Goal: Task Accomplishment & Management: Use online tool/utility

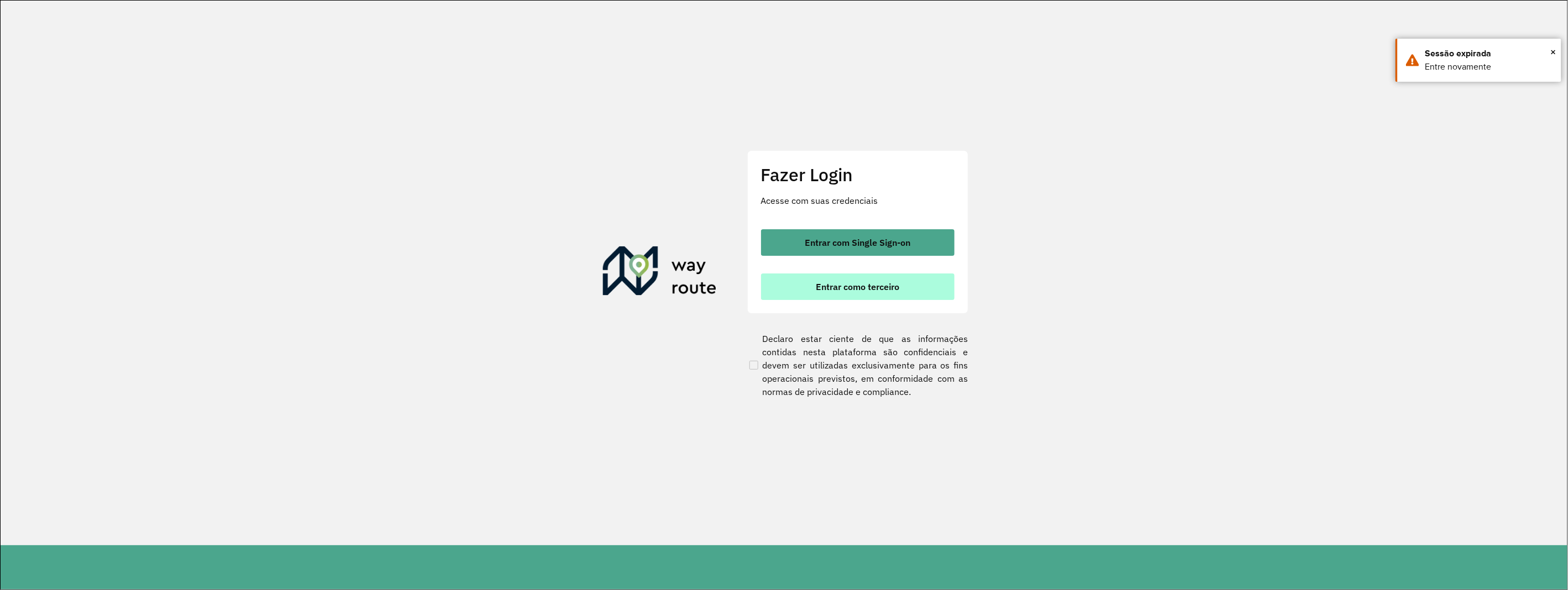
click at [855, 296] on button "Entrar como terceiro" at bounding box center [858, 287] width 194 height 27
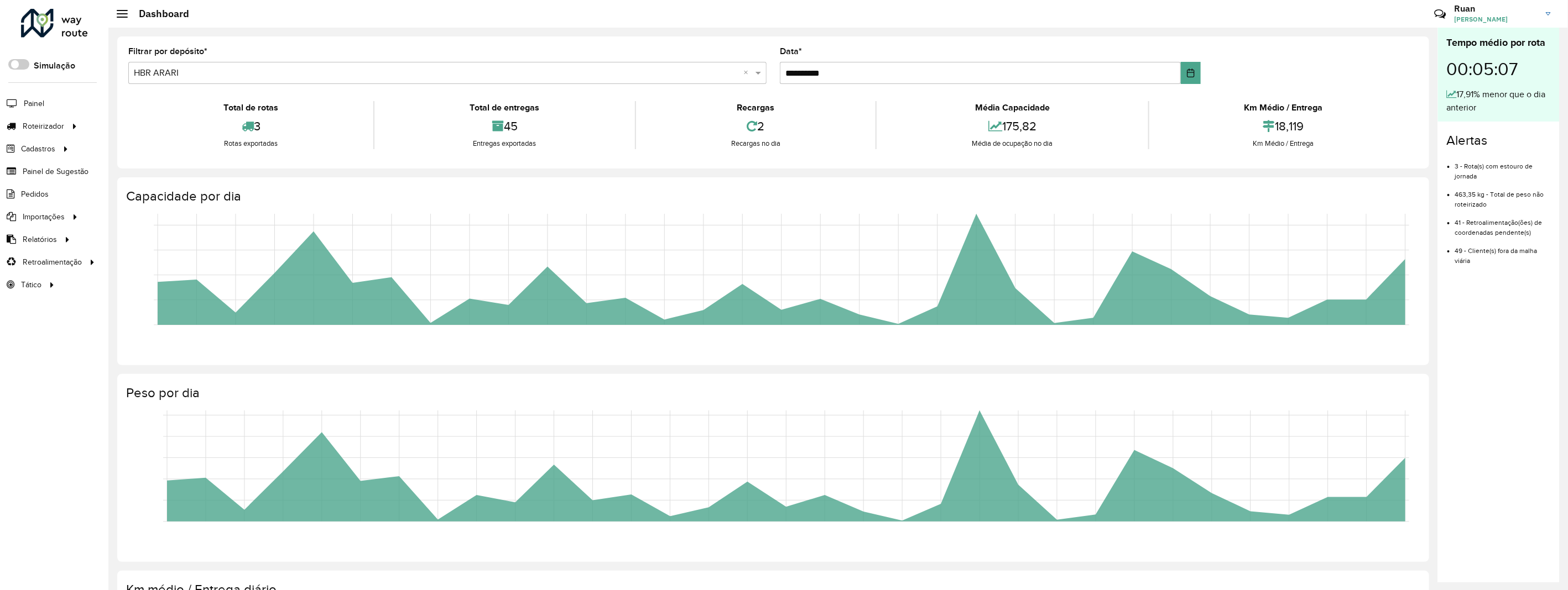
drag, startPoint x: 257, startPoint y: 73, endPoint x: 250, endPoint y: 76, distance: 7.6
click at [257, 73] on input "text" at bounding box center [436, 74] width 605 height 13
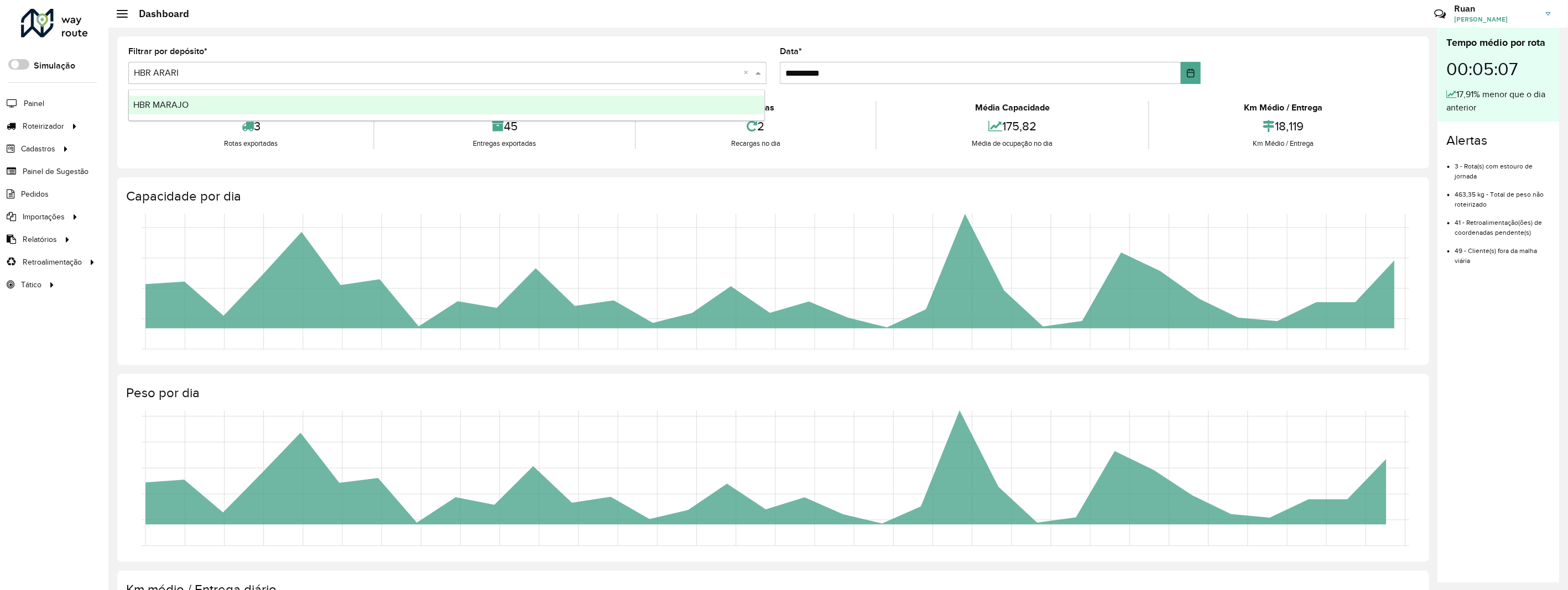
click at [209, 112] on div "HBR MARAJO" at bounding box center [447, 105] width 636 height 19
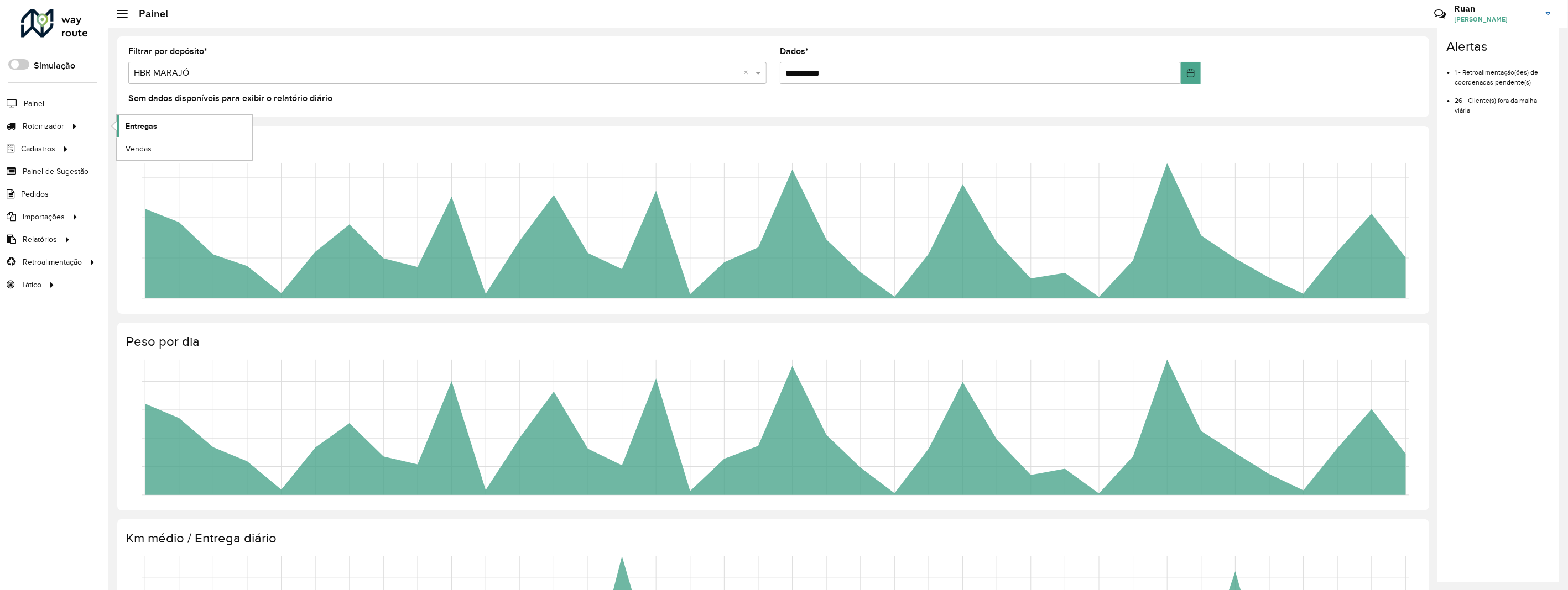
click at [124, 127] on link "Entregas" at bounding box center [184, 126] width 136 height 22
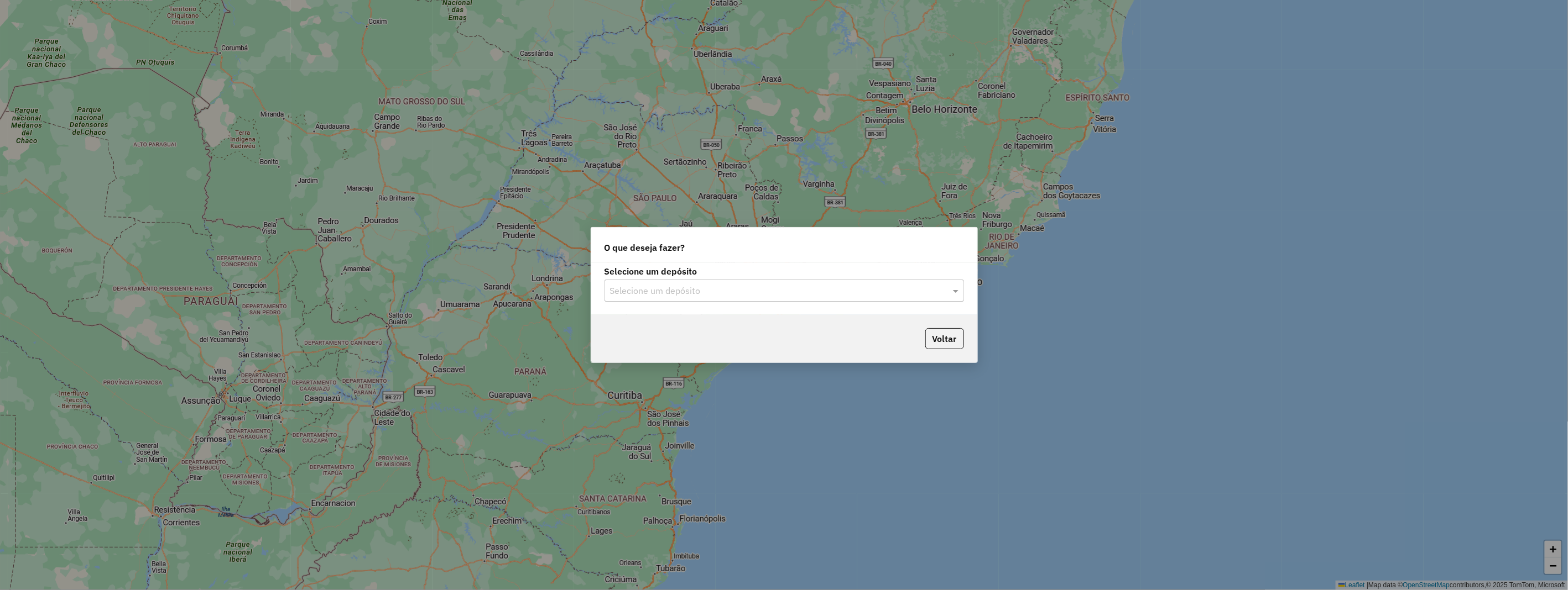
click at [699, 296] on input "text" at bounding box center [773, 291] width 326 height 13
click at [681, 345] on div "HBR MARAJO" at bounding box center [784, 341] width 359 height 19
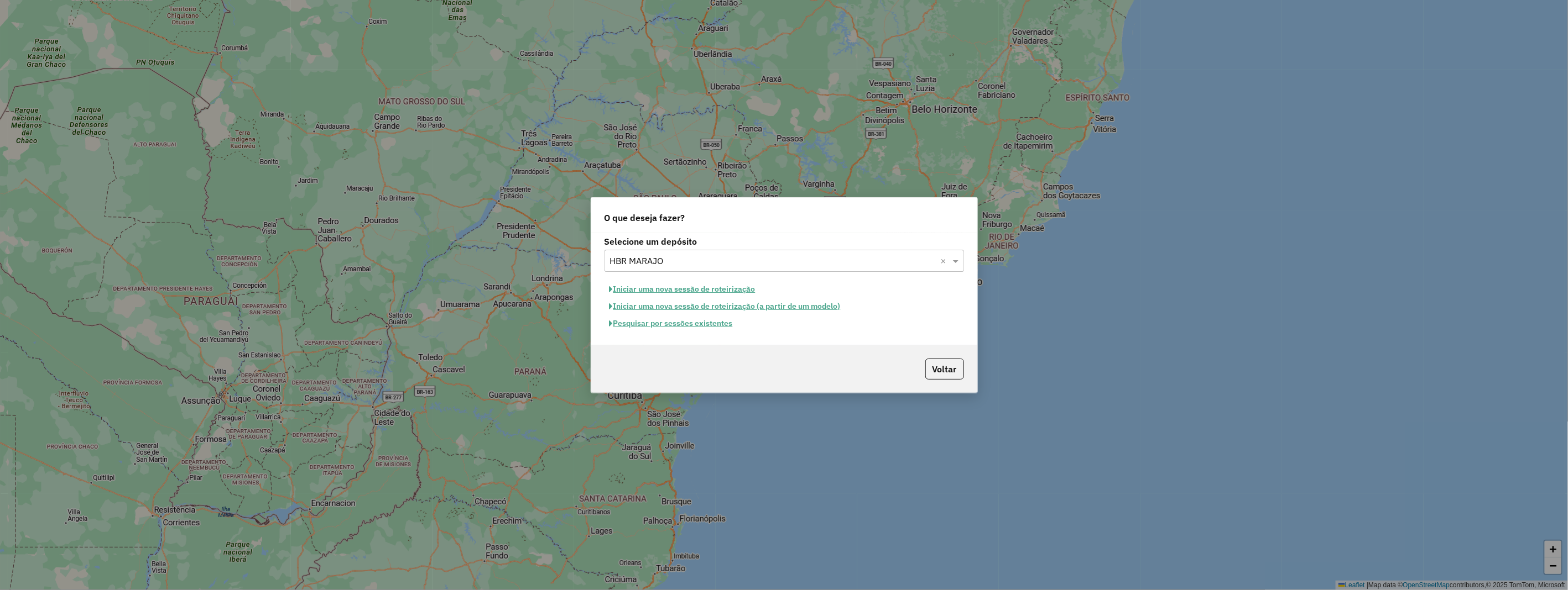
click at [713, 293] on button "Iniciar uma nova sessão de roteirização" at bounding box center [682, 290] width 156 height 17
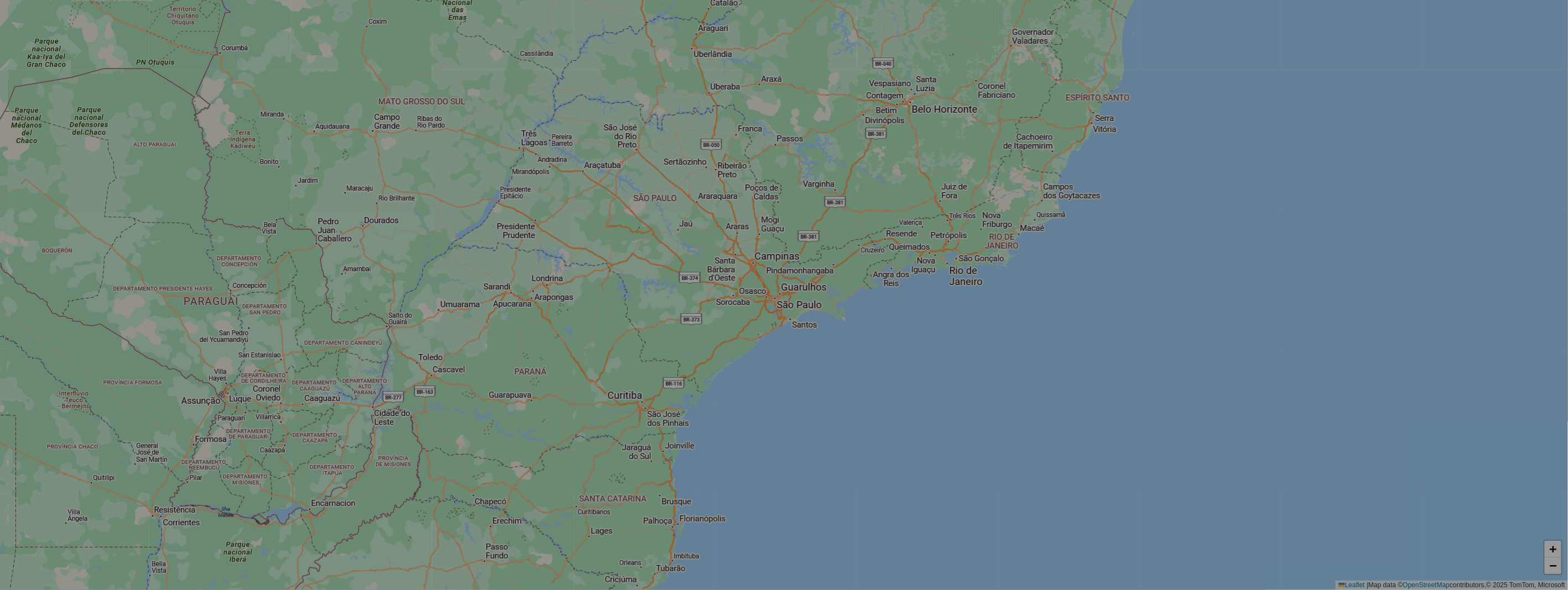
select select "*"
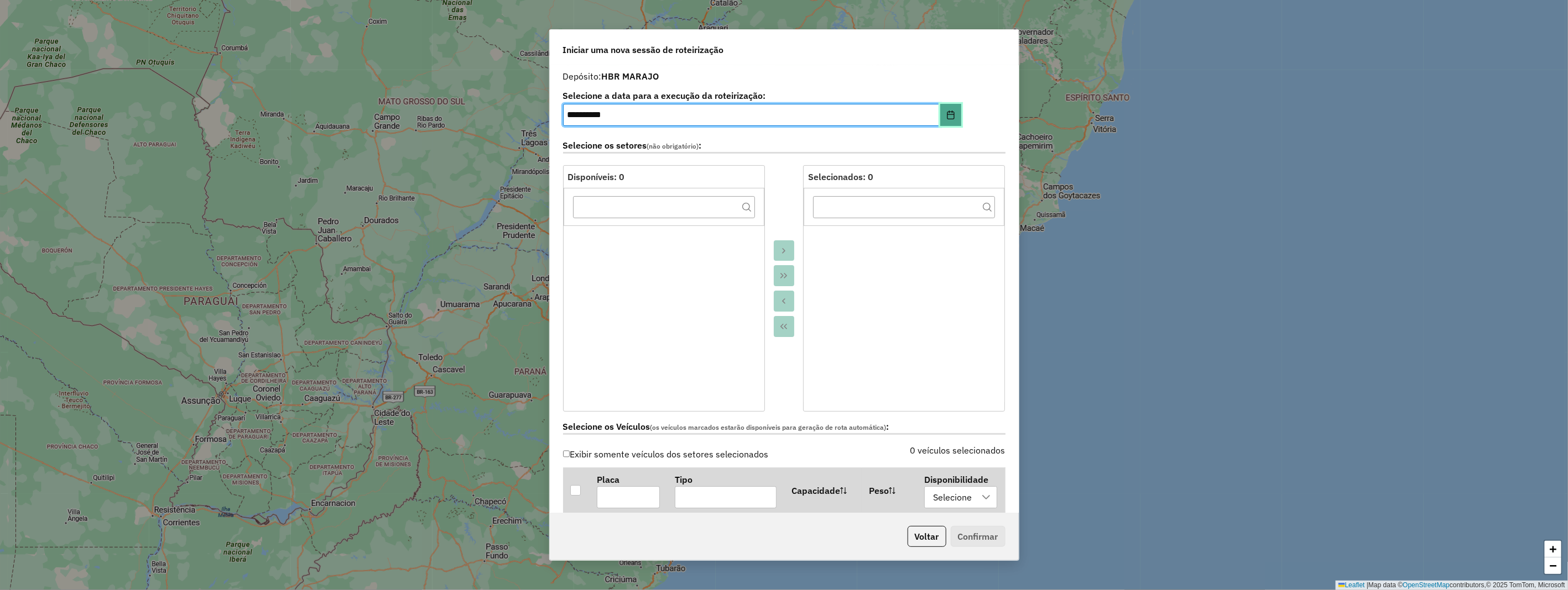
click at [950, 120] on button "Choose Date" at bounding box center [951, 115] width 21 height 22
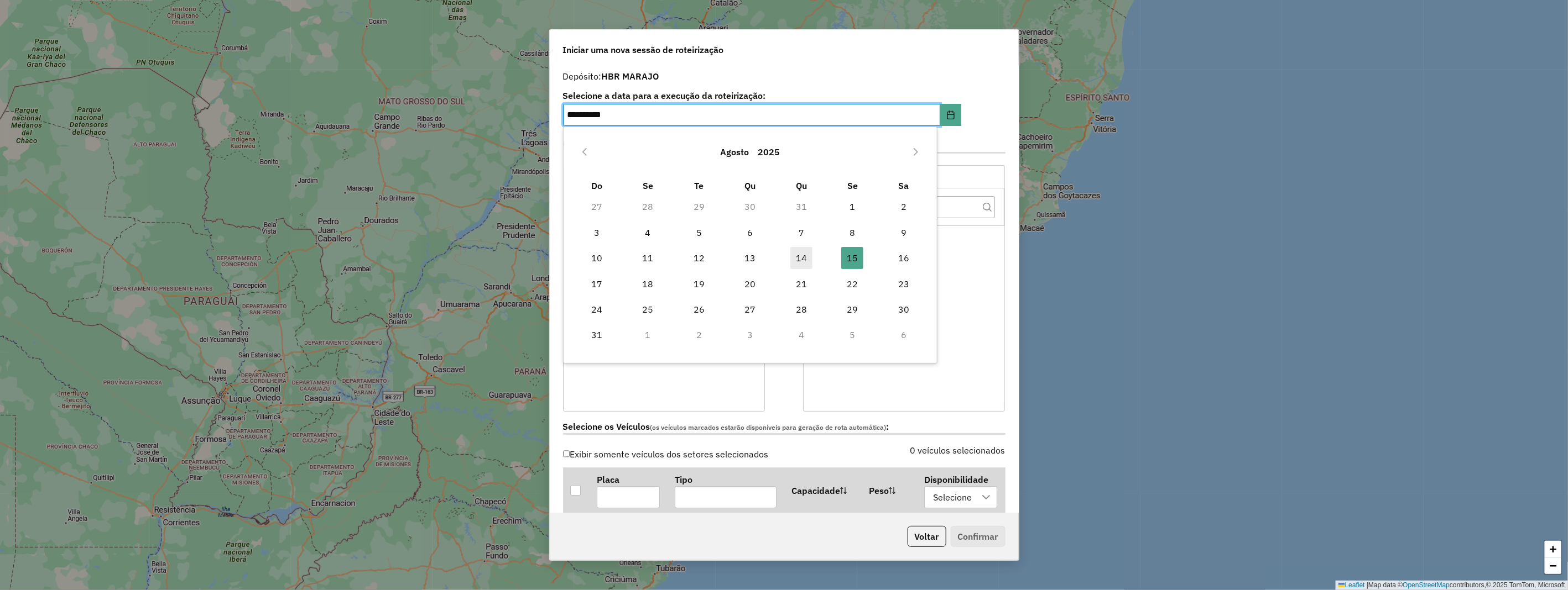
drag, startPoint x: 793, startPoint y: 255, endPoint x: 799, endPoint y: 248, distance: 9.2
click at [797, 251] on span "14" at bounding box center [801, 258] width 22 height 22
type input "**********"
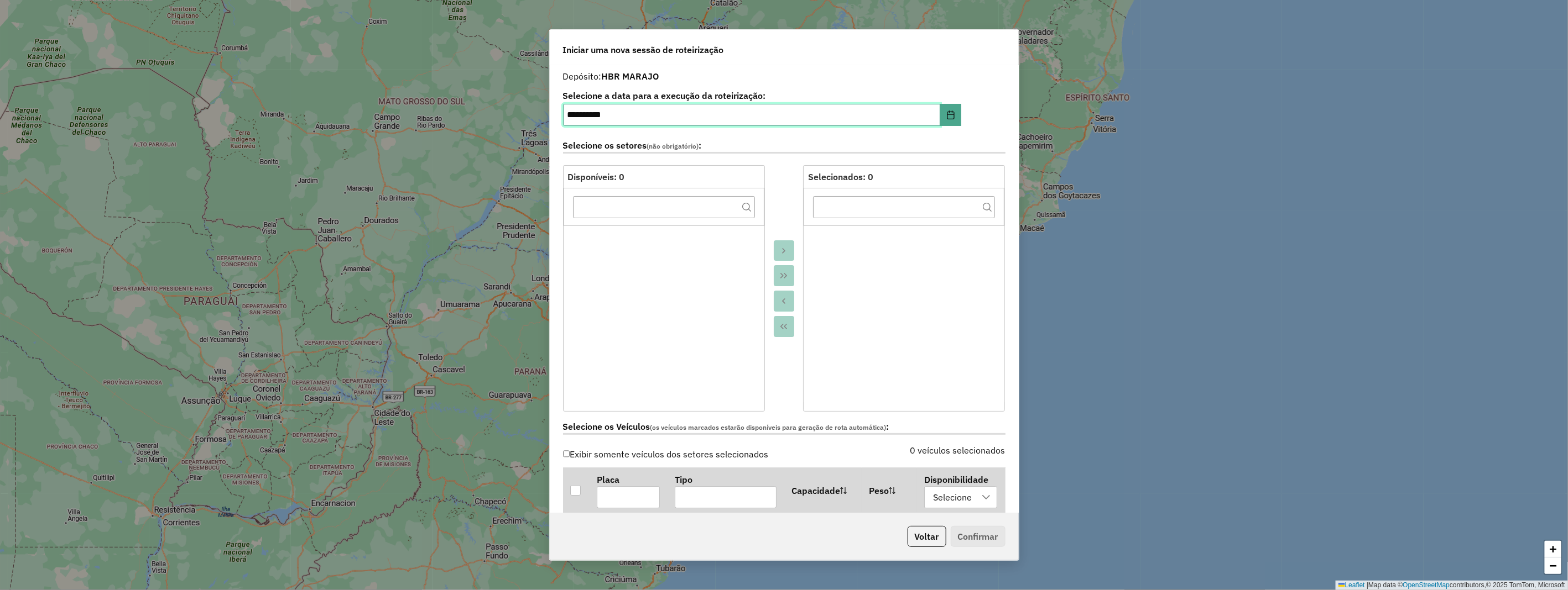
scroll to position [245, 0]
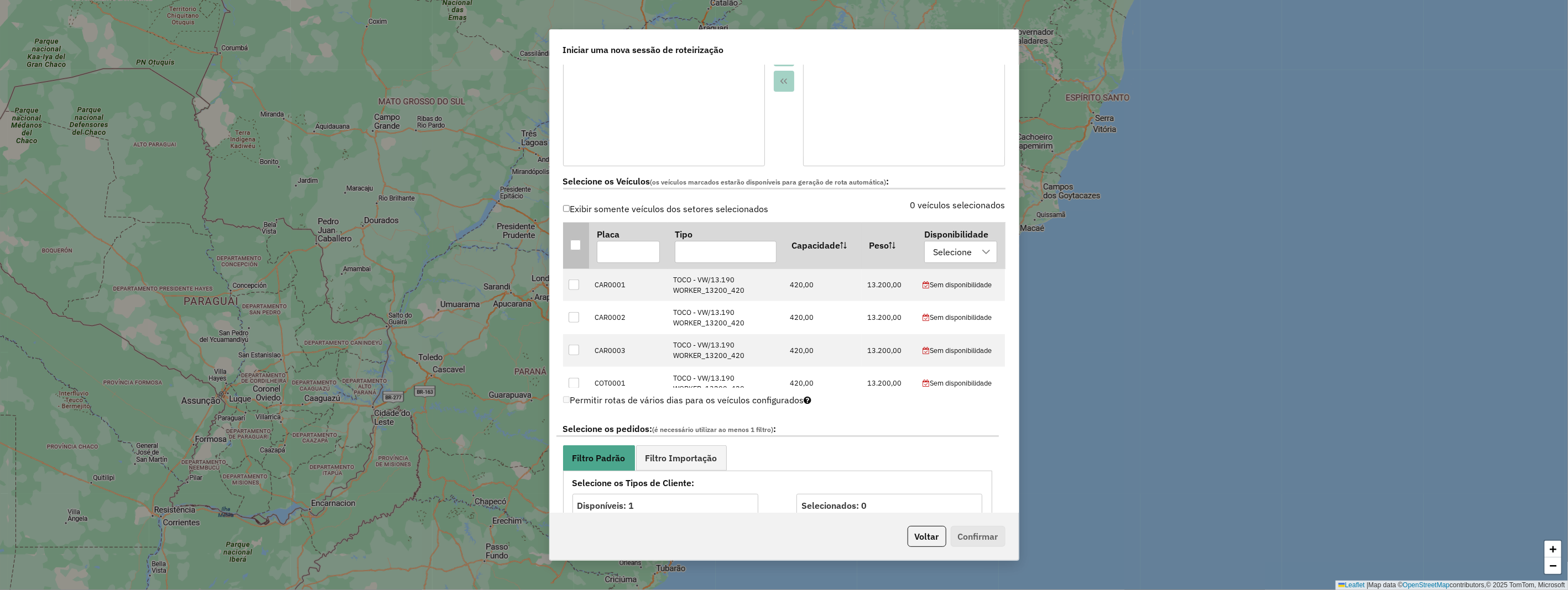
click at [576, 245] on div at bounding box center [575, 245] width 10 height 10
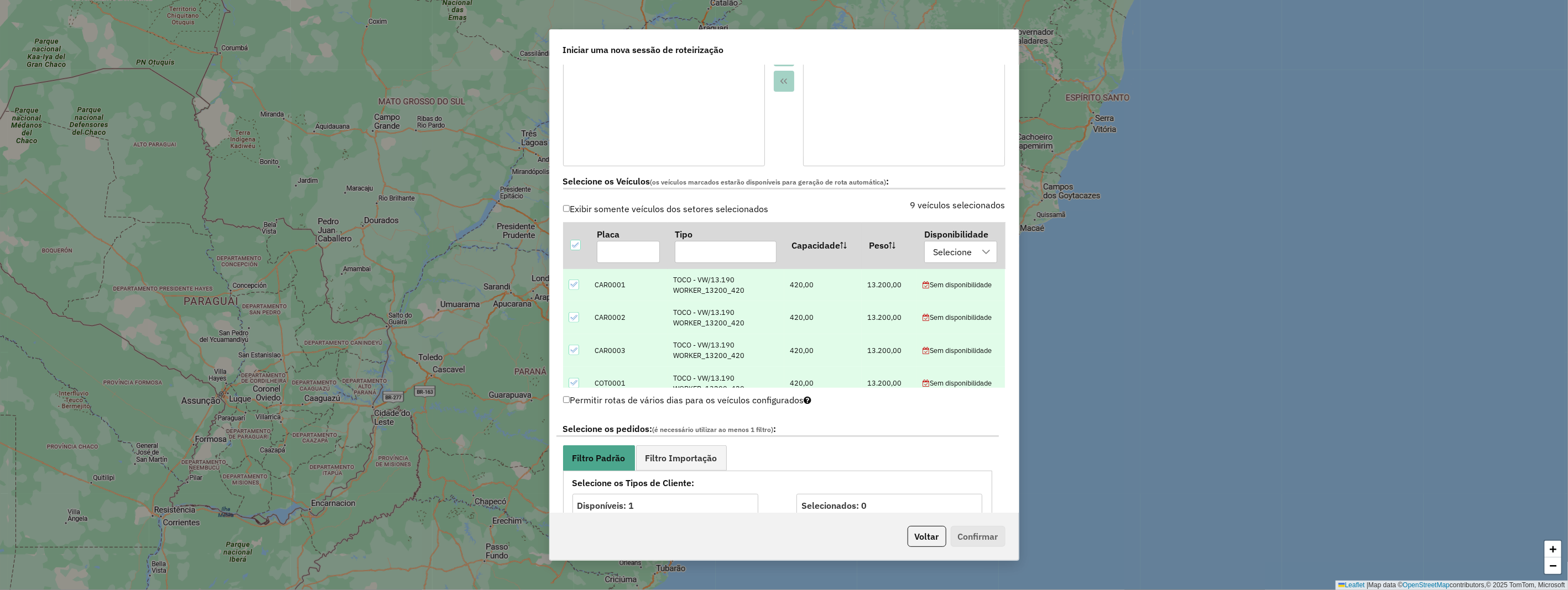
scroll to position [368, 0]
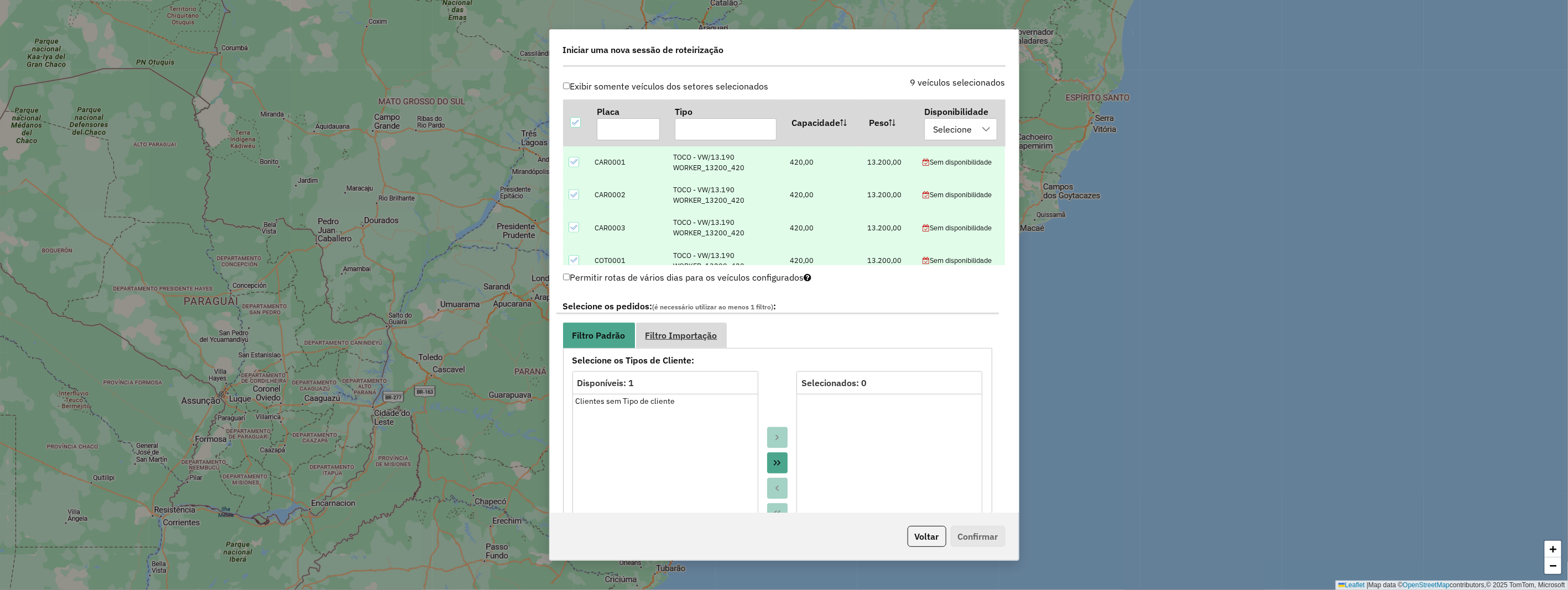
click at [685, 343] on link "Filtro Importação" at bounding box center [681, 335] width 91 height 25
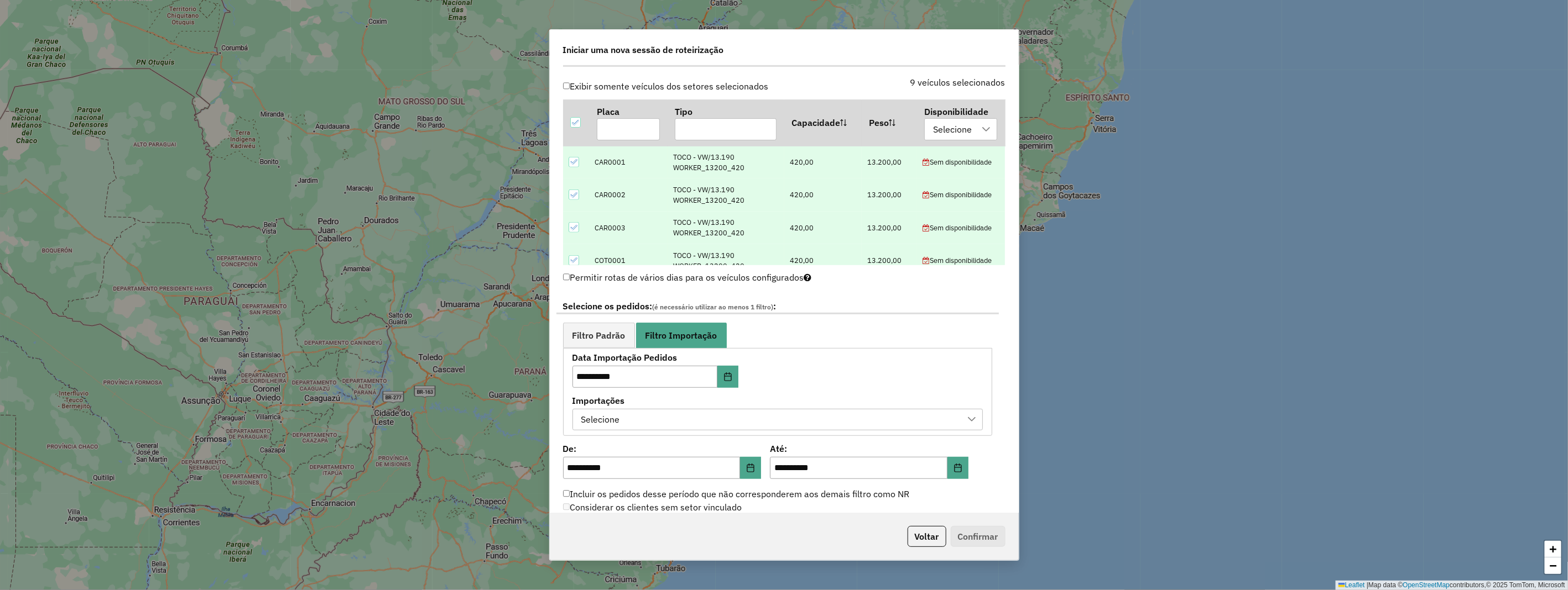
scroll to position [491, 0]
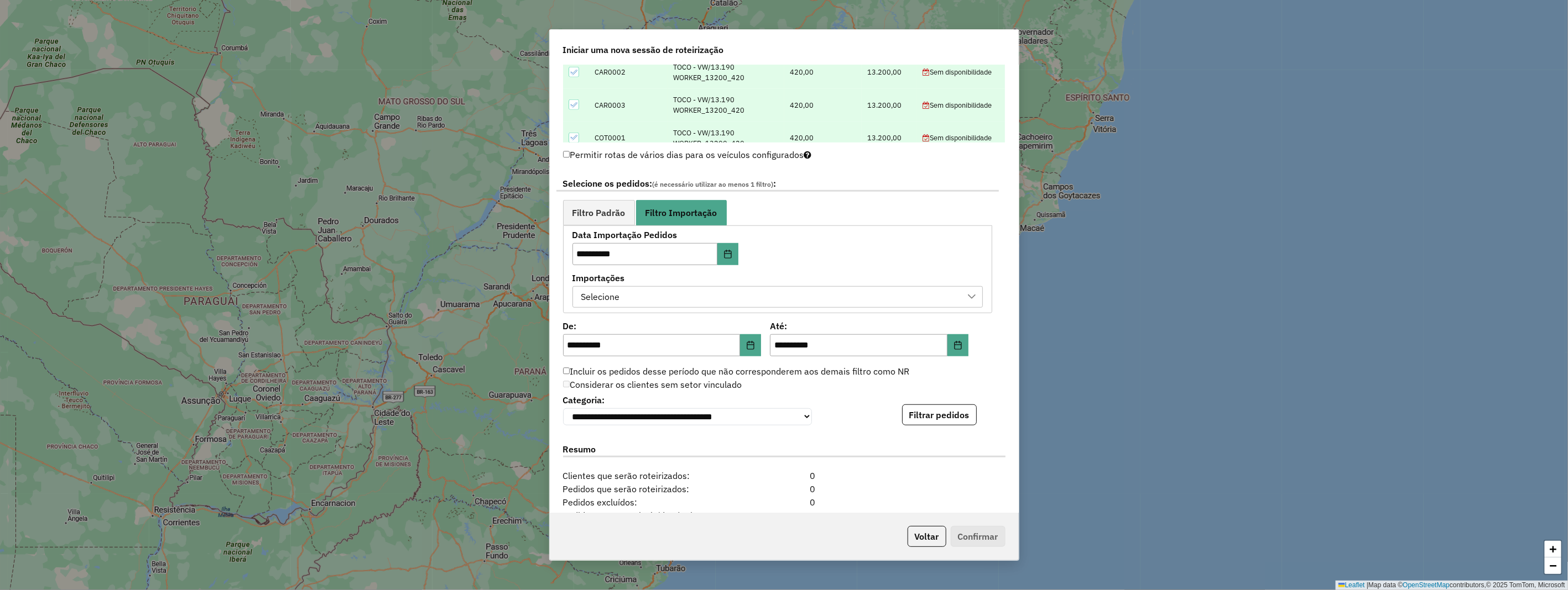
click at [618, 293] on div "Selecione" at bounding box center [601, 297] width 46 height 21
click at [588, 346] on div "Via Integração Automática - 1 / 1 - ERP - Luis - 14/08/2025 17:24" at bounding box center [590, 347] width 10 height 10
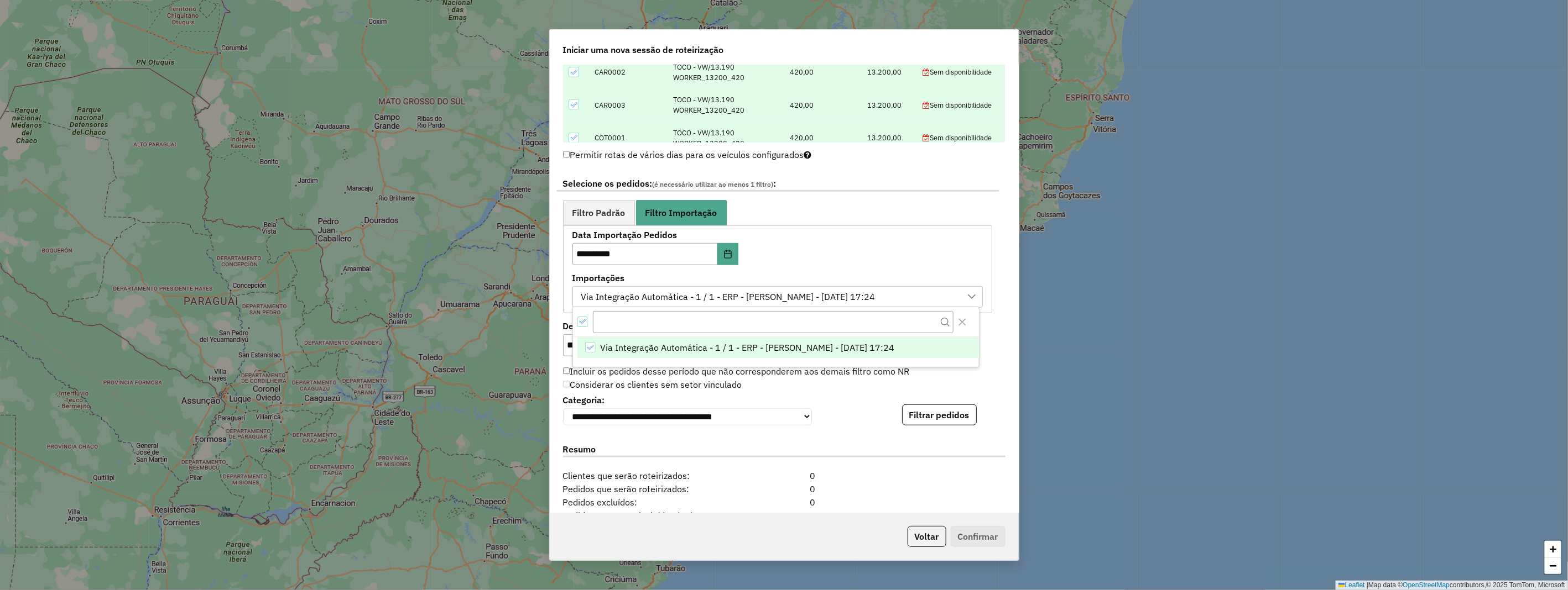
click at [821, 378] on div "Considerar os clientes sem setor vinculado" at bounding box center [777, 385] width 443 height 13
click at [747, 342] on icon "Choose Date" at bounding box center [751, 345] width 9 height 9
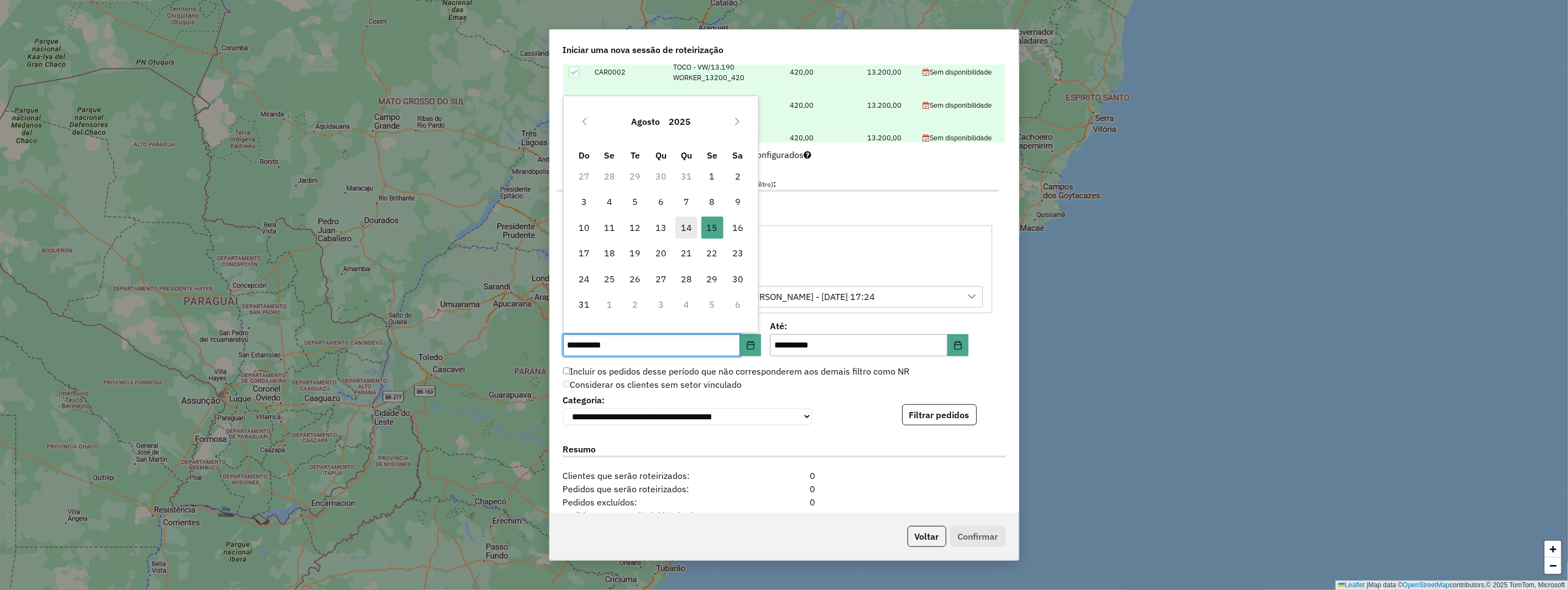
click at [686, 229] on span "14" at bounding box center [686, 227] width 22 height 22
type input "**********"
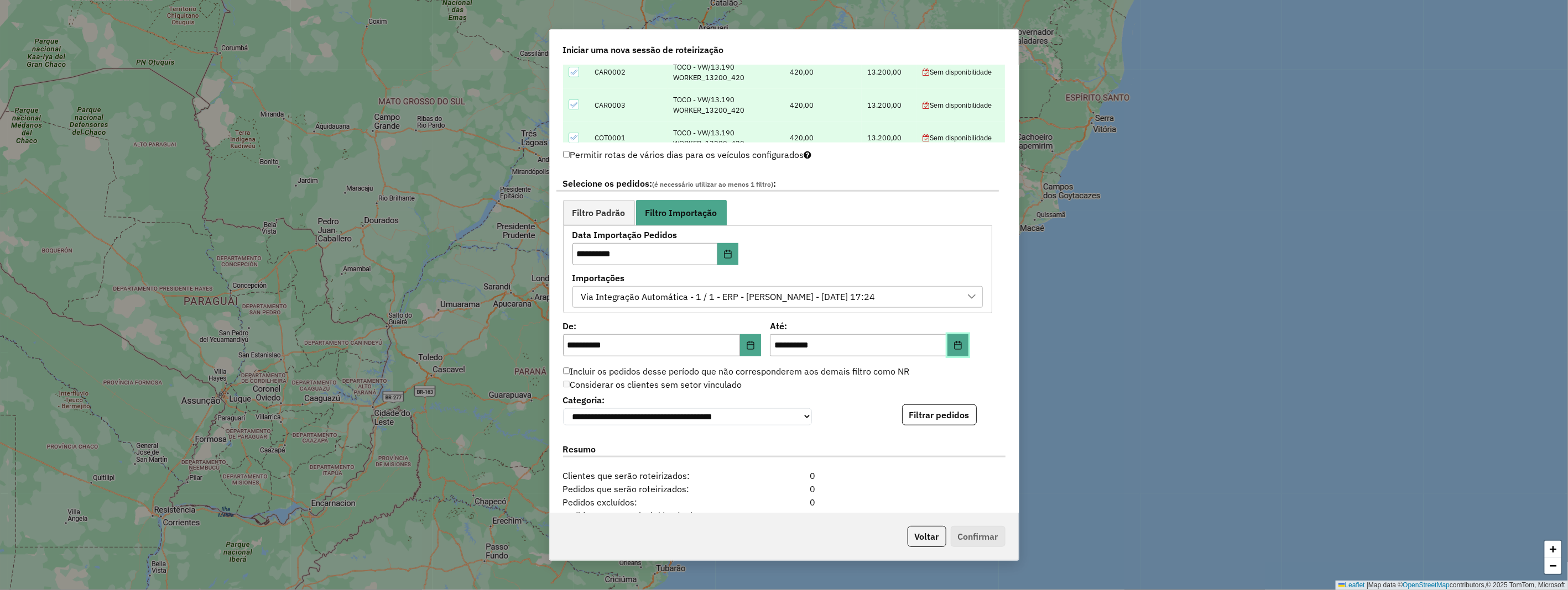
click at [954, 342] on icon "Choose Date" at bounding box center [957, 345] width 9 height 9
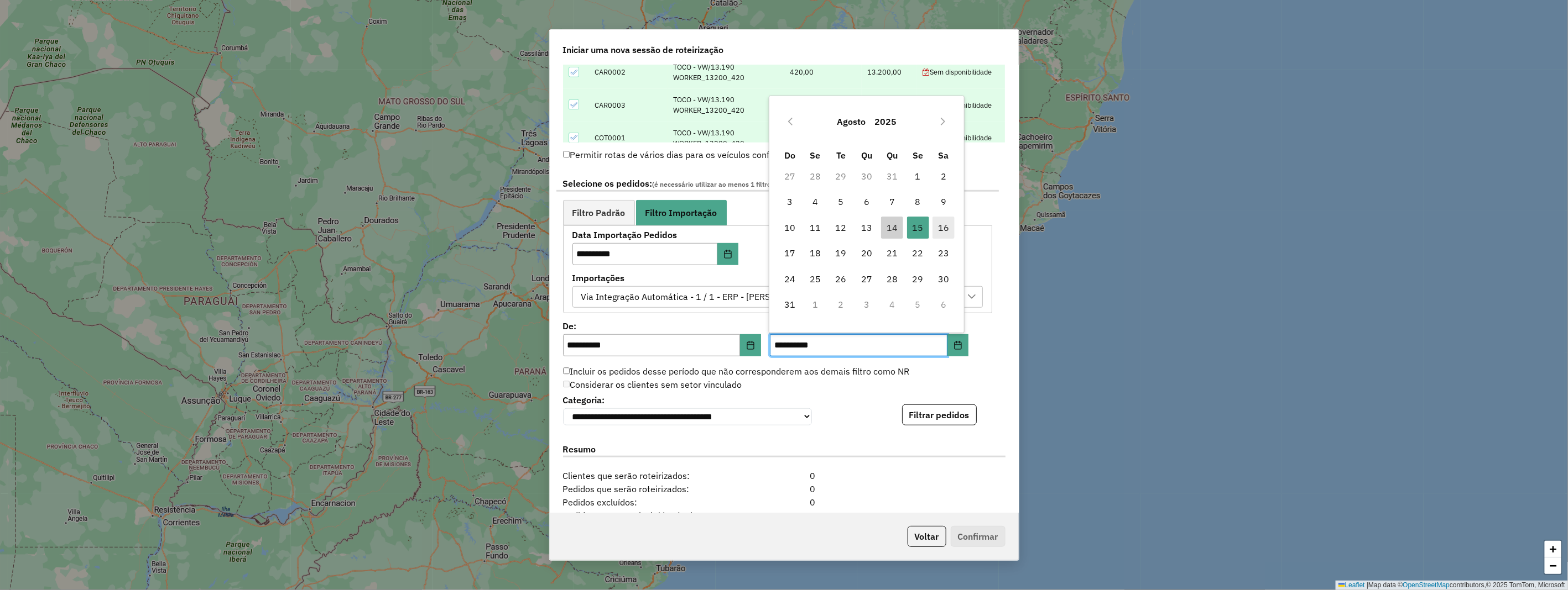
click at [939, 228] on span "16" at bounding box center [943, 227] width 22 height 22
type input "**********"
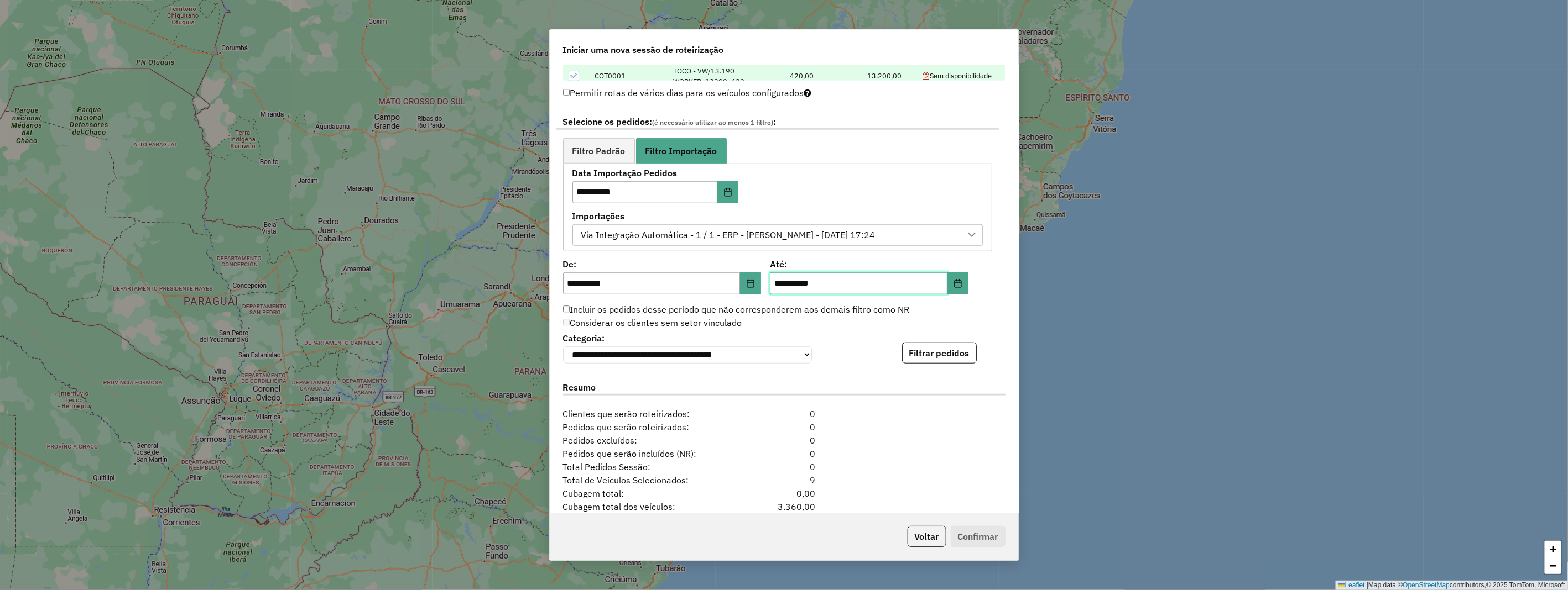
scroll to position [614, 0]
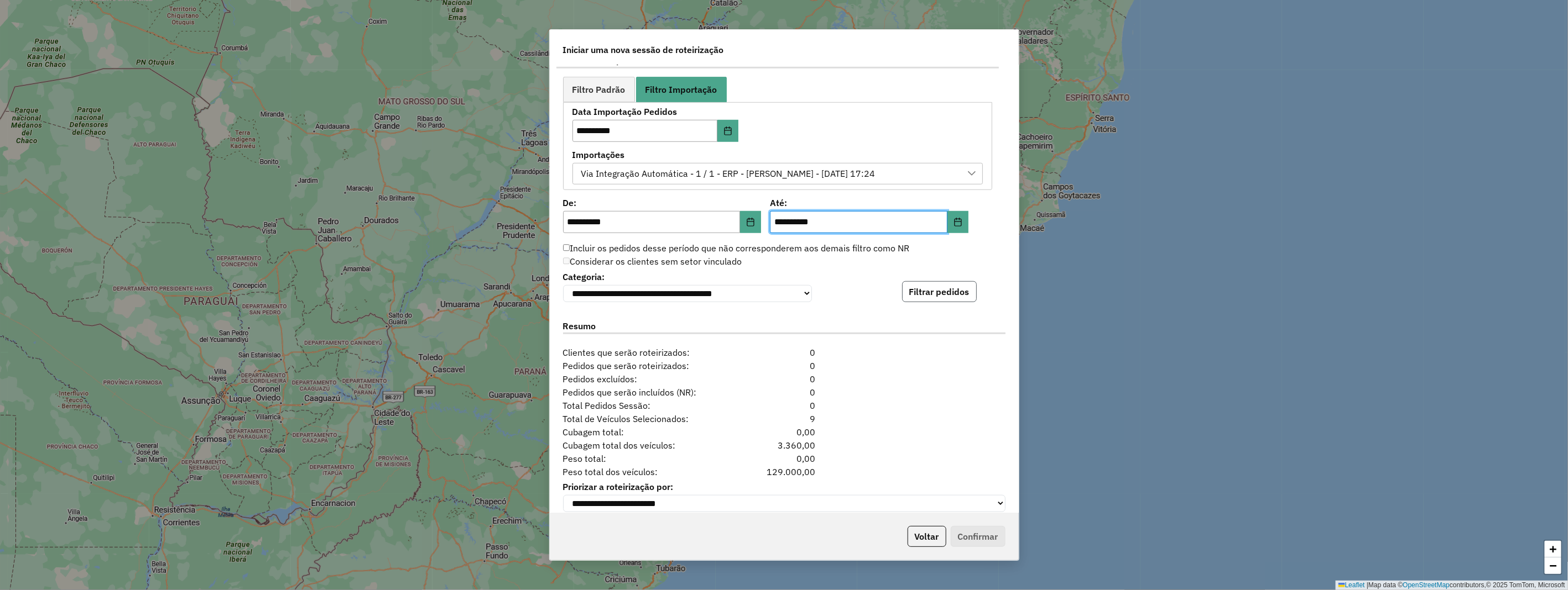
click at [944, 288] on button "Filtrar pedidos" at bounding box center [939, 291] width 75 height 21
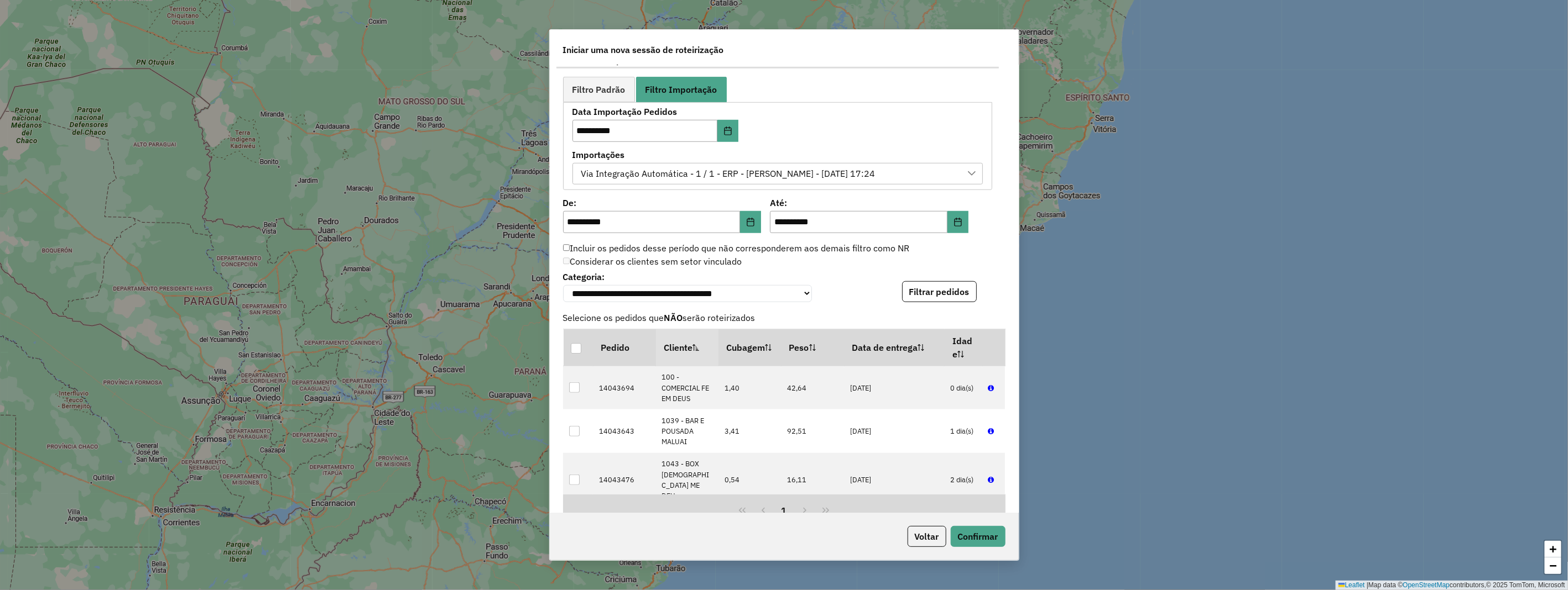
scroll to position [858, 0]
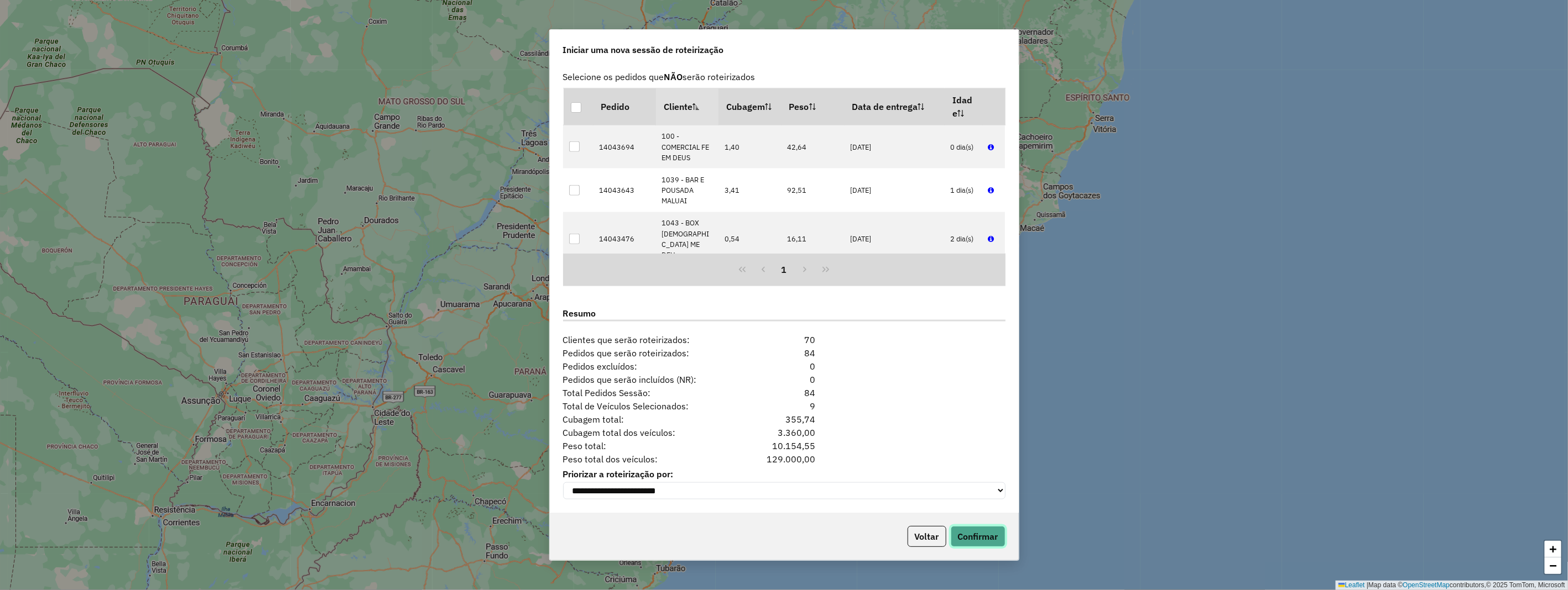
click at [986, 538] on button "Confirmar" at bounding box center [978, 536] width 55 height 21
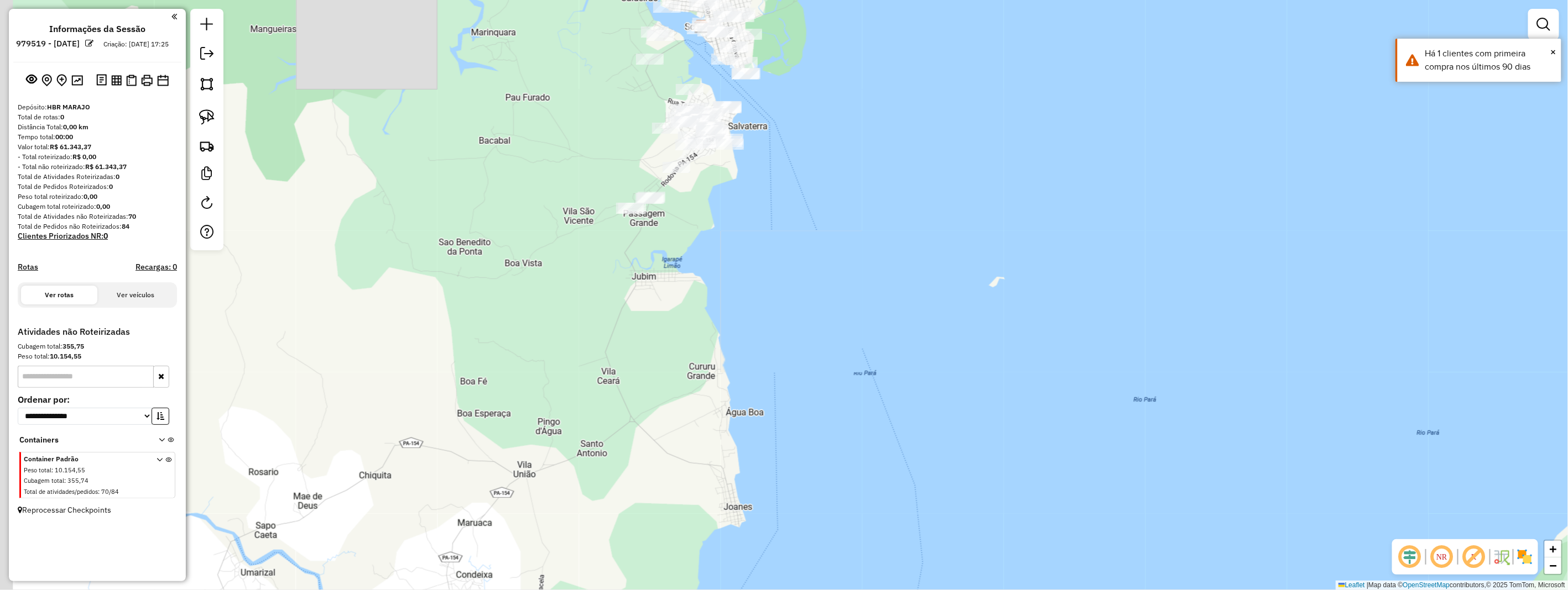
drag, startPoint x: 788, startPoint y: 303, endPoint x: 847, endPoint y: 371, distance: 90.0
click at [849, 372] on div "Janela de atendimento Grade de atendimento Capacidade Transportadoras Veículos …" at bounding box center [784, 295] width 1568 height 590
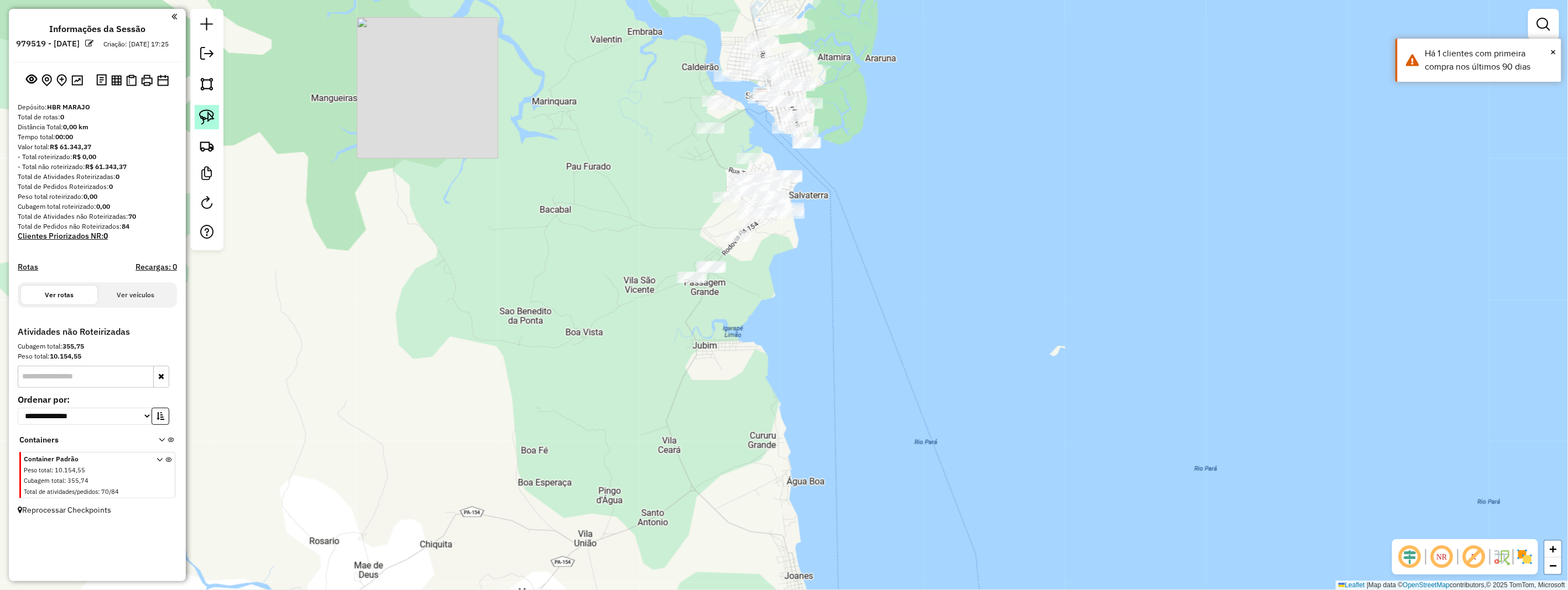
click at [195, 119] on link at bounding box center [207, 117] width 24 height 24
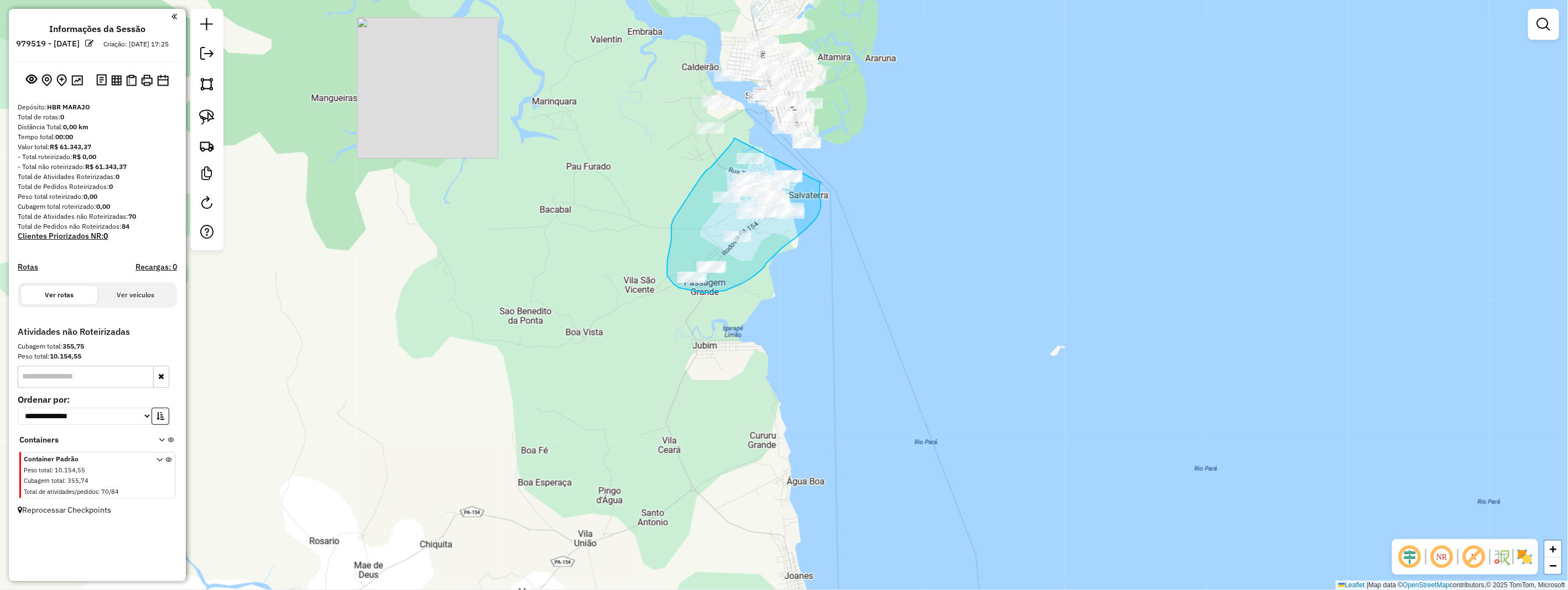
drag, startPoint x: 735, startPoint y: 138, endPoint x: 822, endPoint y: 178, distance: 95.8
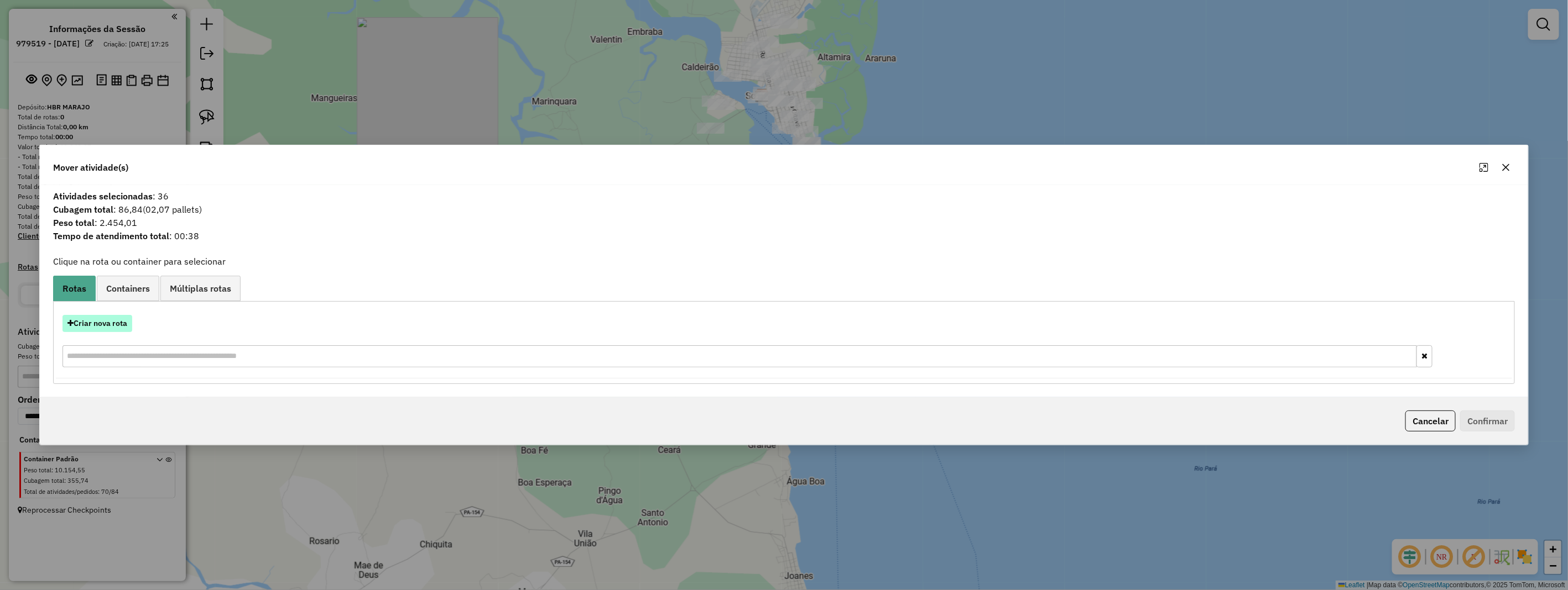
click at [122, 329] on button "Criar nova rota" at bounding box center [97, 324] width 69 height 17
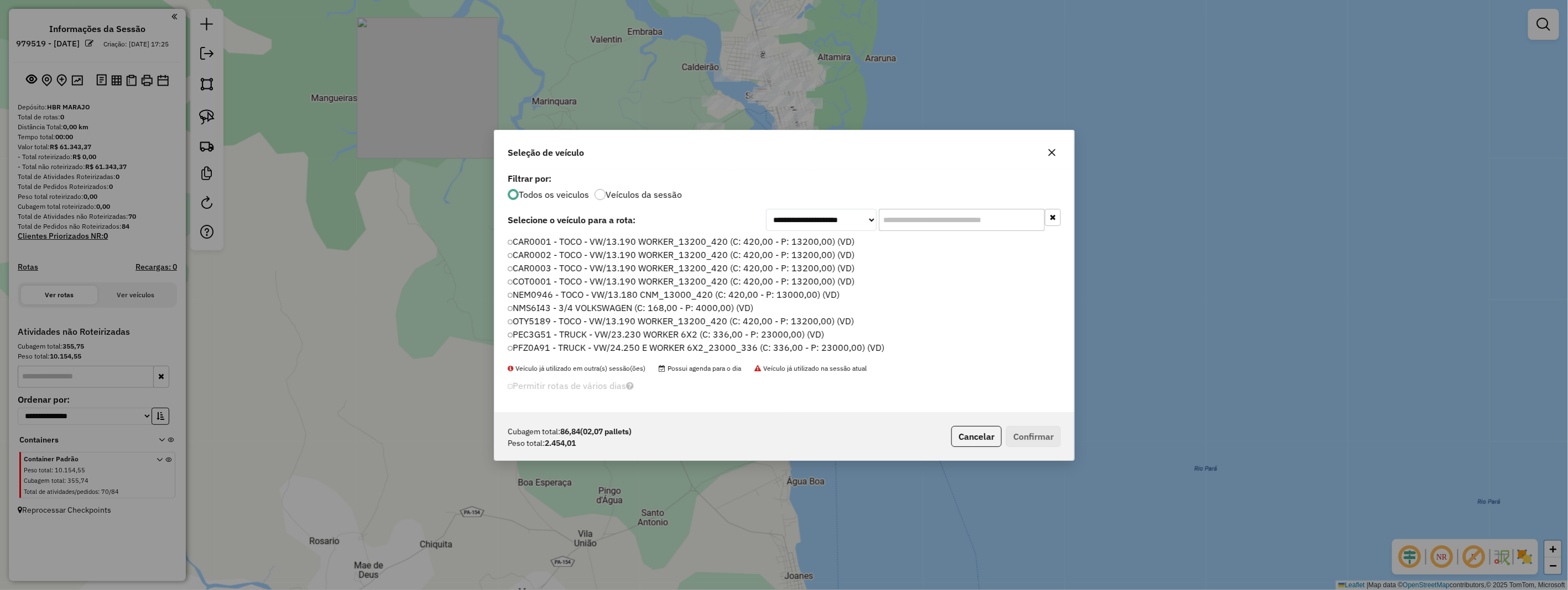
scroll to position [6, 3]
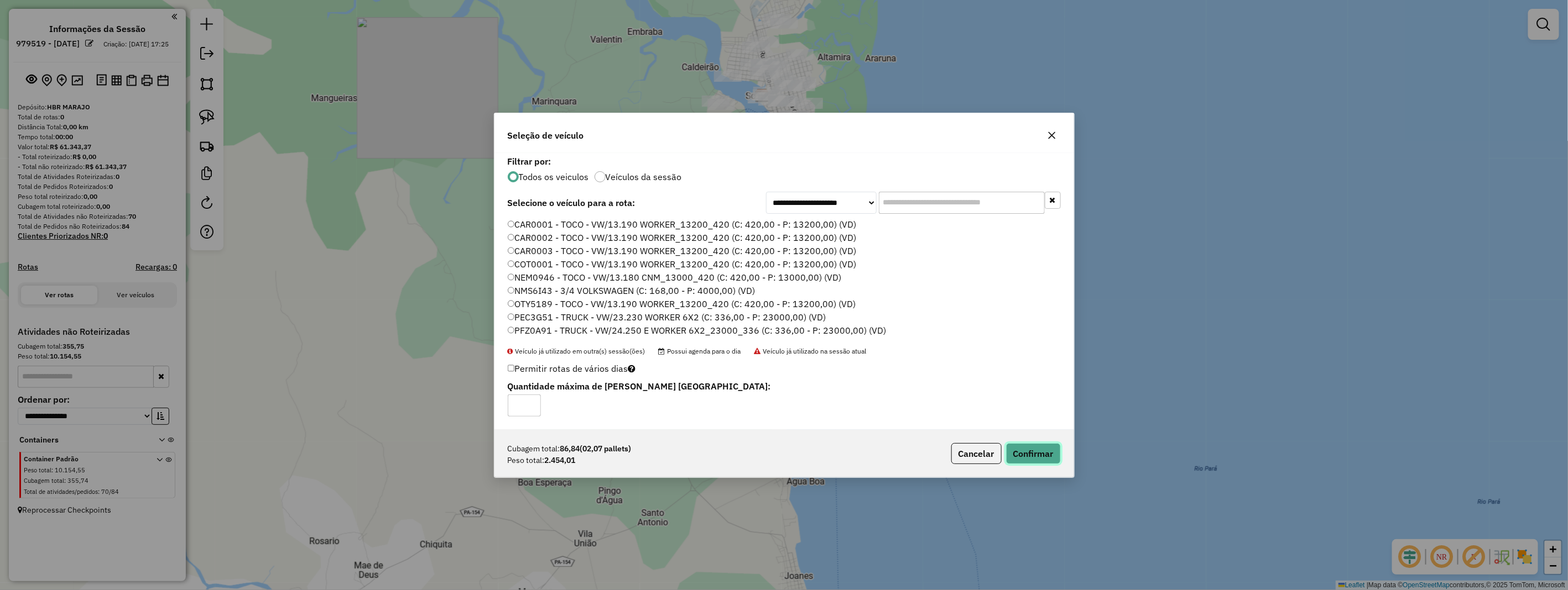
click at [1027, 445] on button "Confirmar" at bounding box center [1034, 454] width 55 height 21
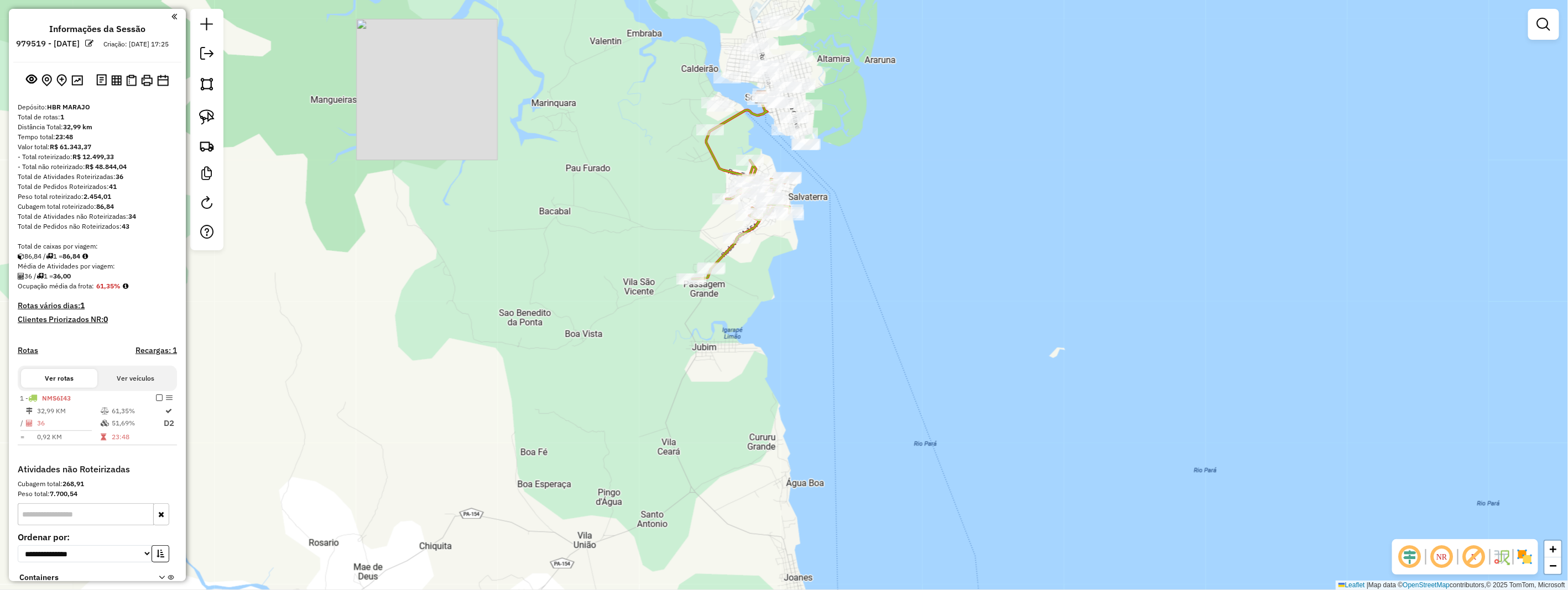
drag, startPoint x: 750, startPoint y: 123, endPoint x: 744, endPoint y: 184, distance: 61.3
click at [744, 184] on div "Janela de atendimento Grade de atendimento Capacidade Transportadoras Veículos …" at bounding box center [784, 295] width 1568 height 590
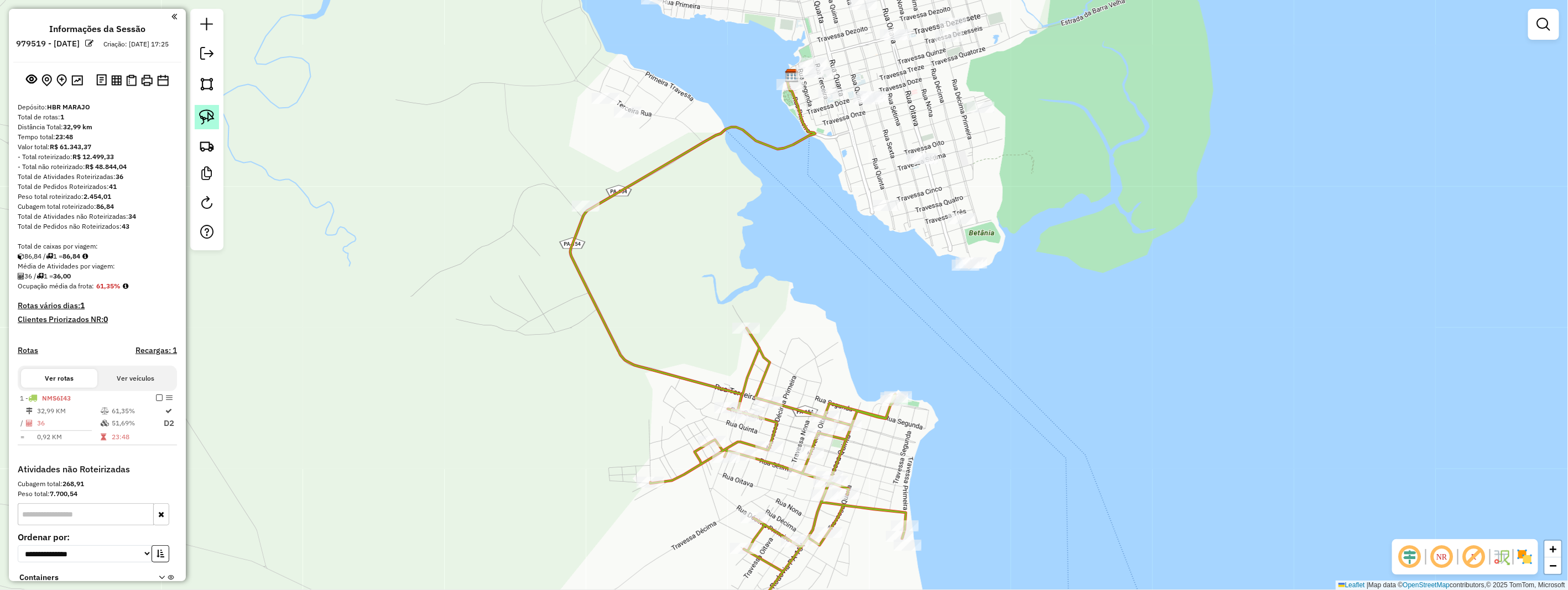
click at [205, 112] on img at bounding box center [206, 117] width 15 height 15
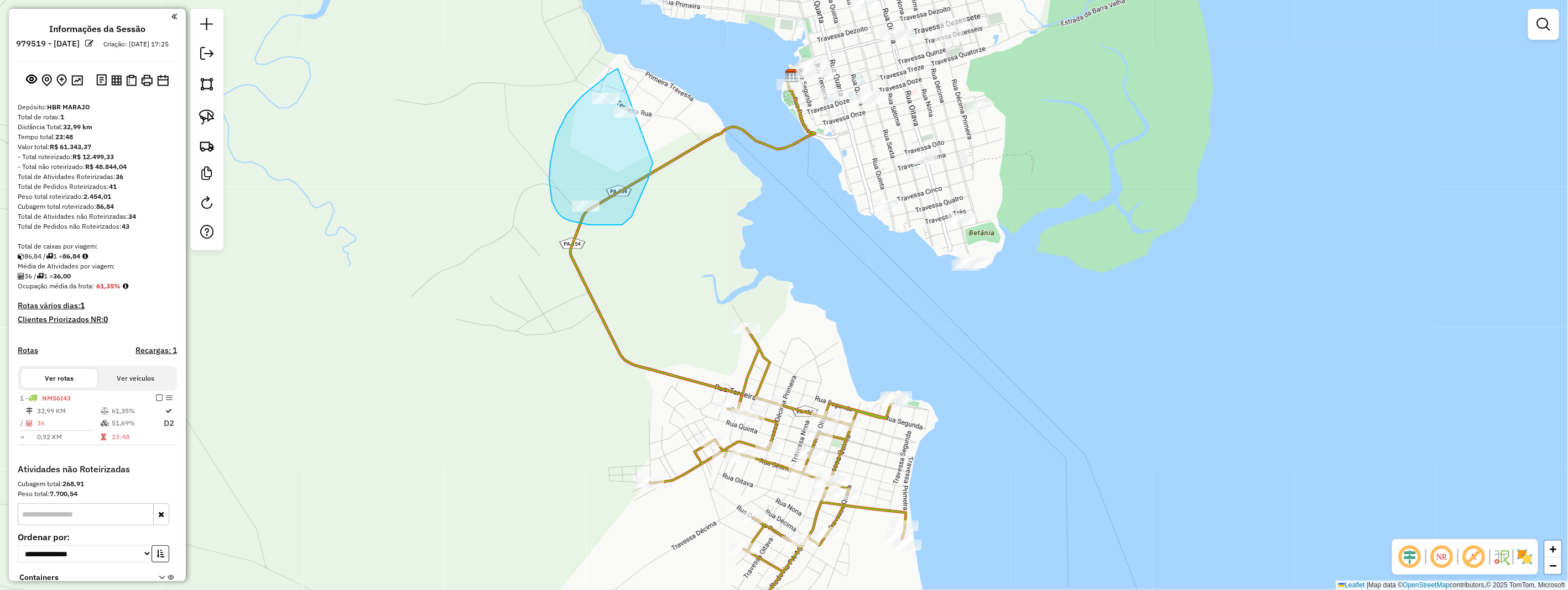
drag, startPoint x: 602, startPoint y: 80, endPoint x: 656, endPoint y: 154, distance: 91.6
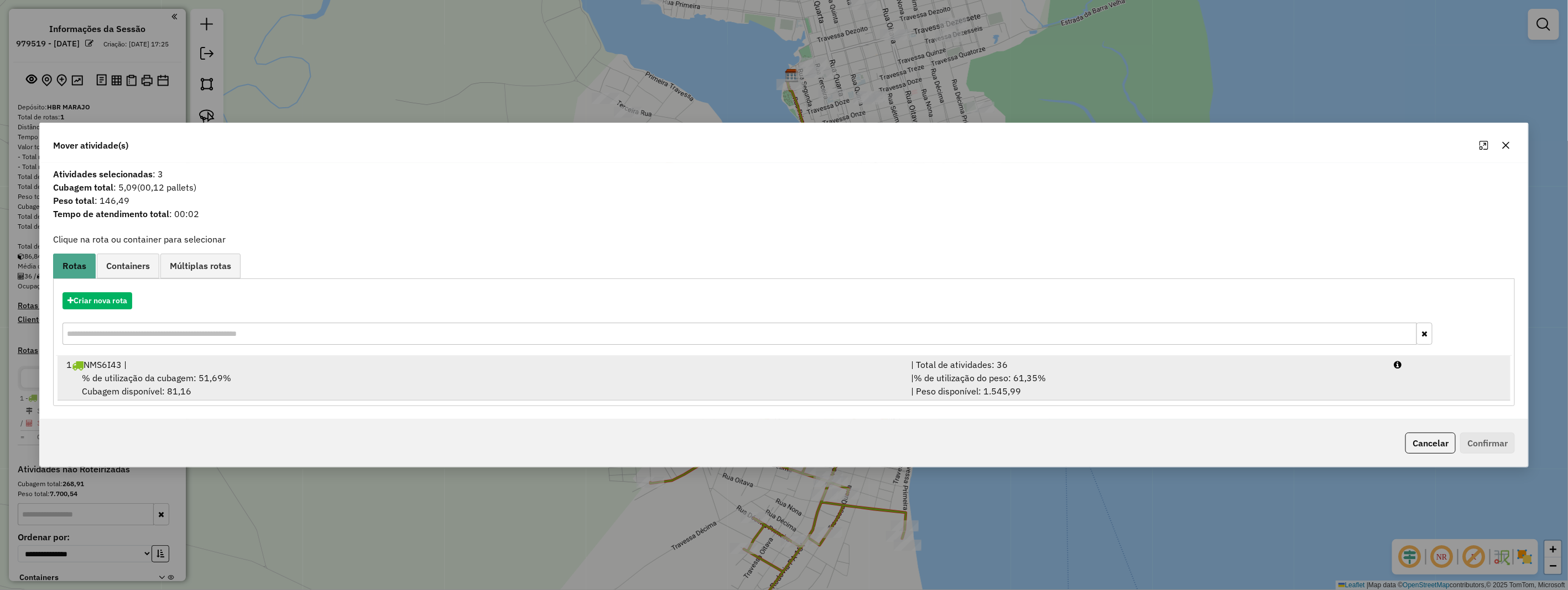
click at [153, 390] on div "% de utilização da cubagem: 51,69% Cubagem disponível: 81,16" at bounding box center [482, 385] width 845 height 27
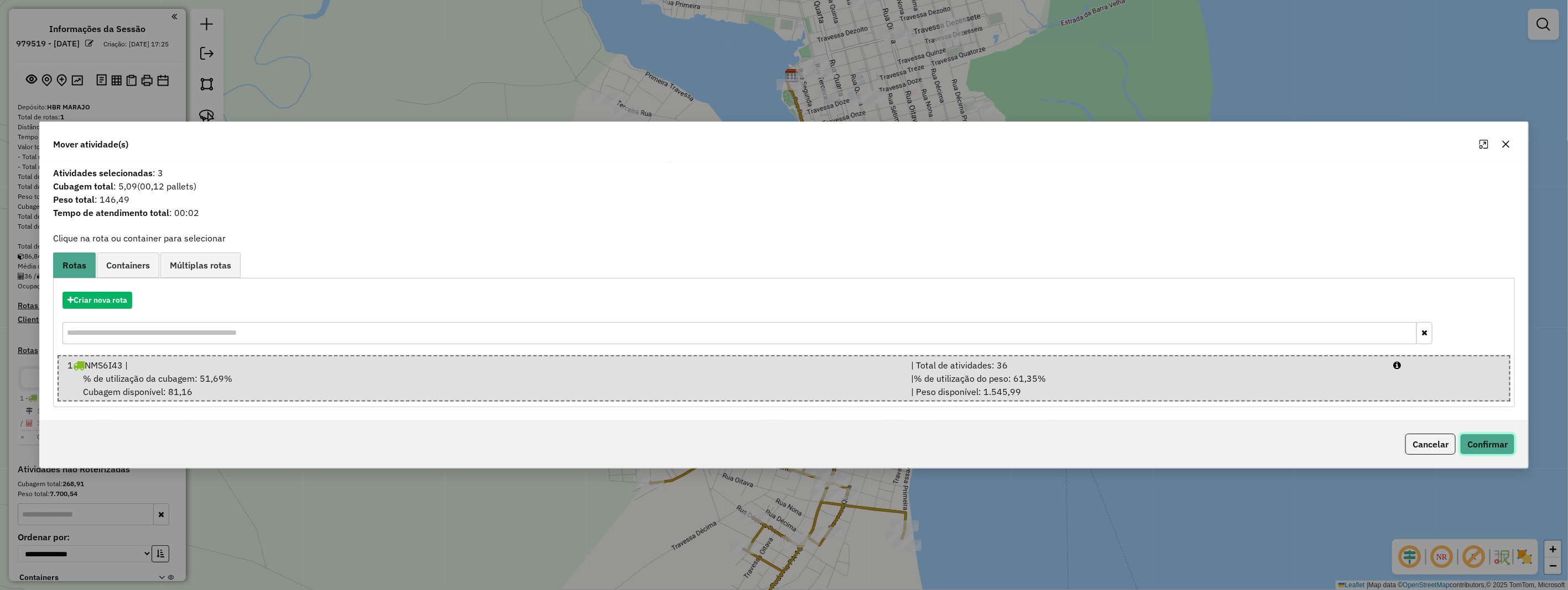
click at [1505, 446] on button "Confirmar" at bounding box center [1488, 444] width 55 height 21
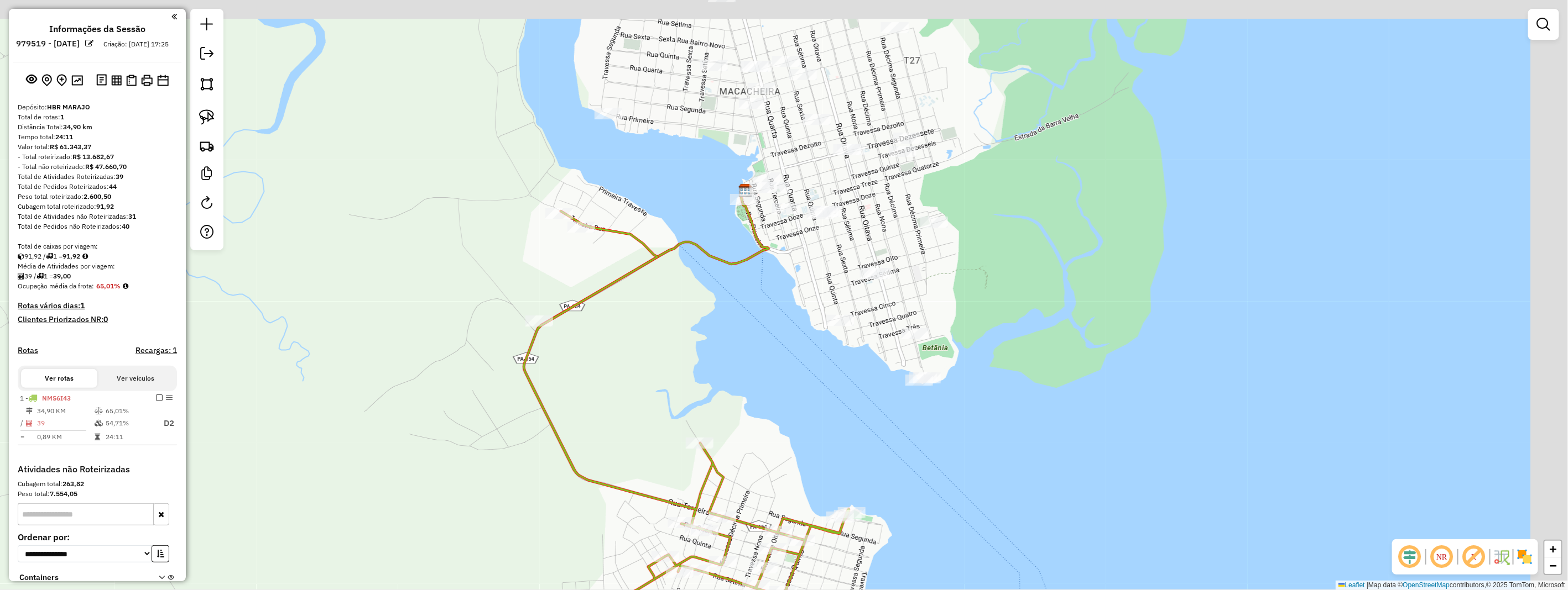
drag, startPoint x: 1099, startPoint y: 195, endPoint x: 1021, endPoint y: 358, distance: 180.7
click at [1021, 358] on div "Janela de atendimento Grade de atendimento Capacidade Transportadoras Veículos …" at bounding box center [784, 295] width 1568 height 590
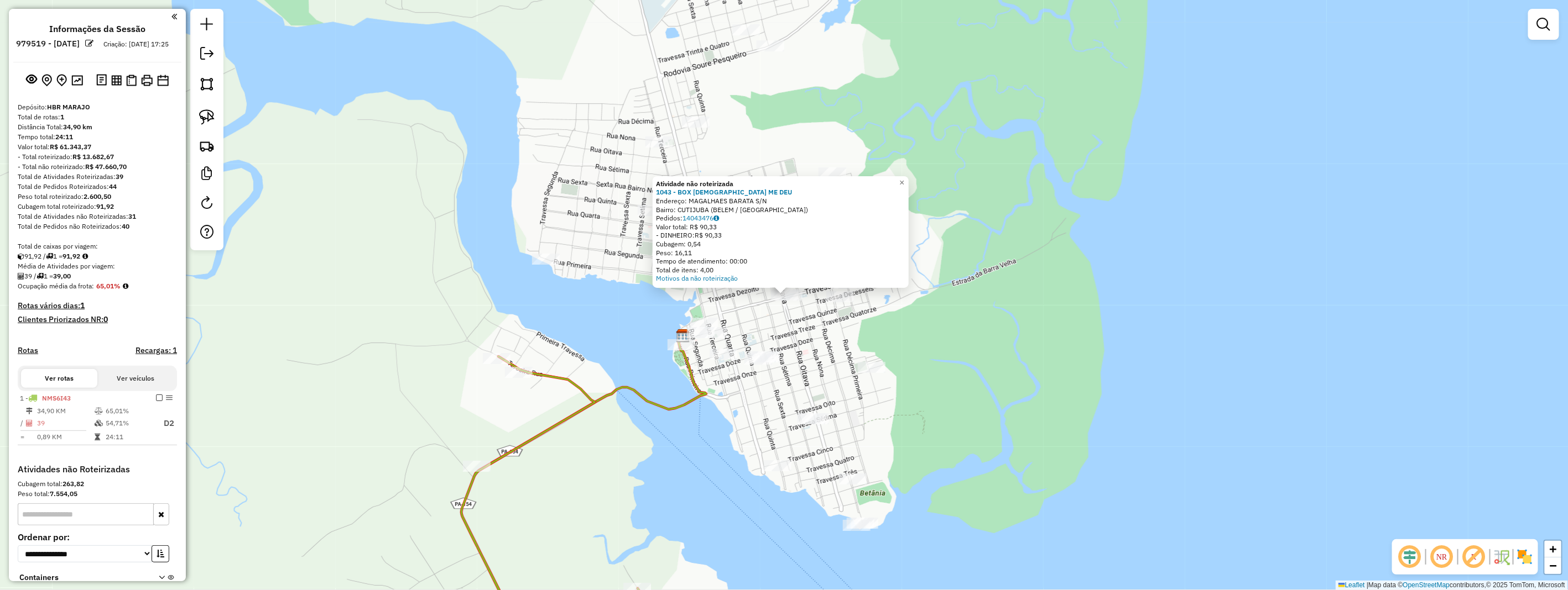
click at [1045, 346] on div "Atividade não roteirizada 1043 - BOX DEUS ME DEU Endereço: MAGALHAES BARATA S/N…" at bounding box center [784, 295] width 1568 height 590
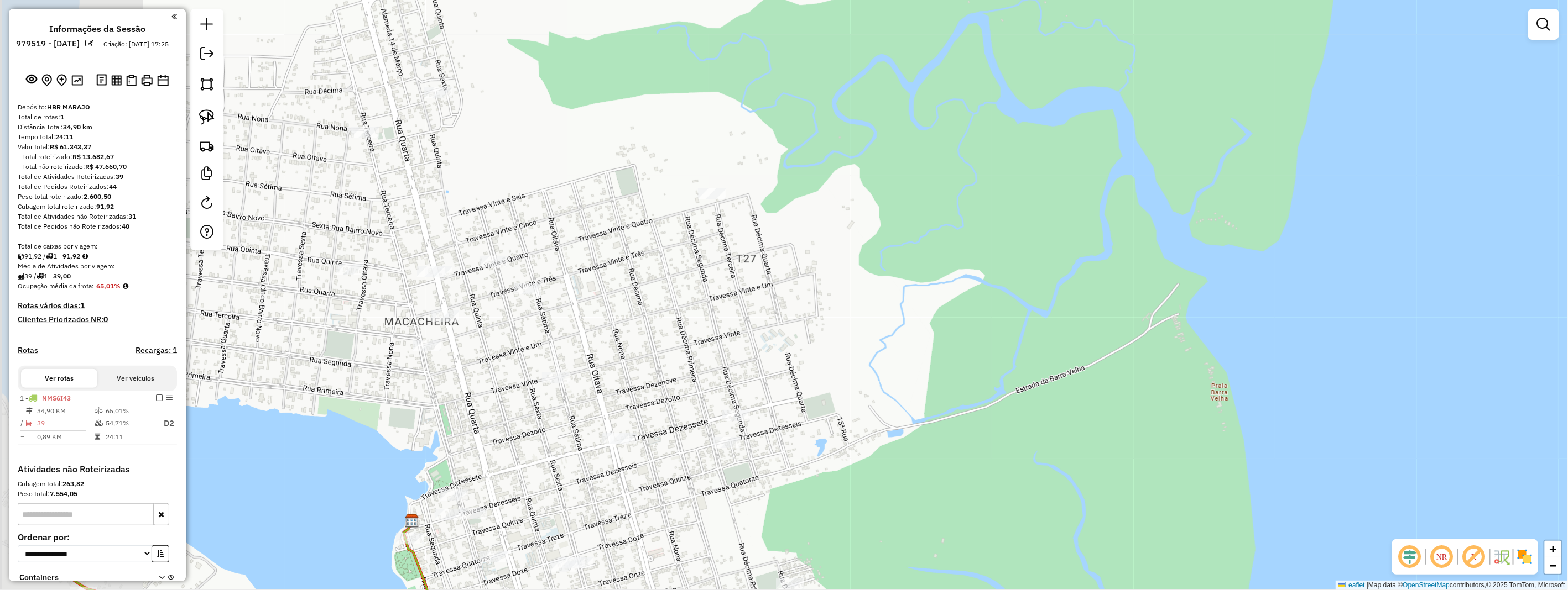
drag, startPoint x: 782, startPoint y: 316, endPoint x: 999, endPoint y: 268, distance: 222.2
click at [1002, 274] on div "Janela de atendimento Grade de atendimento Capacidade Transportadoras Veículos …" at bounding box center [784, 295] width 1568 height 590
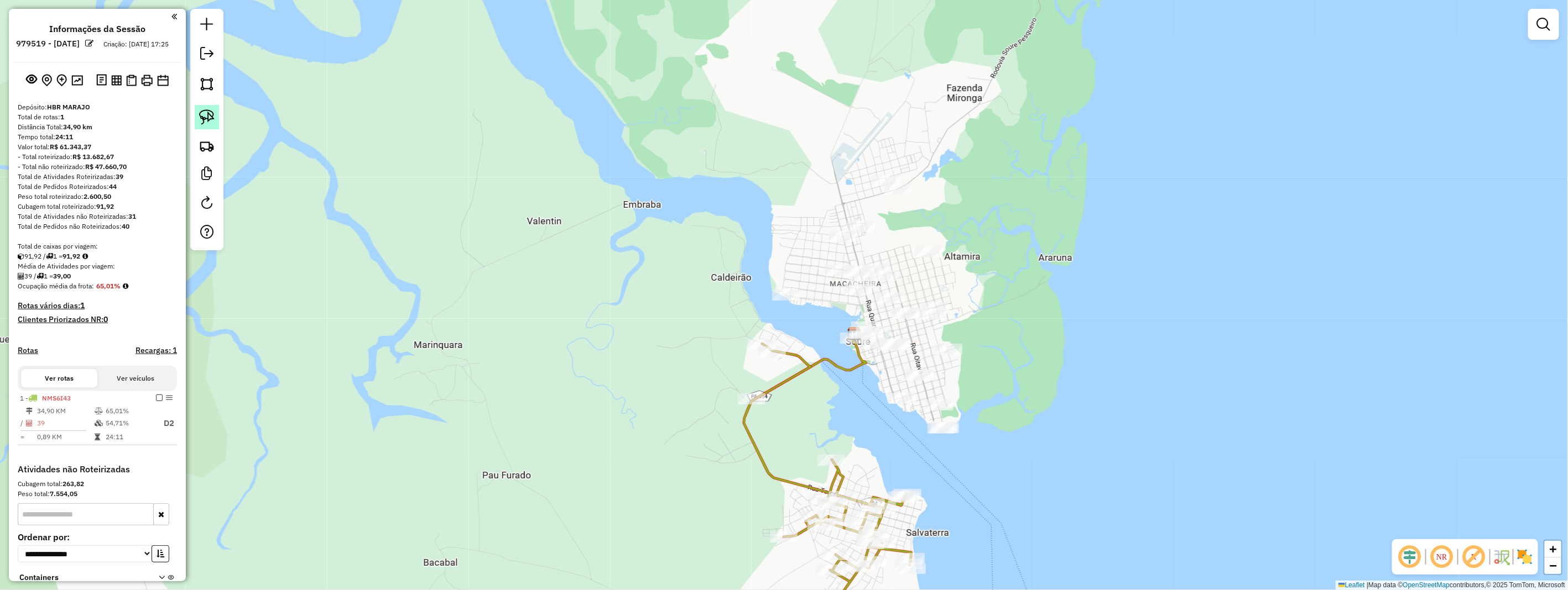
click at [203, 119] on img at bounding box center [206, 117] width 15 height 15
drag, startPoint x: 203, startPoint y: 119, endPoint x: 427, endPoint y: 182, distance: 232.7
click at [210, 125] on link at bounding box center [207, 117] width 24 height 24
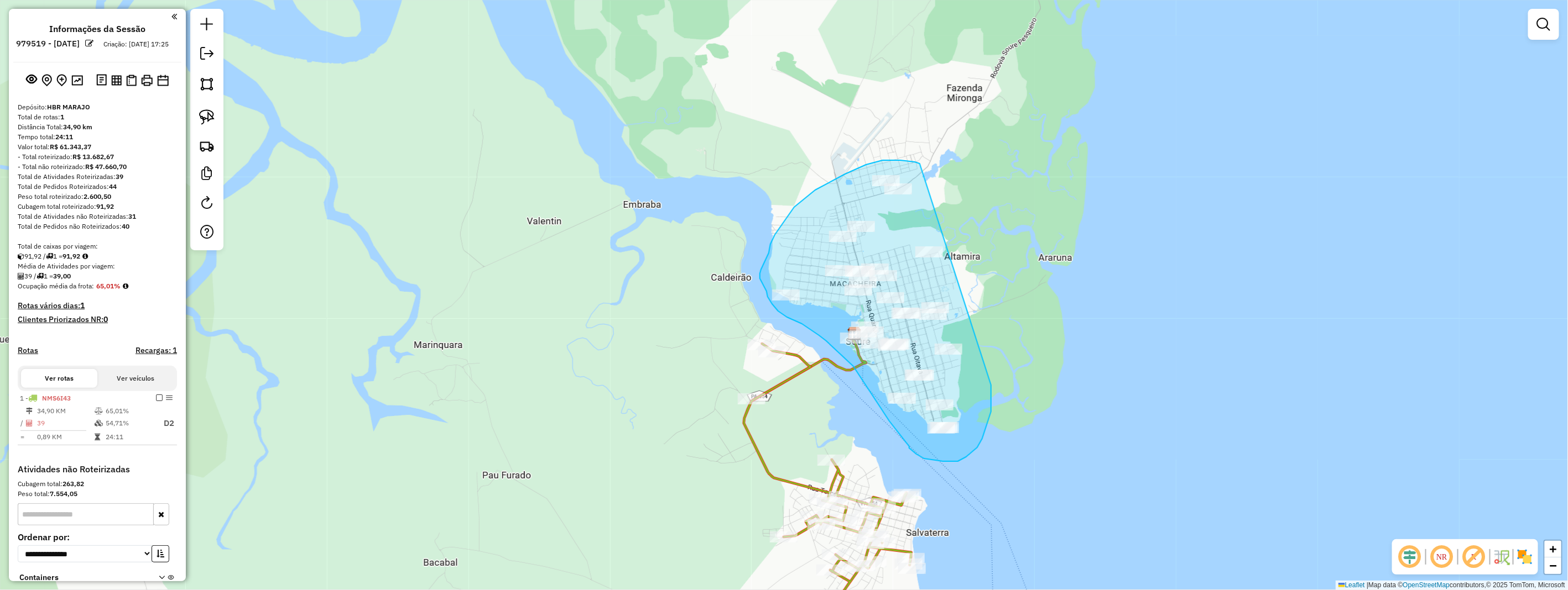
drag, startPoint x: 917, startPoint y: 162, endPoint x: 989, endPoint y: 339, distance: 191.1
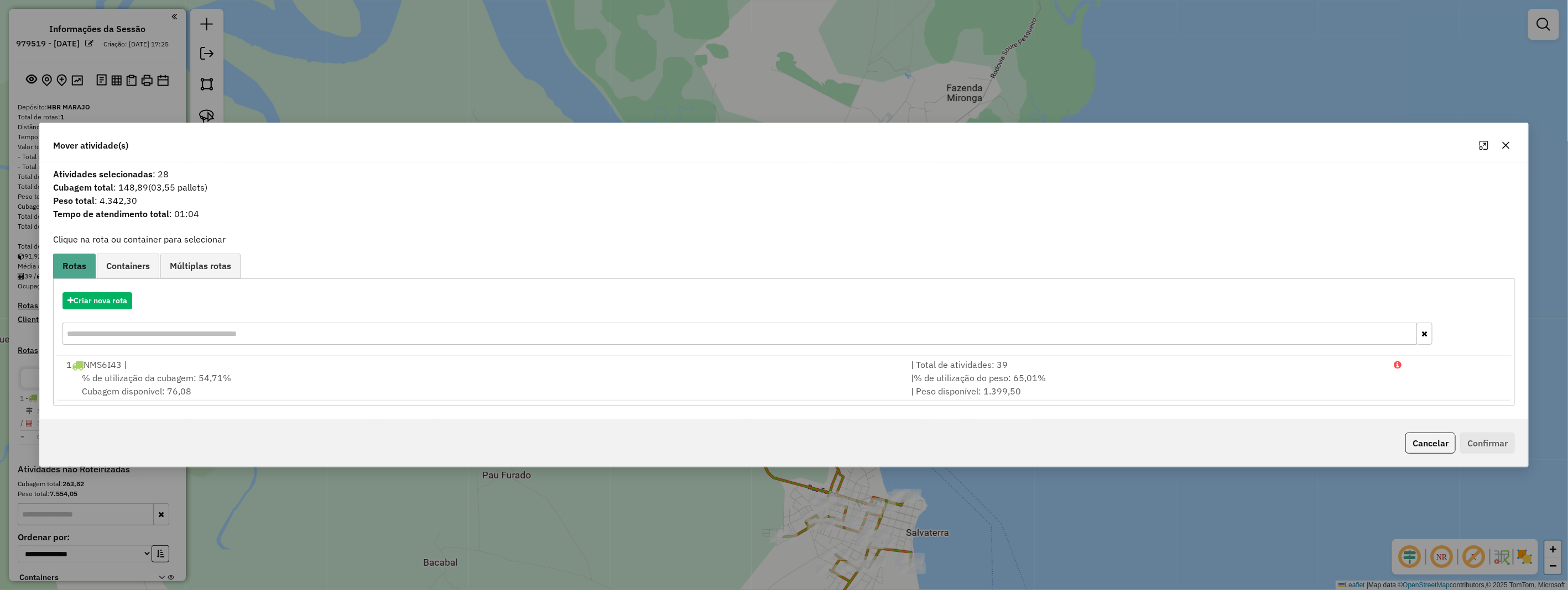
click at [1508, 144] on icon "button" at bounding box center [1506, 145] width 9 height 9
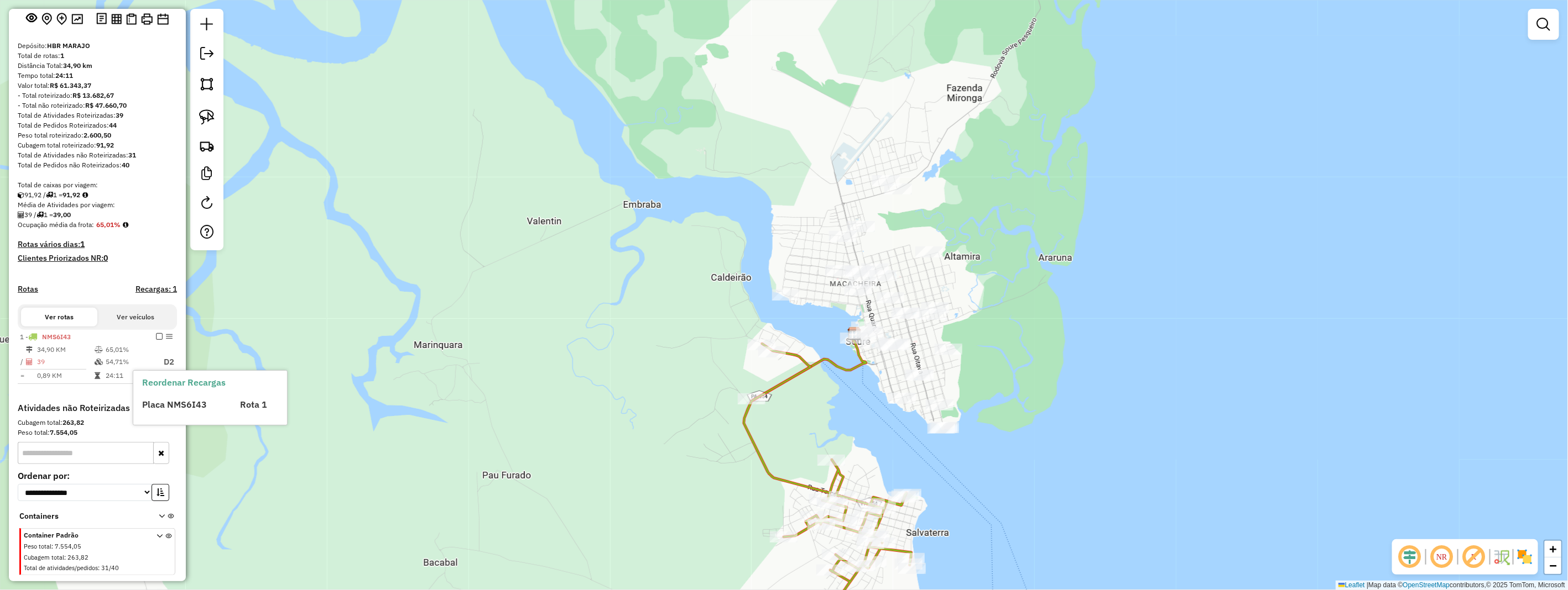
scroll to position [90, 0]
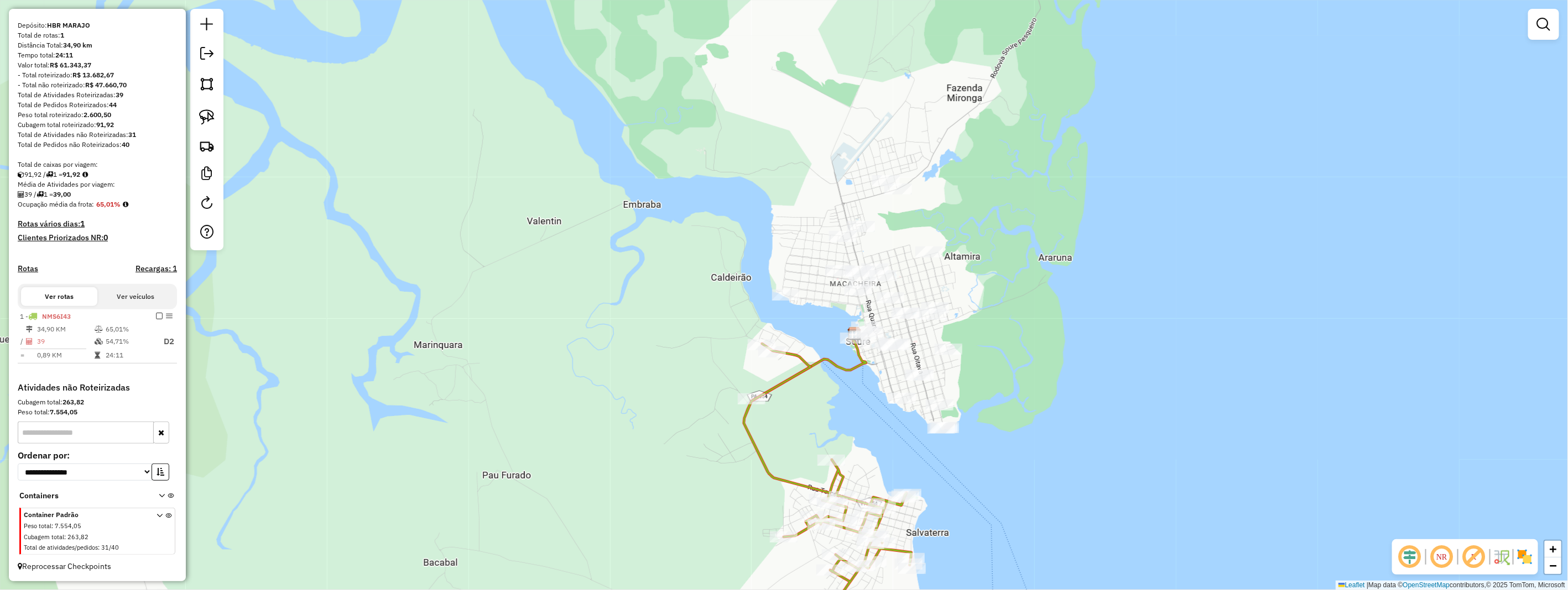
click at [156, 516] on icon at bounding box center [159, 533] width 6 height 41
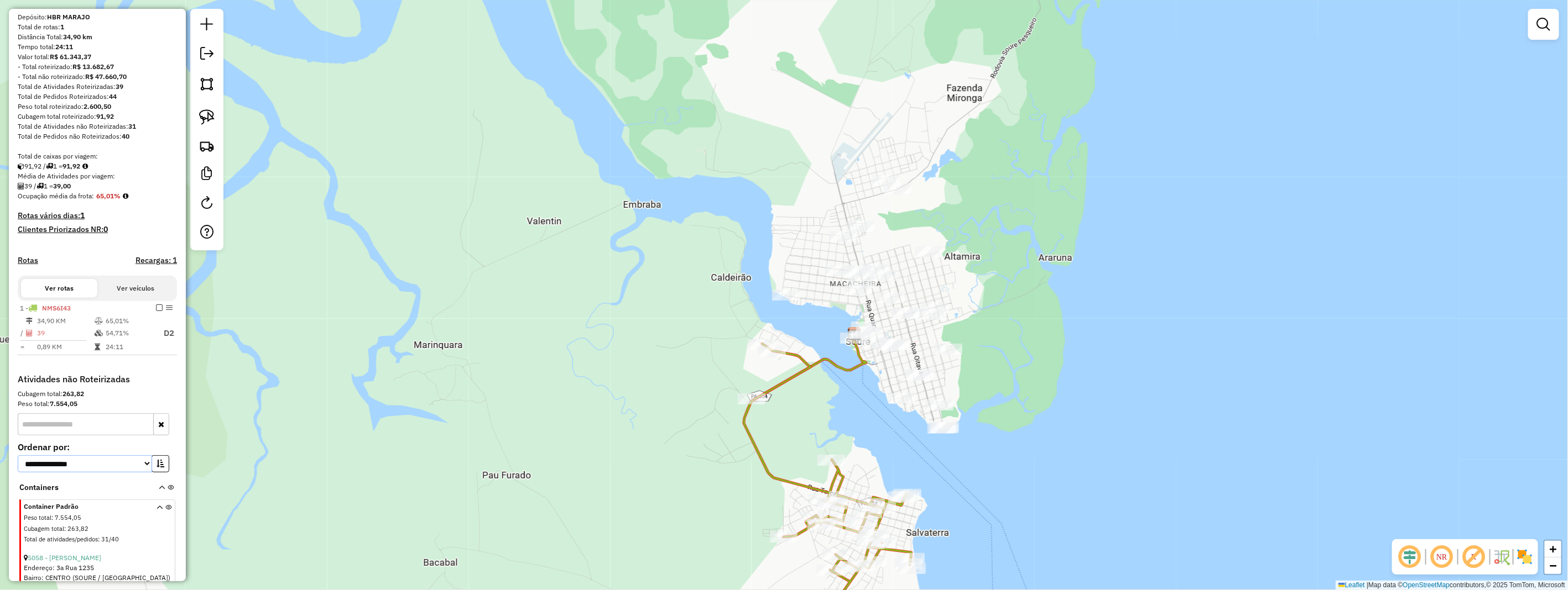
click at [140, 473] on select "**********" at bounding box center [85, 464] width 135 height 17
select select "*********"
click at [18, 464] on select "**********" at bounding box center [85, 464] width 135 height 17
click at [158, 468] on icon "button" at bounding box center [160, 463] width 8 height 8
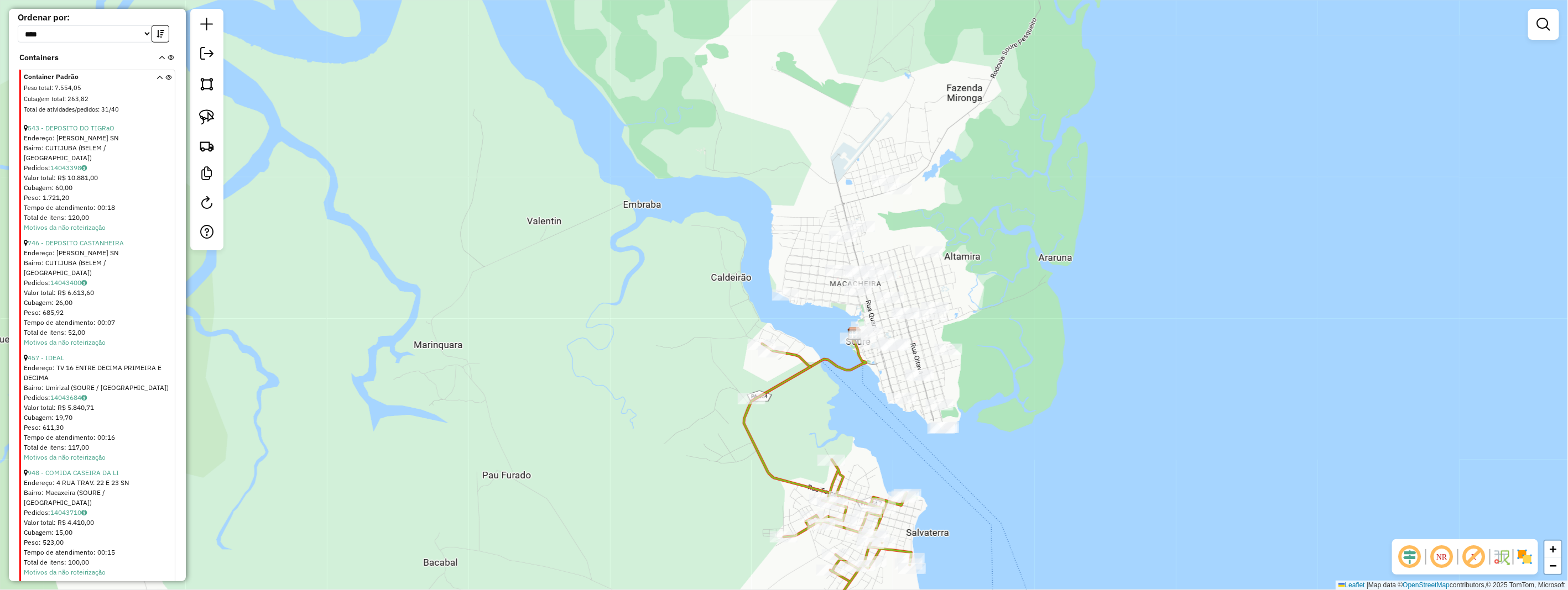
scroll to position [336, 0]
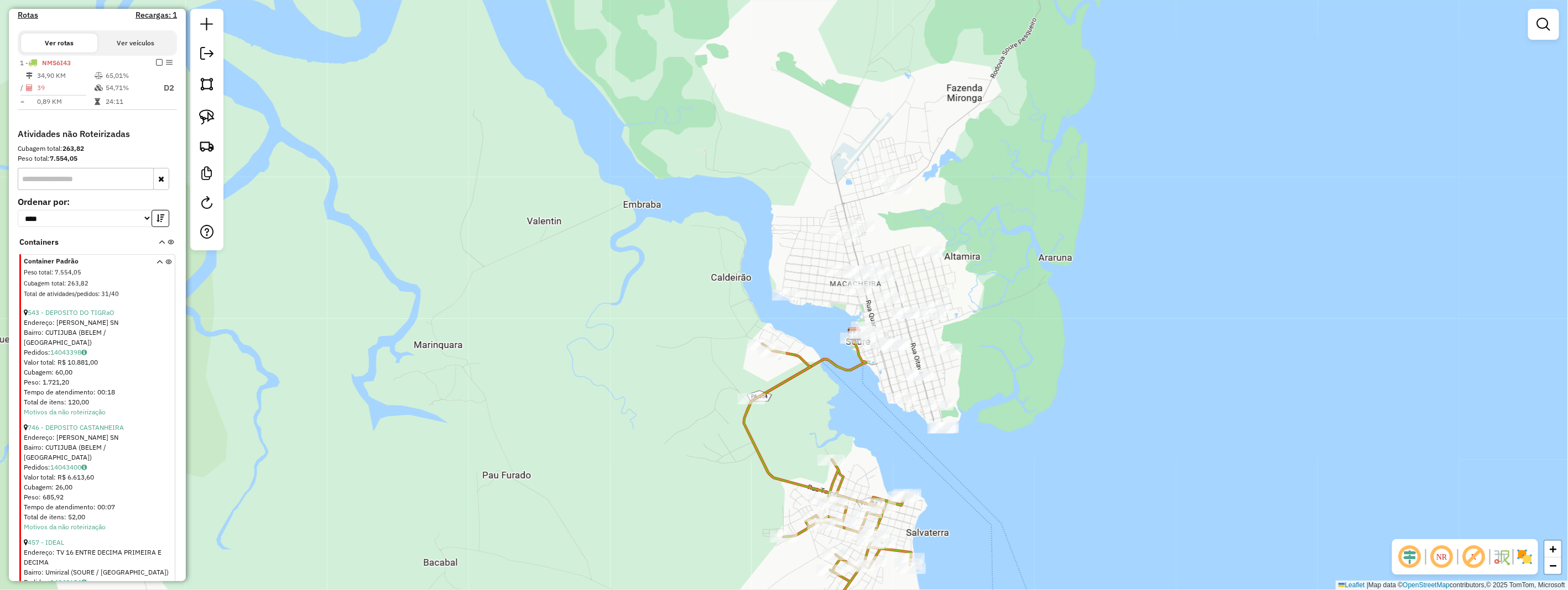
click at [76, 185] on input "text" at bounding box center [86, 179] width 136 height 22
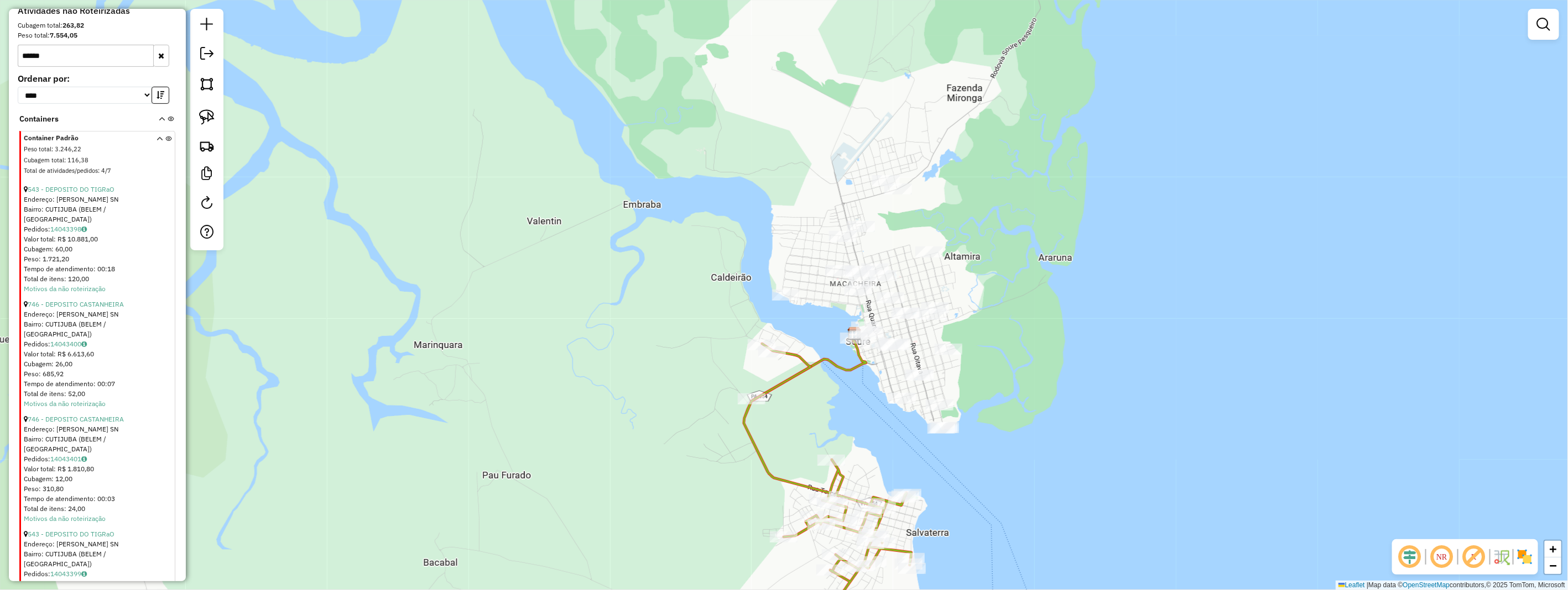
scroll to position [520, 0]
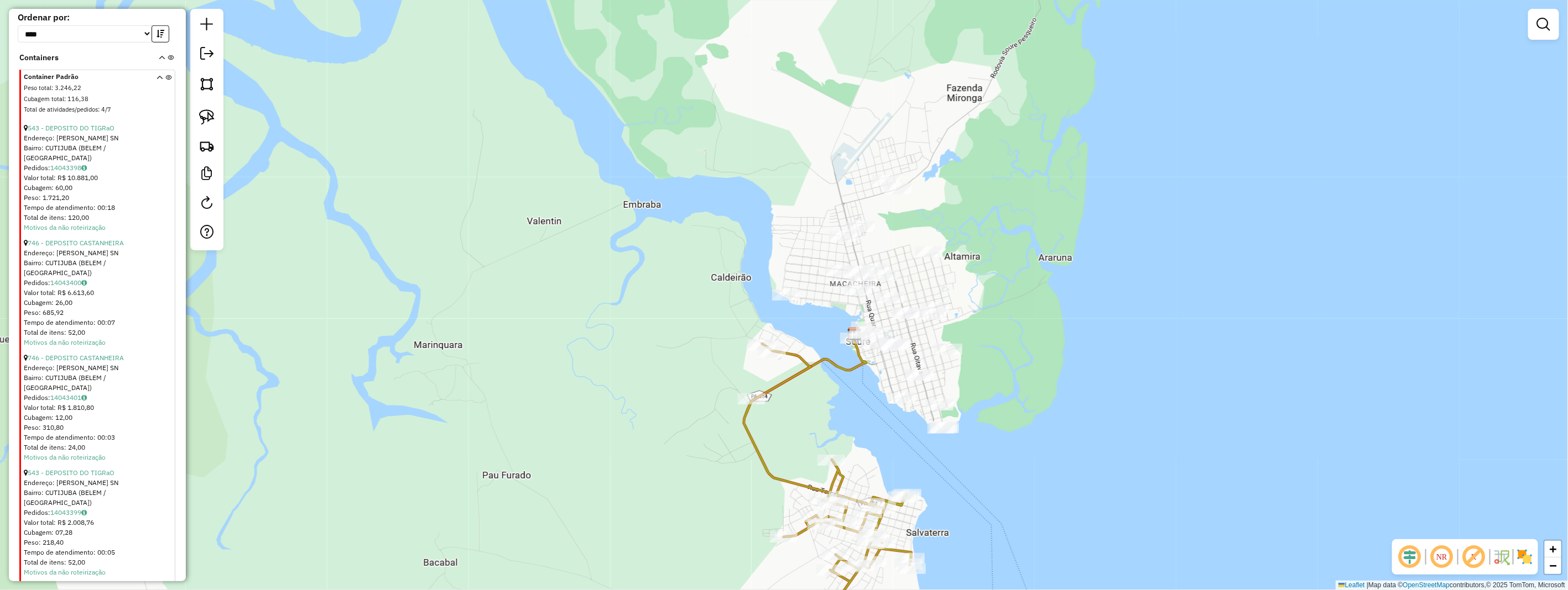
click at [89, 584] on link "418 - DEPOSITO DO RAUDSON" at bounding box center [74, 588] width 94 height 9
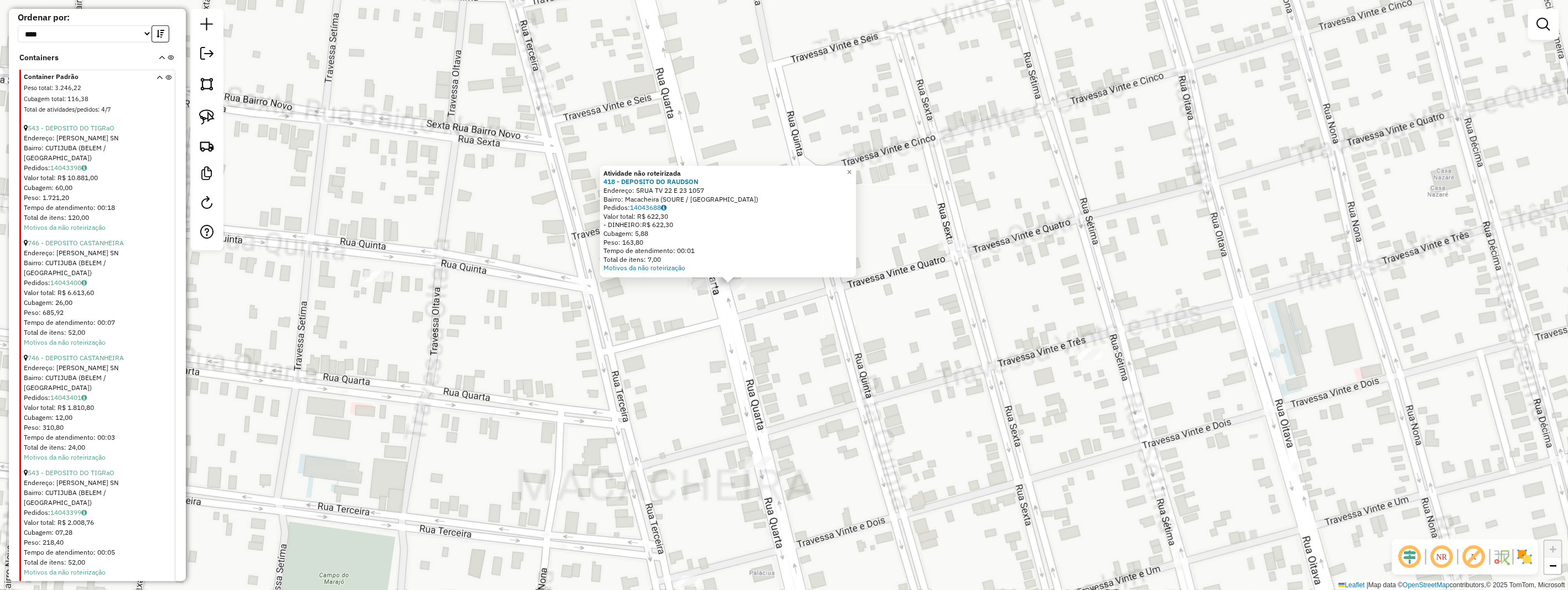
click at [779, 299] on div "Atividade não roteirizada 418 - DEPOSITO DO RAUDSON Endereço: 5RUA TV 22 E 23 1…" at bounding box center [784, 295] width 1568 height 590
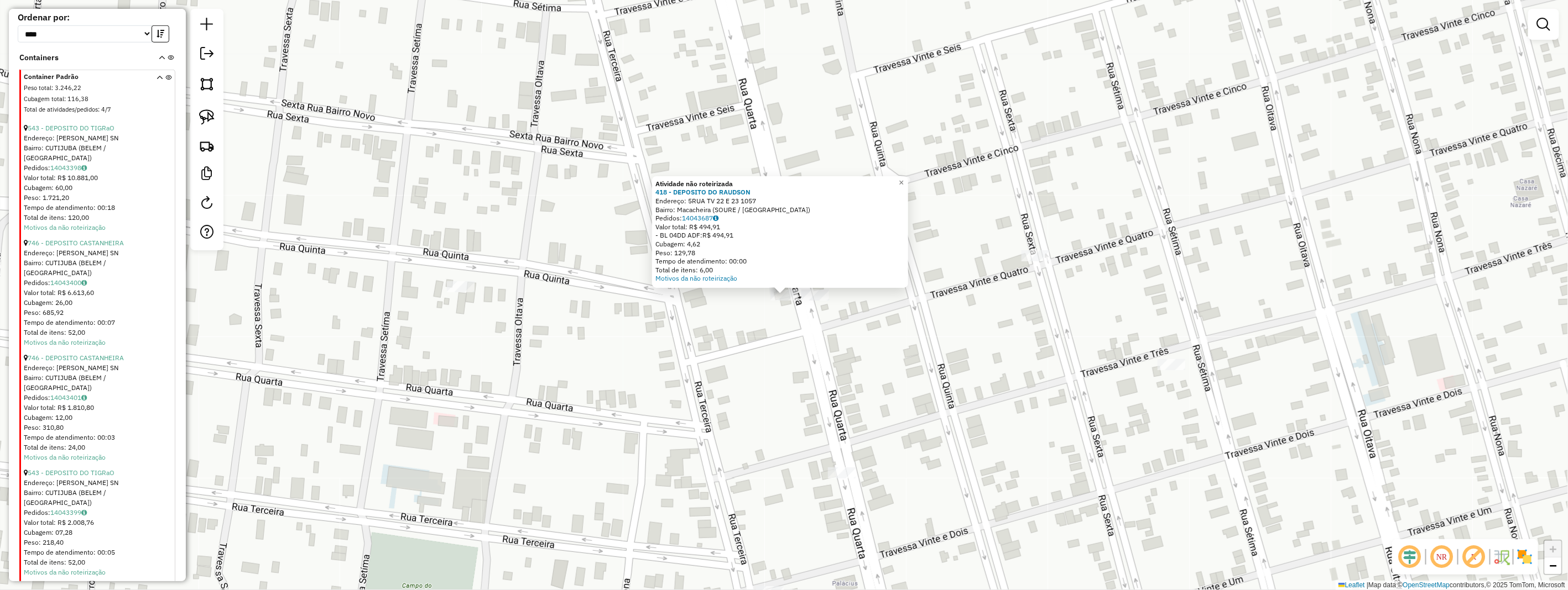
click at [767, 316] on div "Atividade não roteirizada 418 - DEPOSITO DO RAUDSON Endereço: 5RUA TV 22 E 23 1…" at bounding box center [784, 295] width 1568 height 590
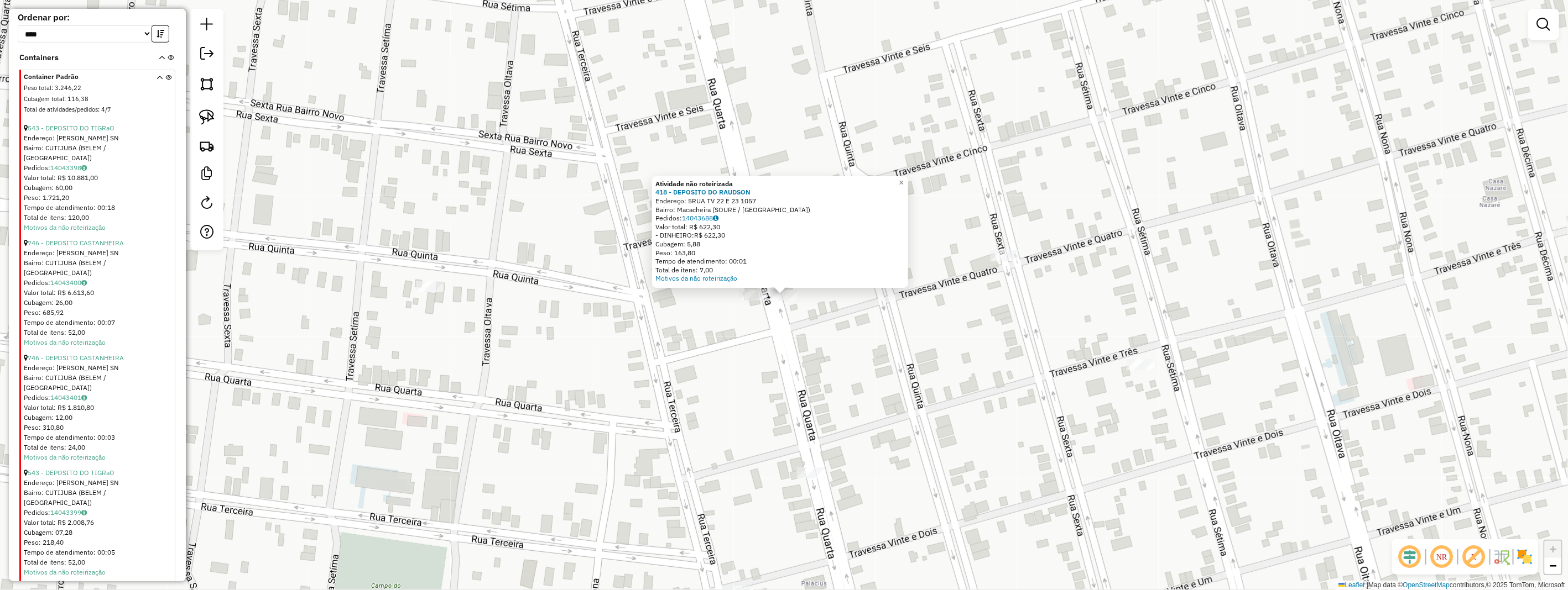
click at [817, 346] on div "Atividade não roteirizada 418 - DEPOSITO DO RAUDSON Endereço: 5RUA TV 22 E 23 1…" at bounding box center [784, 295] width 1568 height 590
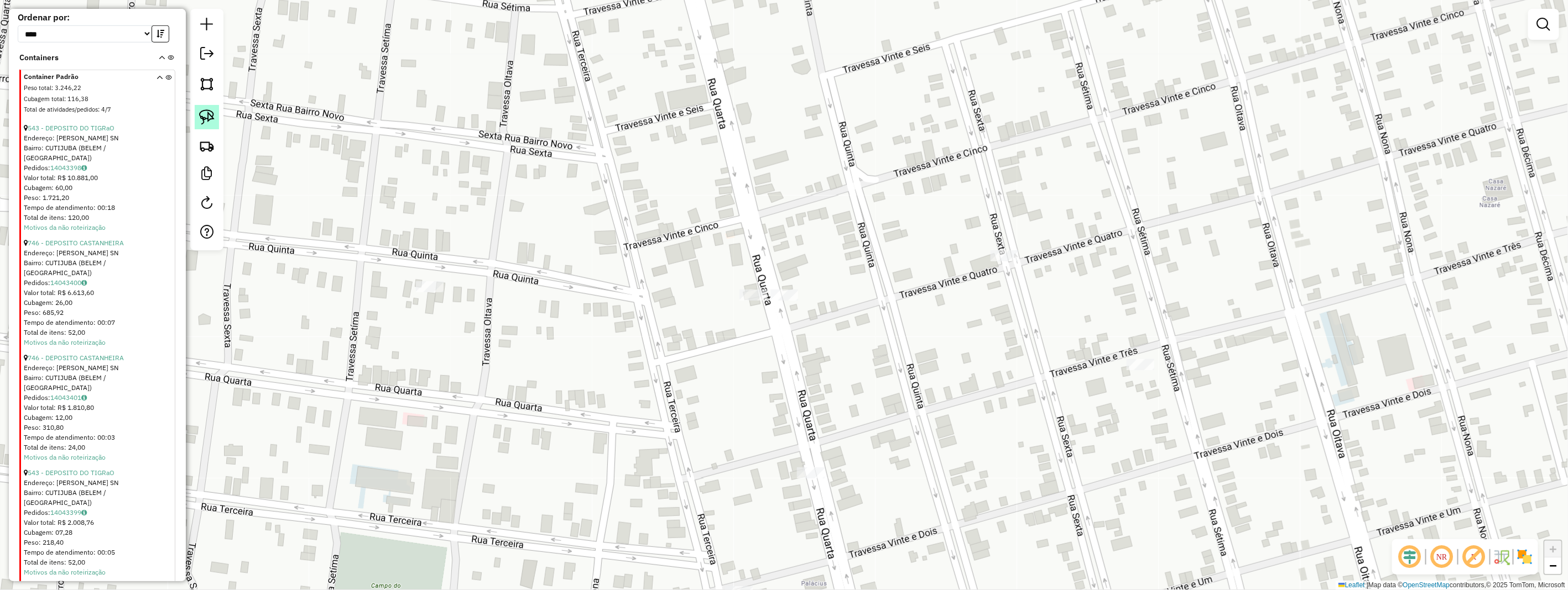
click at [212, 115] on img at bounding box center [206, 117] width 15 height 15
click at [211, 115] on img at bounding box center [206, 117] width 15 height 15
drag, startPoint x: 793, startPoint y: 283, endPoint x: 803, endPoint y: 305, distance: 24.2
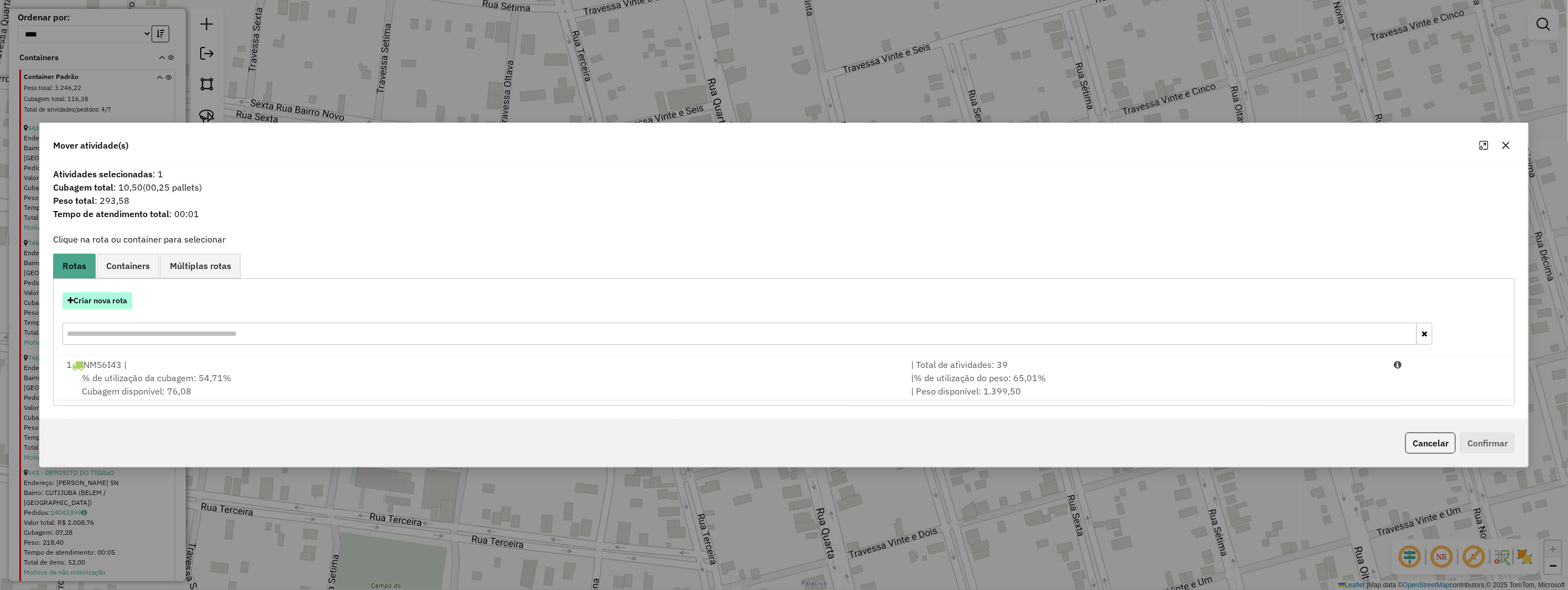
click at [108, 302] on button "Criar nova rota" at bounding box center [97, 301] width 69 height 17
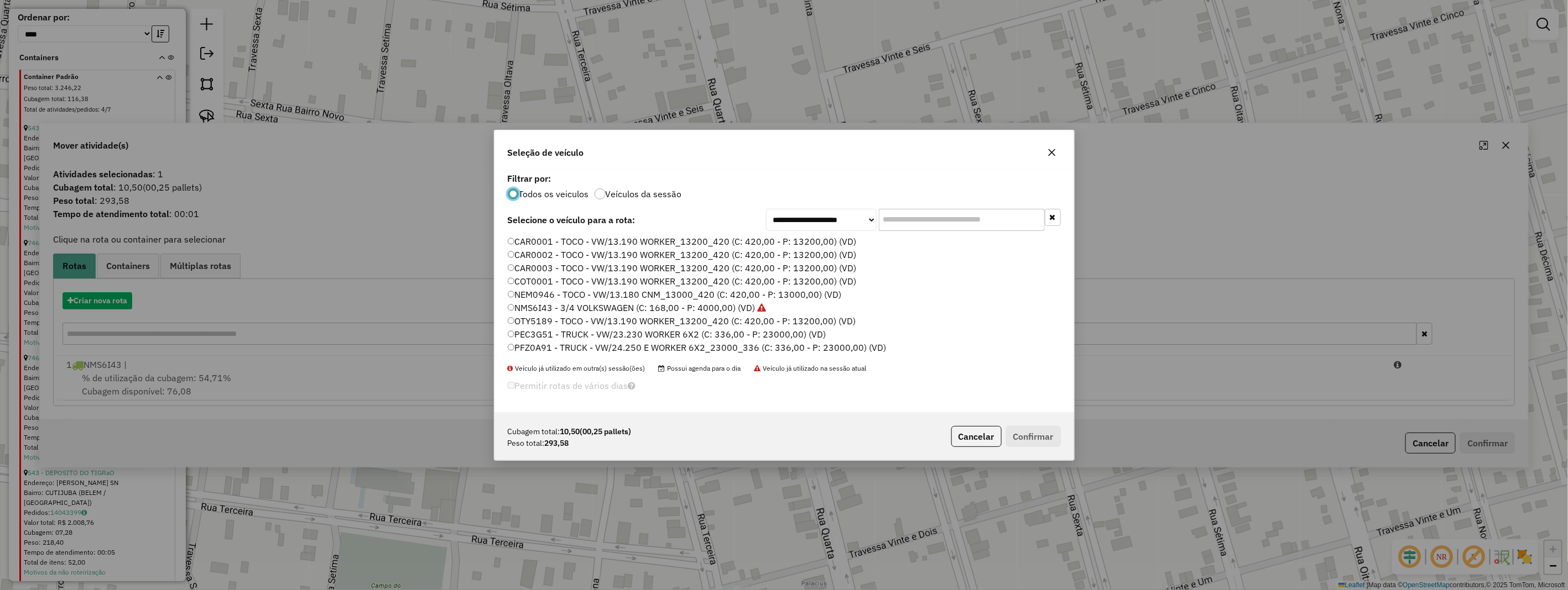
scroll to position [6, 3]
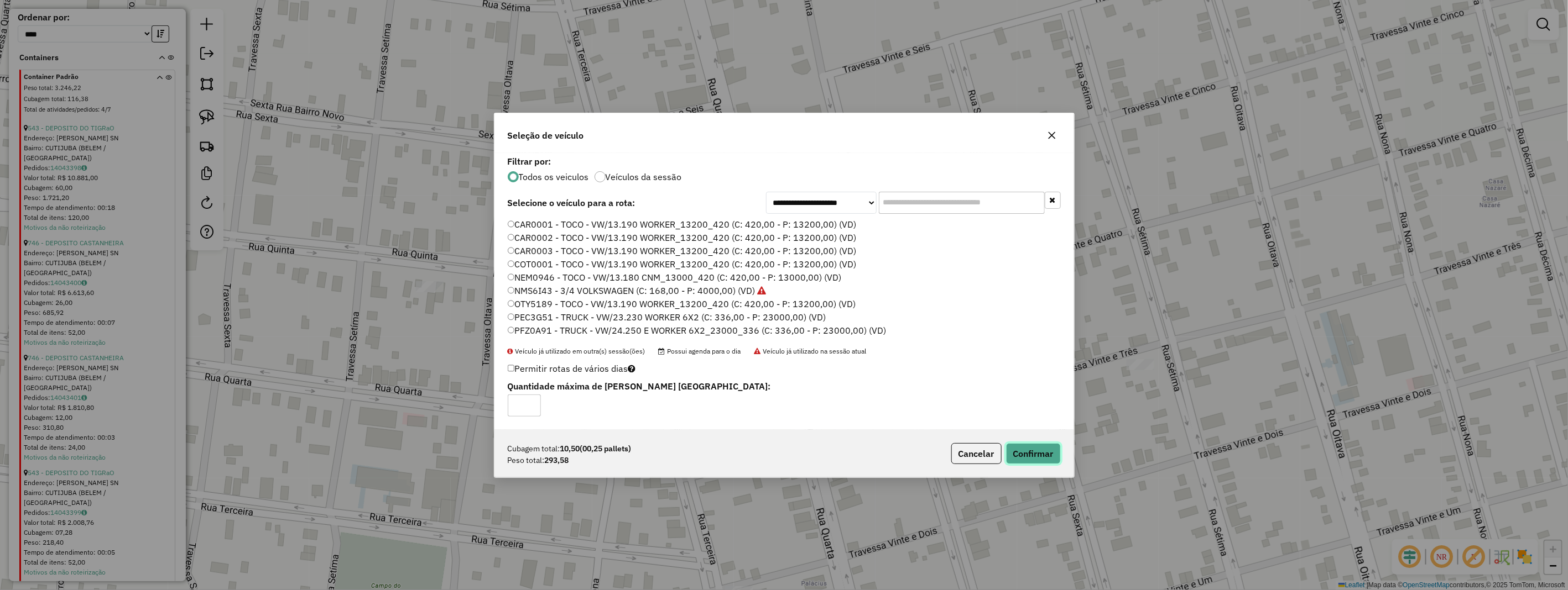
click at [1029, 452] on button "Confirmar" at bounding box center [1034, 454] width 55 height 21
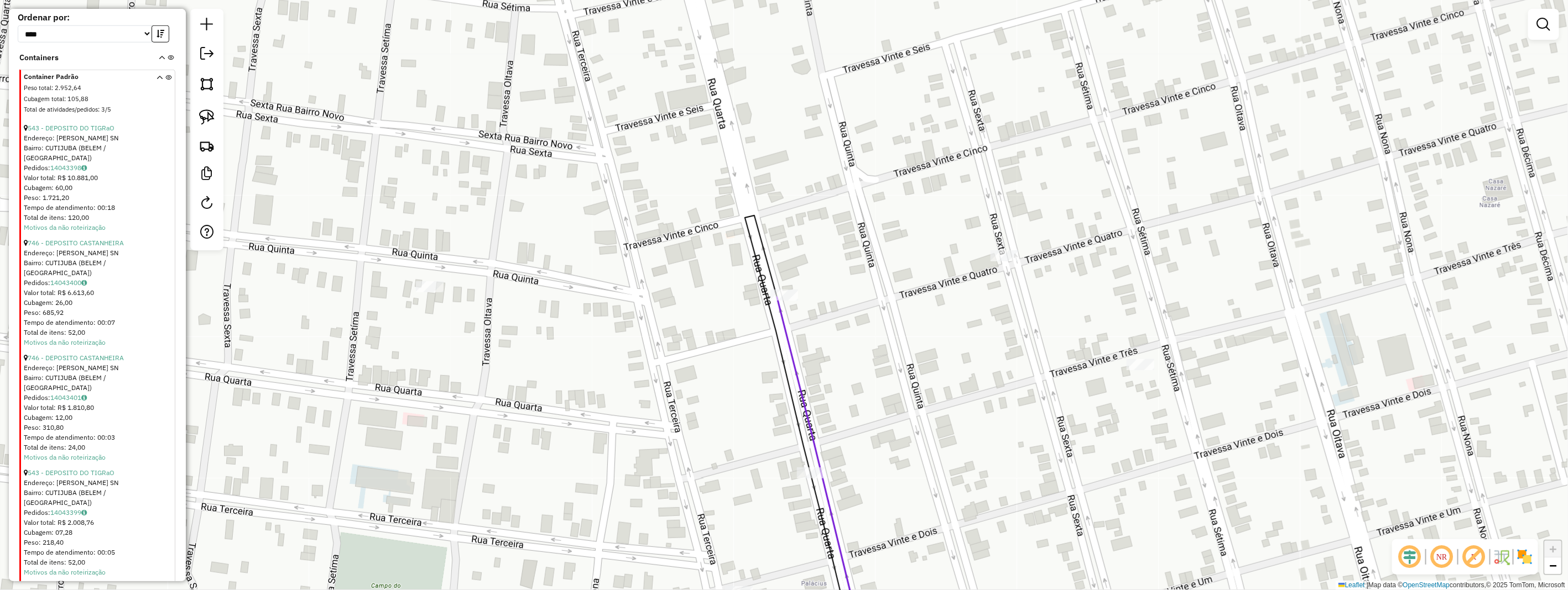
scroll to position [362, 0]
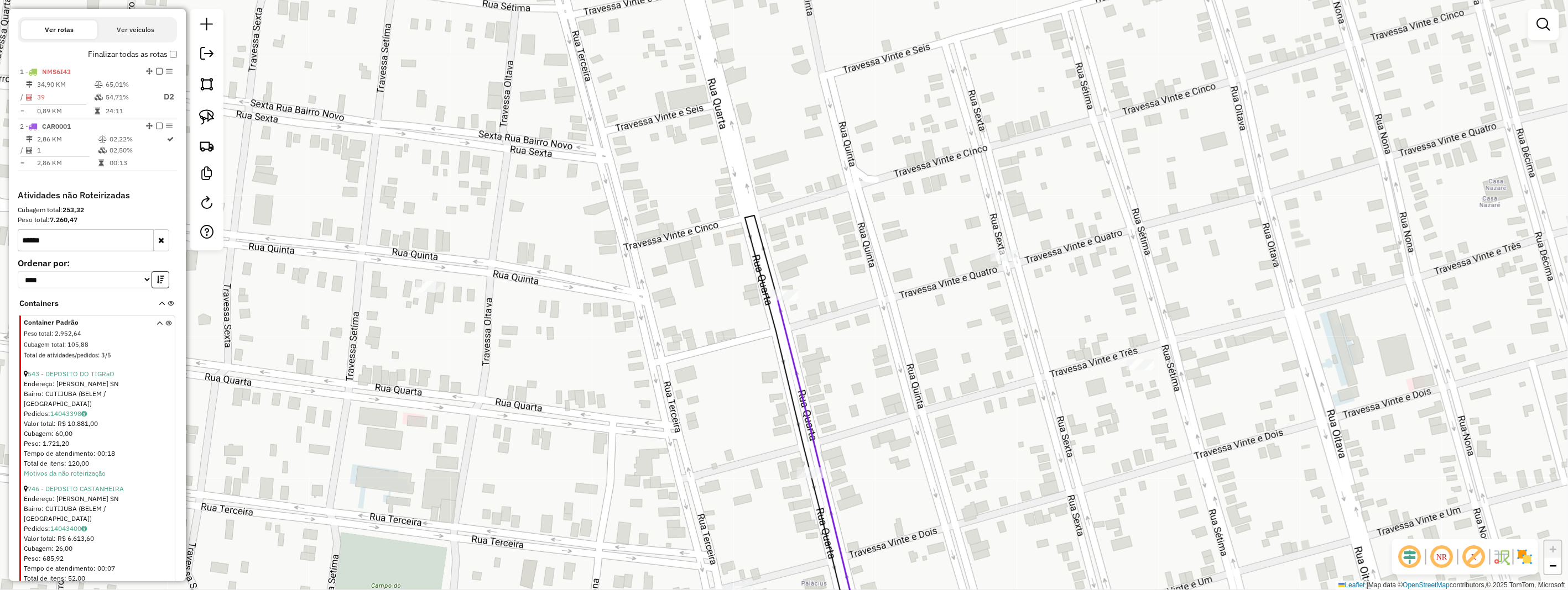
drag, startPoint x: 58, startPoint y: 251, endPoint x: 13, endPoint y: 255, distance: 45.2
click at [13, 255] on div "**********" at bounding box center [97, 566] width 168 height 752
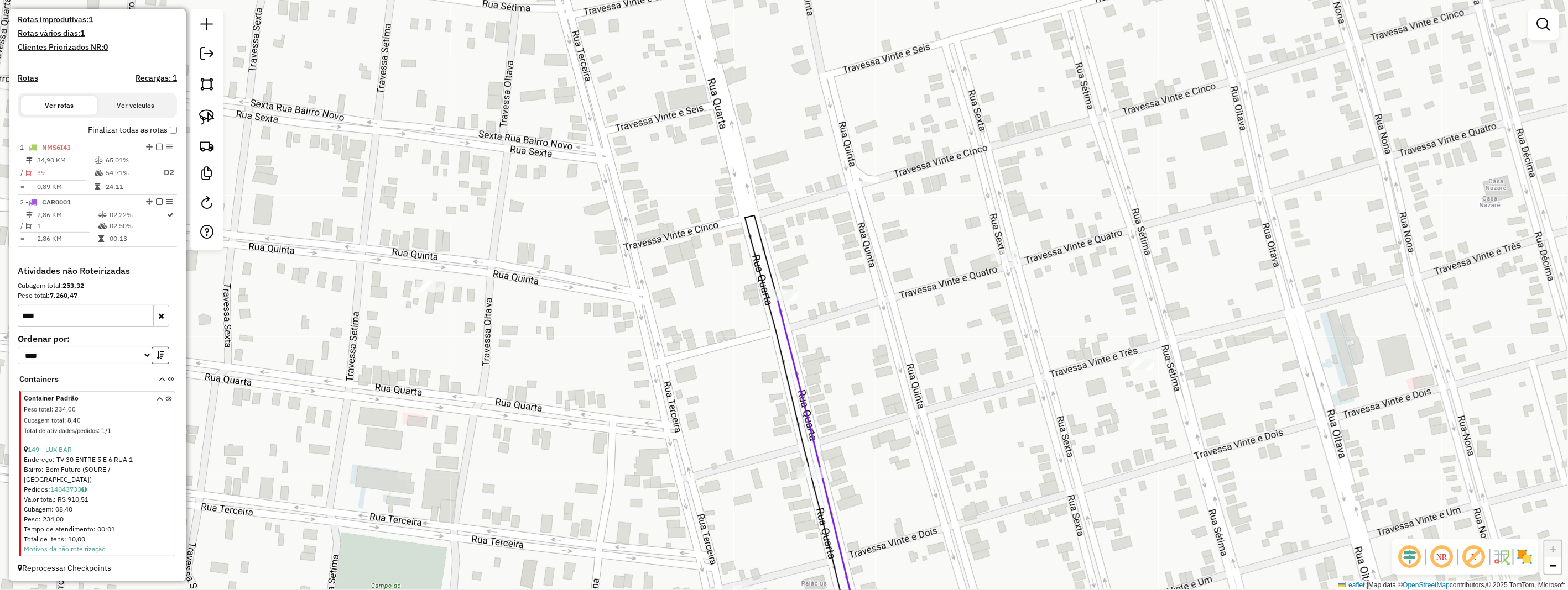
scroll to position [286, 0]
click at [58, 454] on link "149 - LUX BAR" at bounding box center [49, 450] width 44 height 9
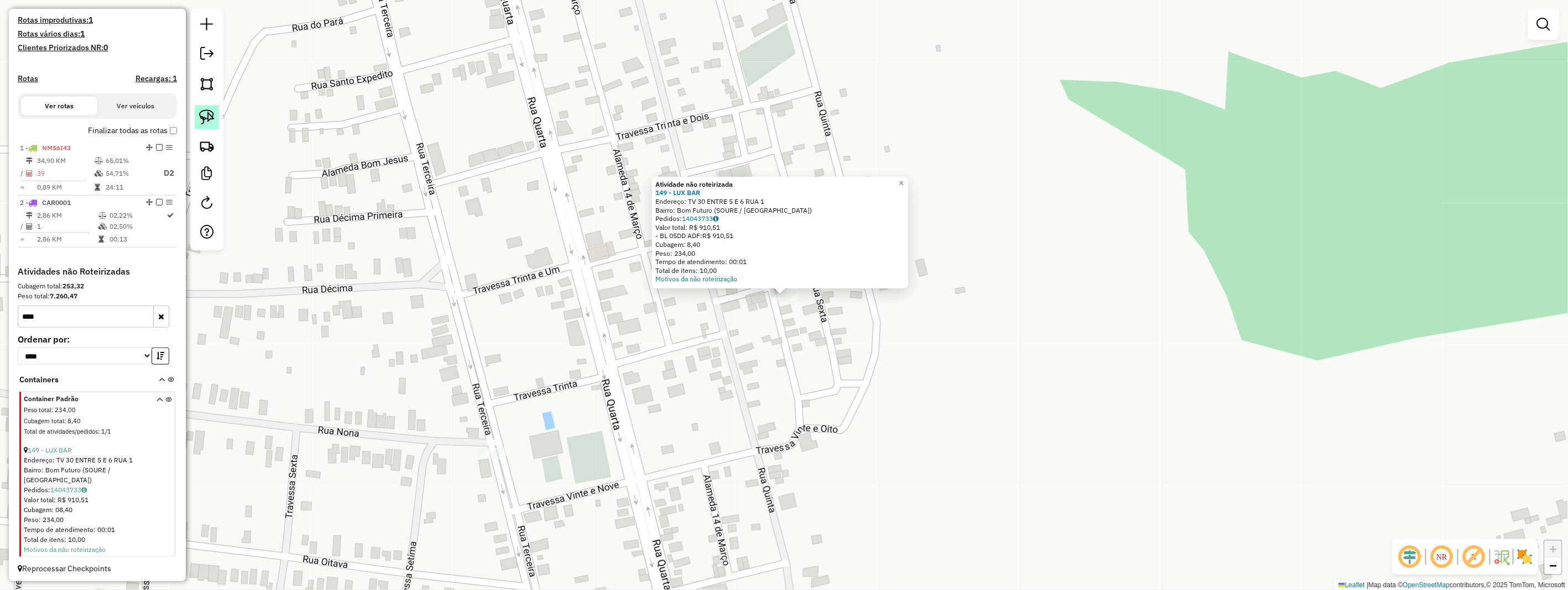
click at [197, 114] on link at bounding box center [207, 117] width 24 height 24
drag, startPoint x: 197, startPoint y: 114, endPoint x: 563, endPoint y: 280, distance: 401.9
click at [202, 120] on link at bounding box center [207, 117] width 24 height 24
drag, startPoint x: 765, startPoint y: 297, endPoint x: 797, endPoint y: 280, distance: 36.2
click at [798, 281] on div "Atividade não roteirizada 149 - LUX BAR Endereço: TV 30 ENTRE 5 E 6 RUA 1 Bairr…" at bounding box center [784, 295] width 1568 height 590
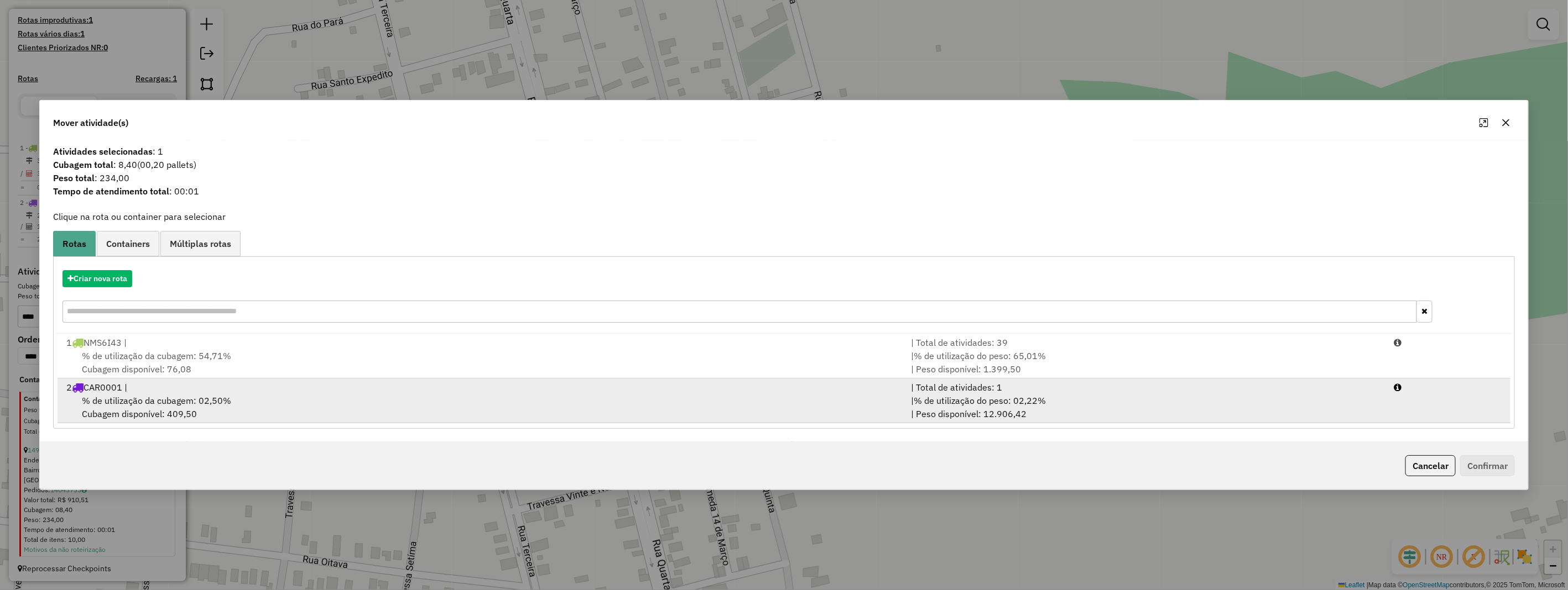
drag, startPoint x: 214, startPoint y: 394, endPoint x: 349, endPoint y: 418, distance: 137.1
click at [217, 396] on div "% de utilização da cubagem: 02,50% Cubagem disponível: 409,50" at bounding box center [482, 408] width 845 height 27
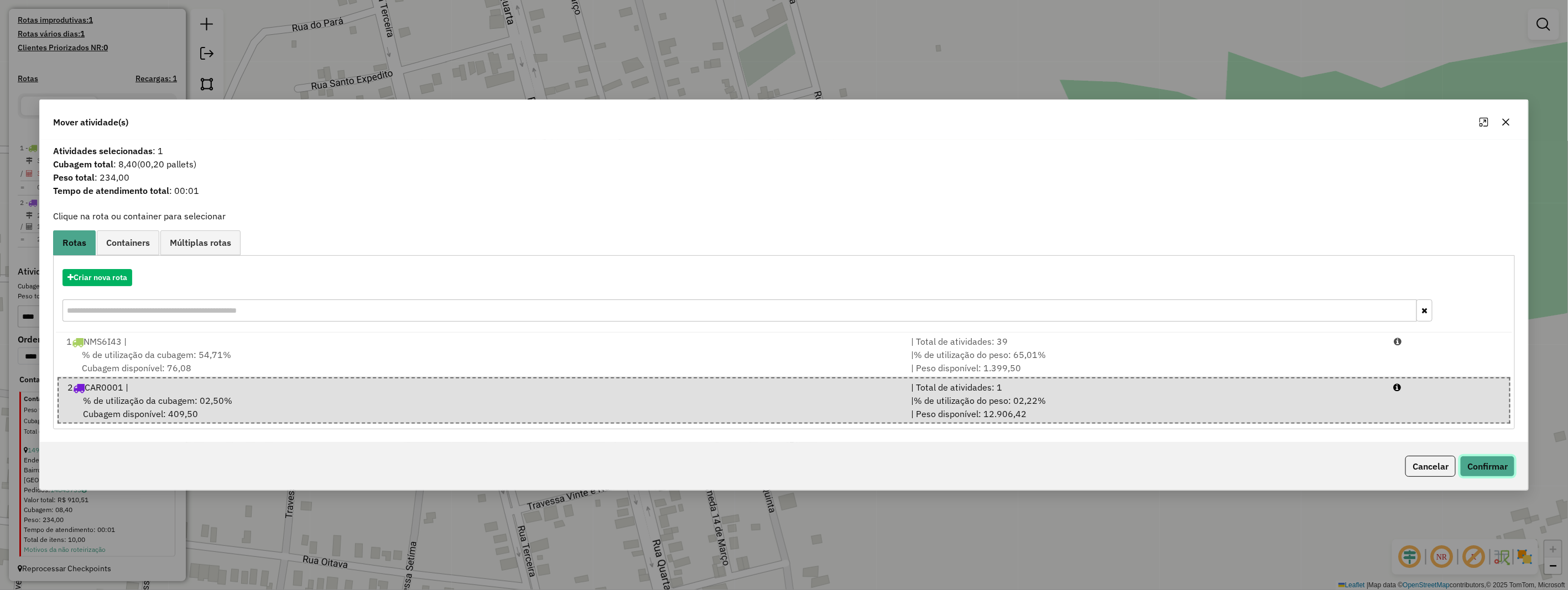
click at [1484, 468] on button "Confirmar" at bounding box center [1488, 467] width 55 height 21
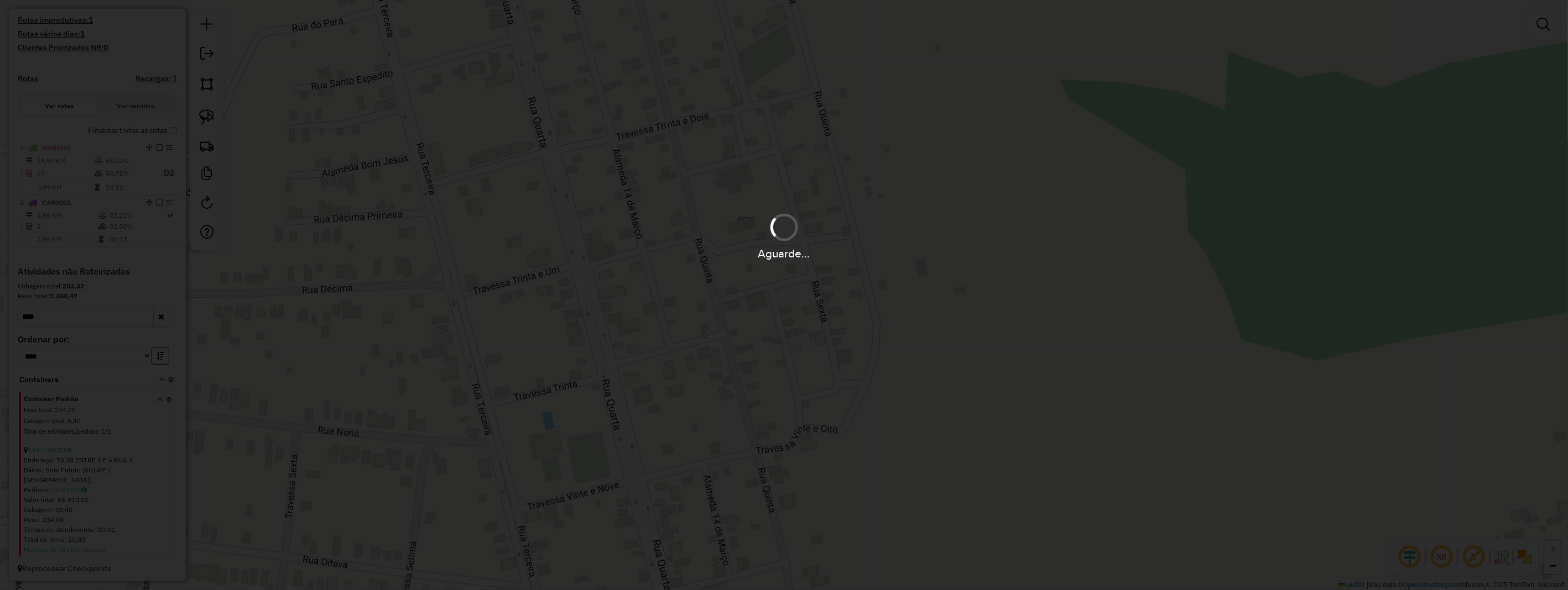
scroll to position [181, 0]
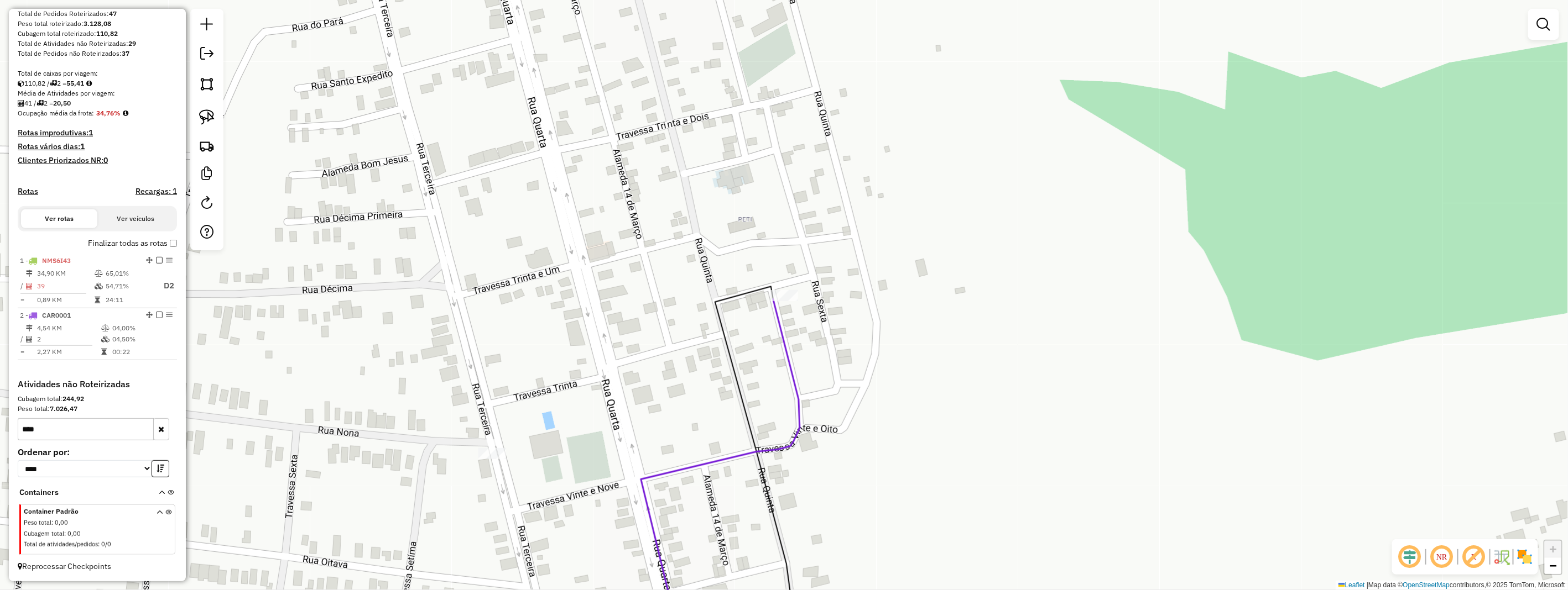
click at [70, 432] on input "***" at bounding box center [86, 429] width 136 height 22
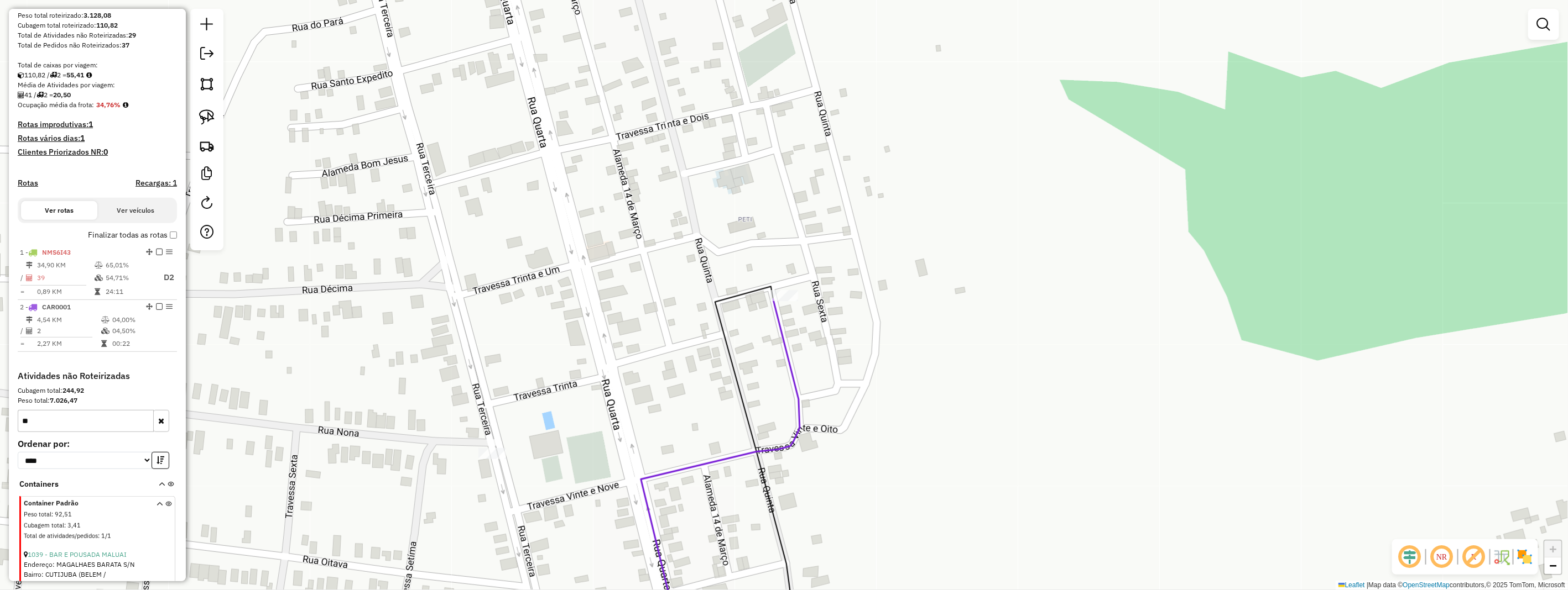
type input "*"
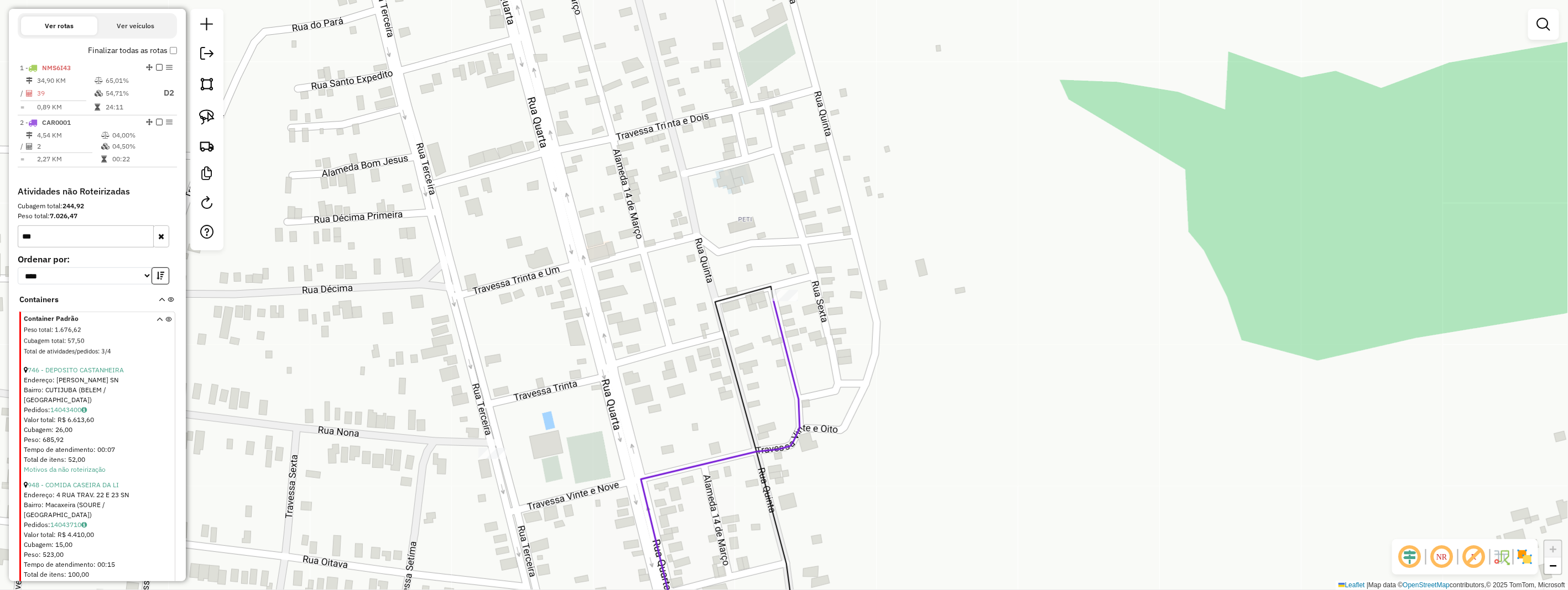
scroll to position [488, 0]
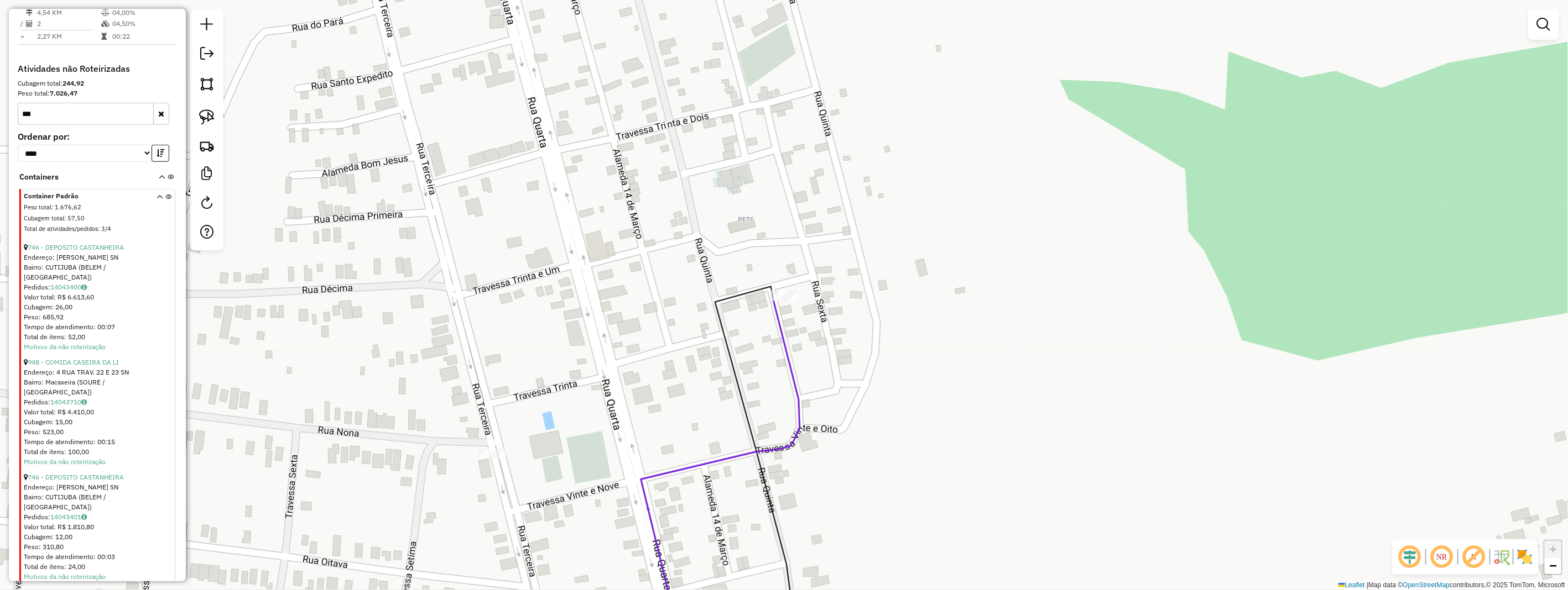
click at [93, 588] on link "604 - DEP. [GEOGRAPHIC_DATA]" at bounding box center [77, 592] width 99 height 9
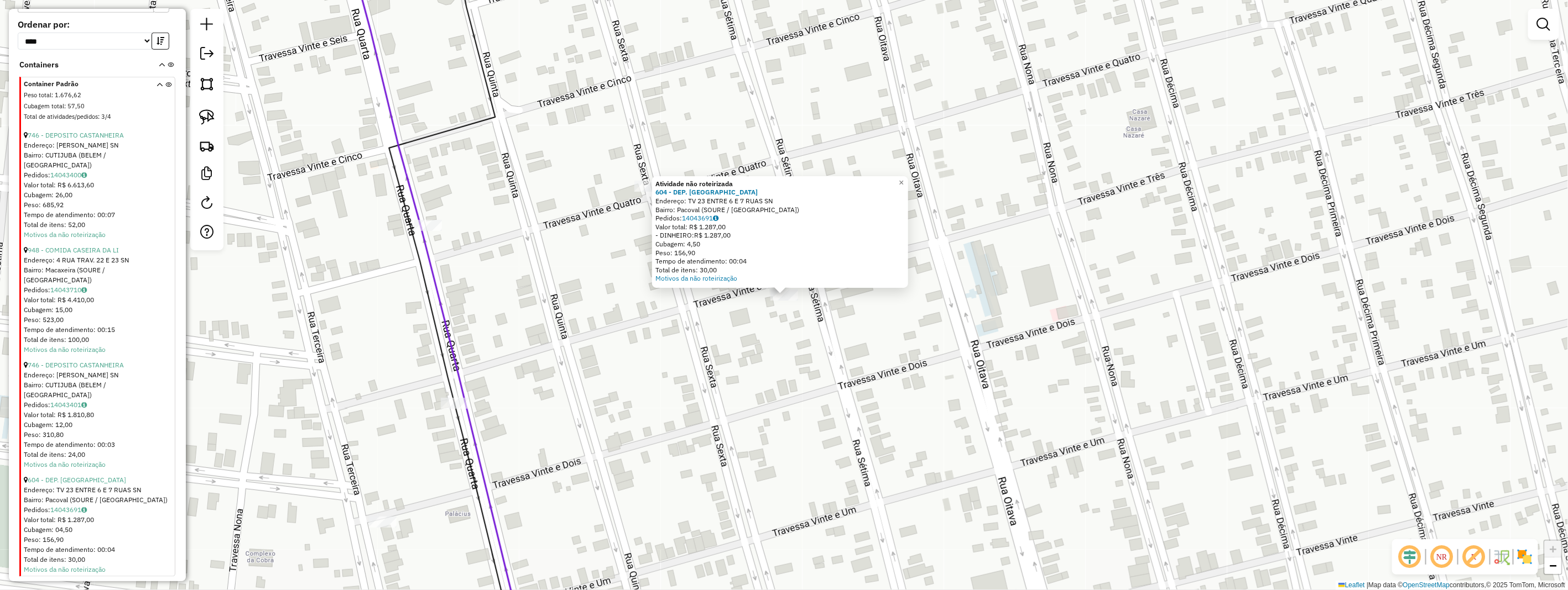
scroll to position [294, 0]
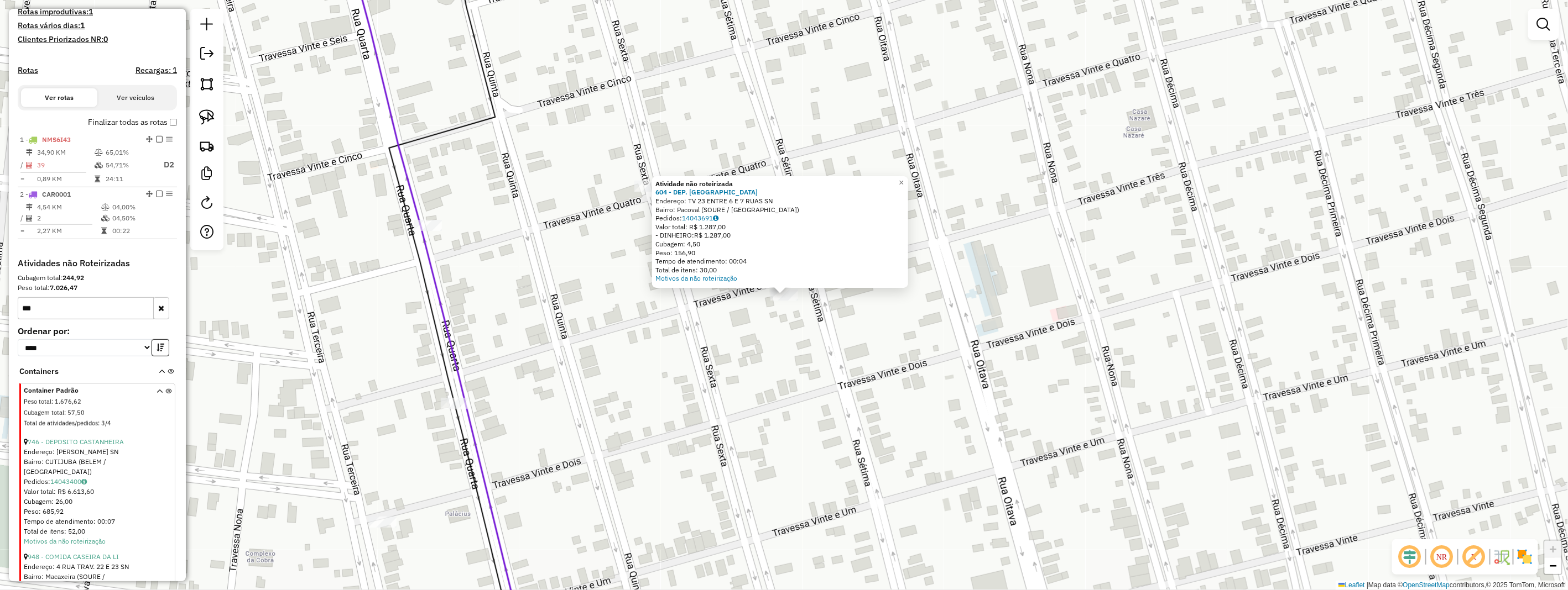
click at [47, 312] on input "***" at bounding box center [86, 308] width 136 height 22
type input "*"
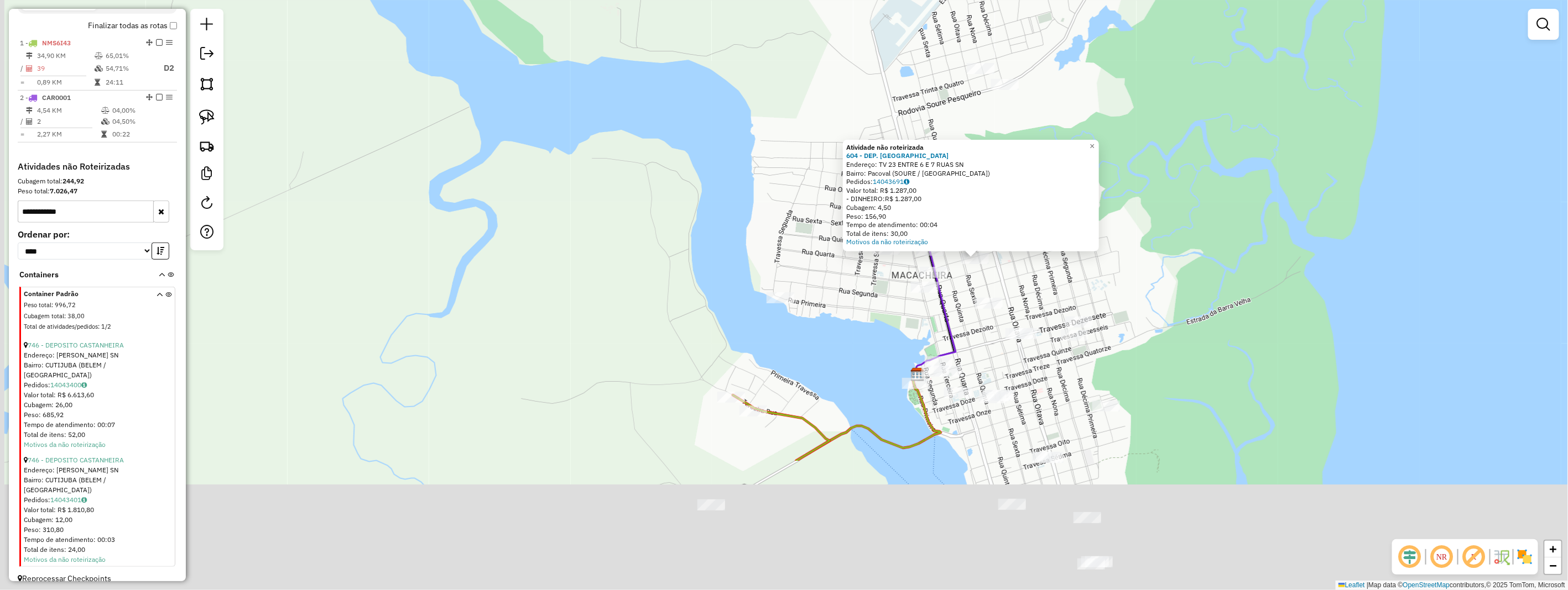
drag, startPoint x: 961, startPoint y: 475, endPoint x: 1075, endPoint y: 240, distance: 261.2
click at [1074, 241] on div "Atividade não roteirizada 604 - DEP. CASA DA CERVEJA Endereço: TV 23 ENTRE 6 E …" at bounding box center [784, 295] width 1568 height 590
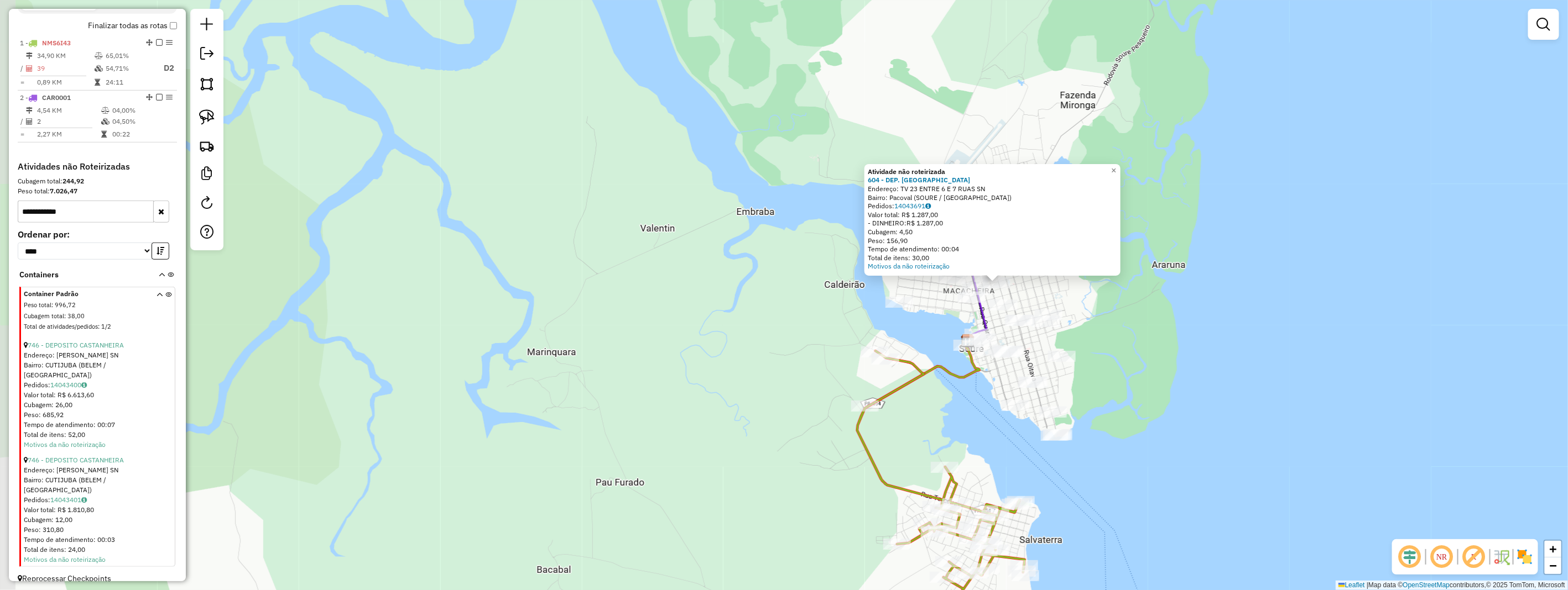
drag, startPoint x: 1217, startPoint y: 426, endPoint x: 1024, endPoint y: 374, distance: 199.9
click at [1038, 375] on div "Atividade não roteirizada 604 - DEP. CASA DA CERVEJA Endereço: TV 23 ENTRE 6 E …" at bounding box center [784, 295] width 1568 height 590
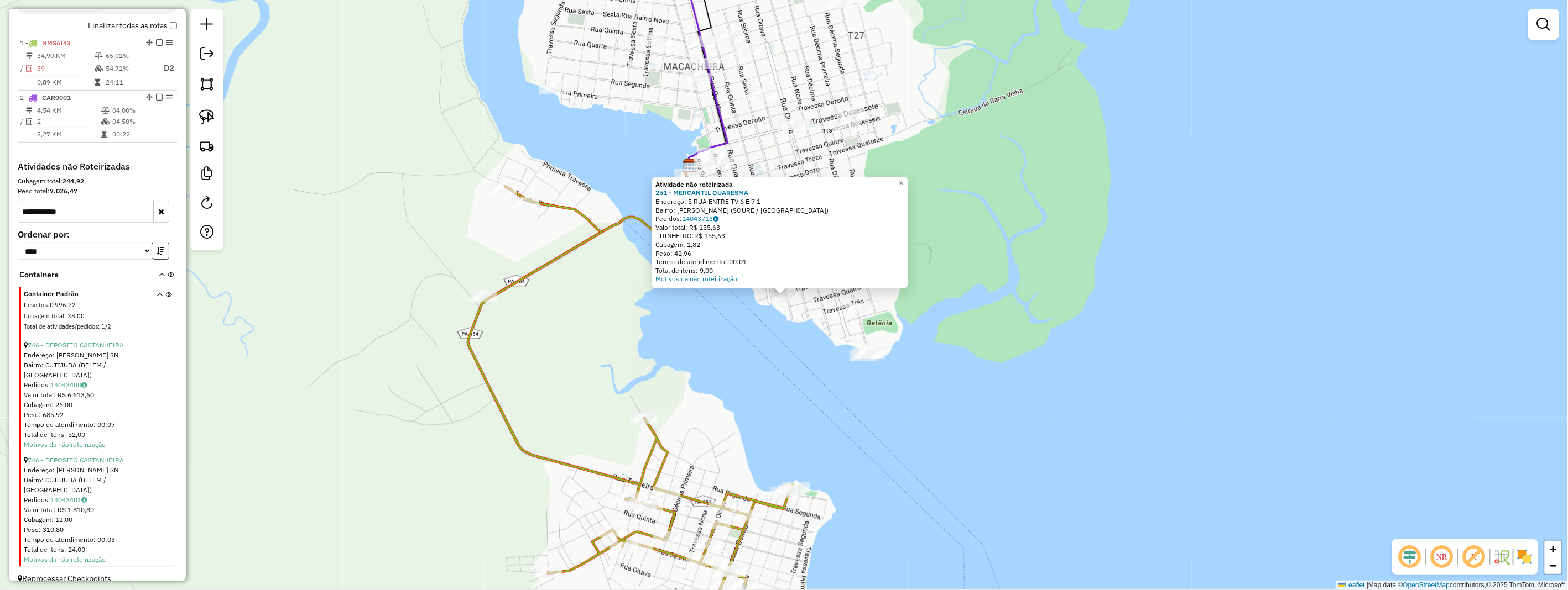
click at [787, 354] on div "Atividade não roteirizada 251 - MERCANTIL QUARESMA Endereço: 5 RUA ENTRE TV 6 E…" at bounding box center [784, 295] width 1568 height 590
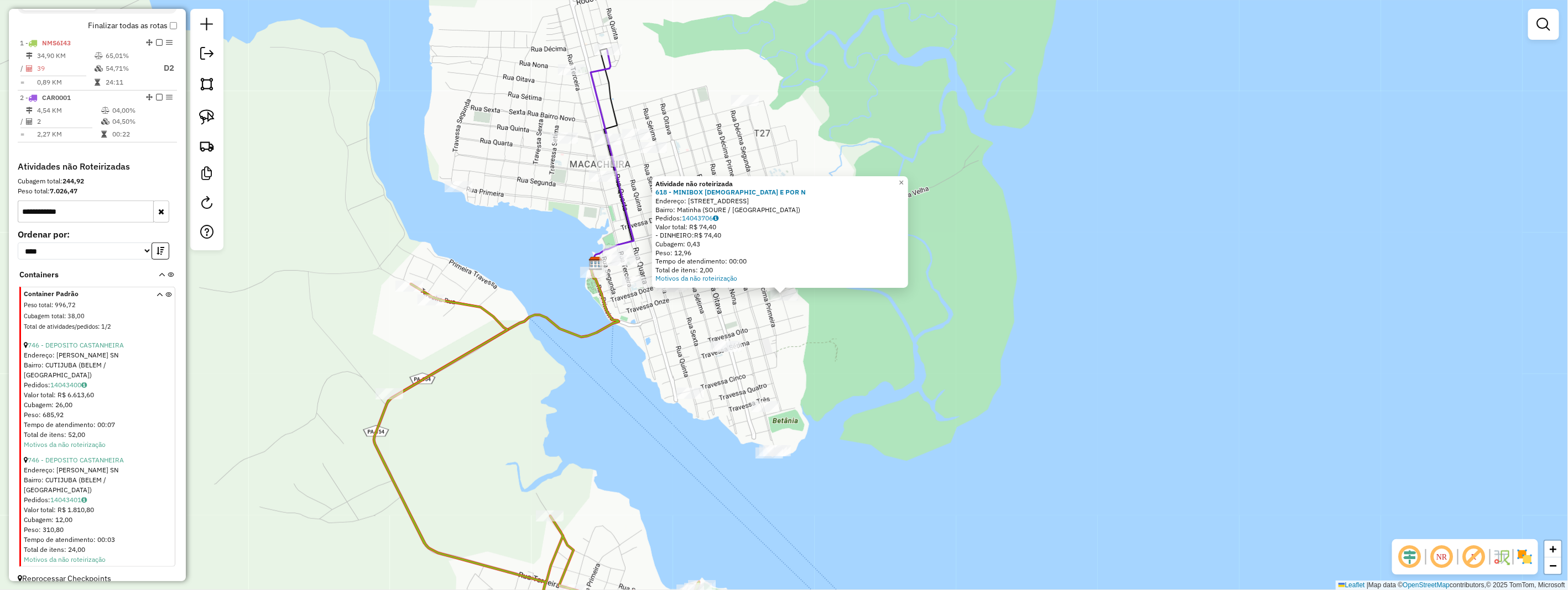
click at [740, 302] on div "Atividade não roteirizada 618 - MINIBOX DEUS E POR N Endereço: 12a RUA, TRAVESS…" at bounding box center [784, 295] width 1568 height 590
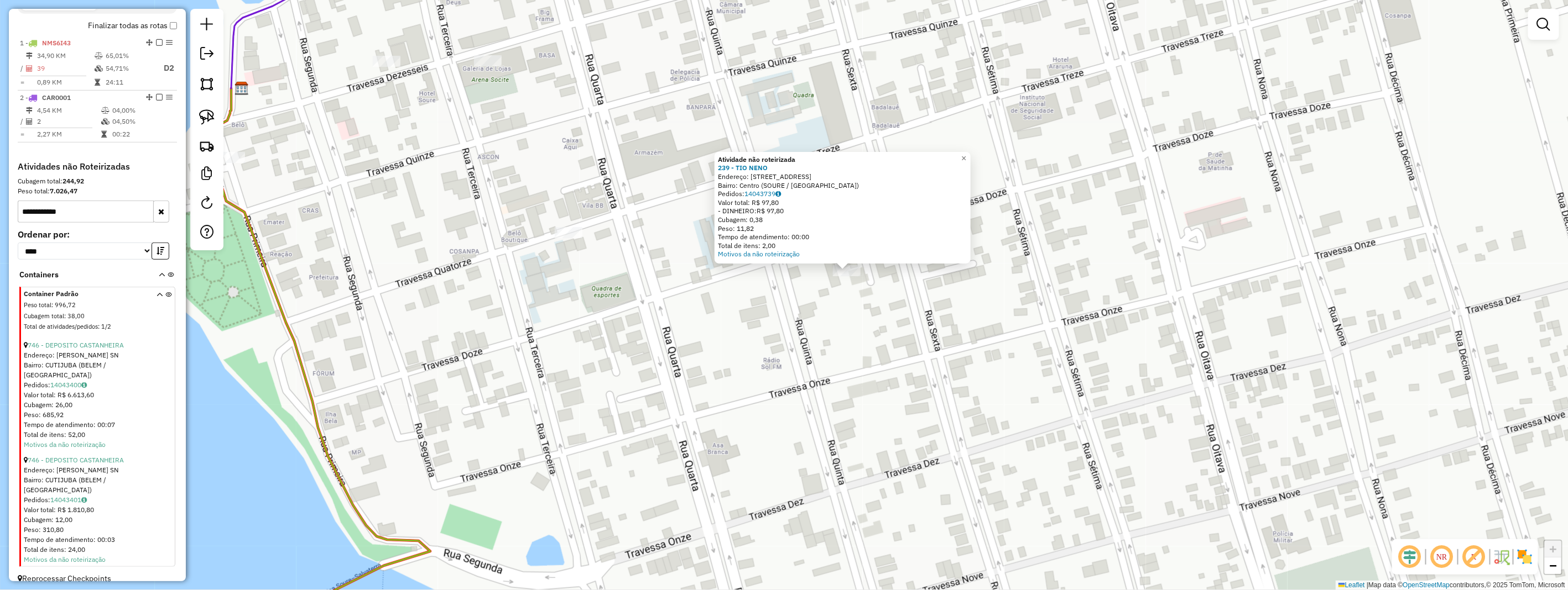
drag, startPoint x: 884, startPoint y: 319, endPoint x: 765, endPoint y: 323, distance: 119.1
click at [765, 324] on div "Atividade não roteirizada 239 - TIO NENO Endereço: 6 RUA TV 13 1 Bairro: Centro…" at bounding box center [784, 295] width 1568 height 590
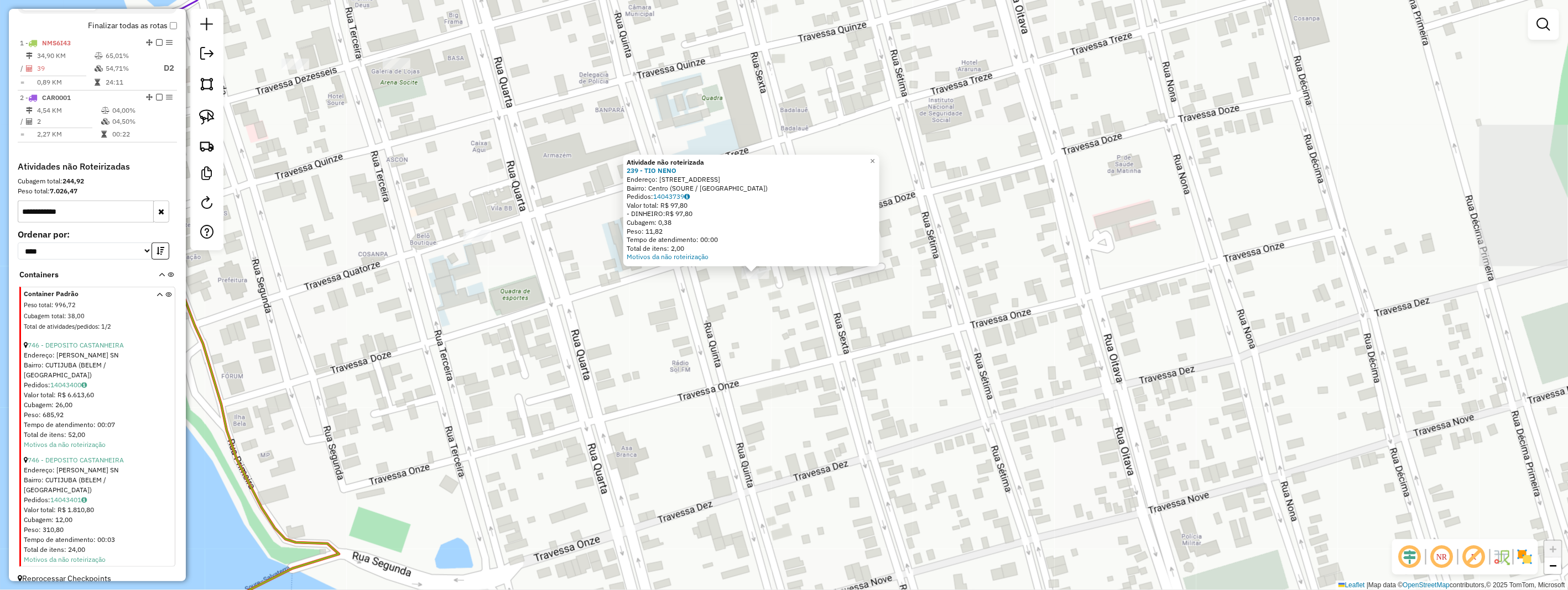
click at [810, 310] on div "Atividade não roteirizada 239 - TIO NENO Endereço: 6 RUA TV 13 1 Bairro: Centro…" at bounding box center [784, 295] width 1568 height 590
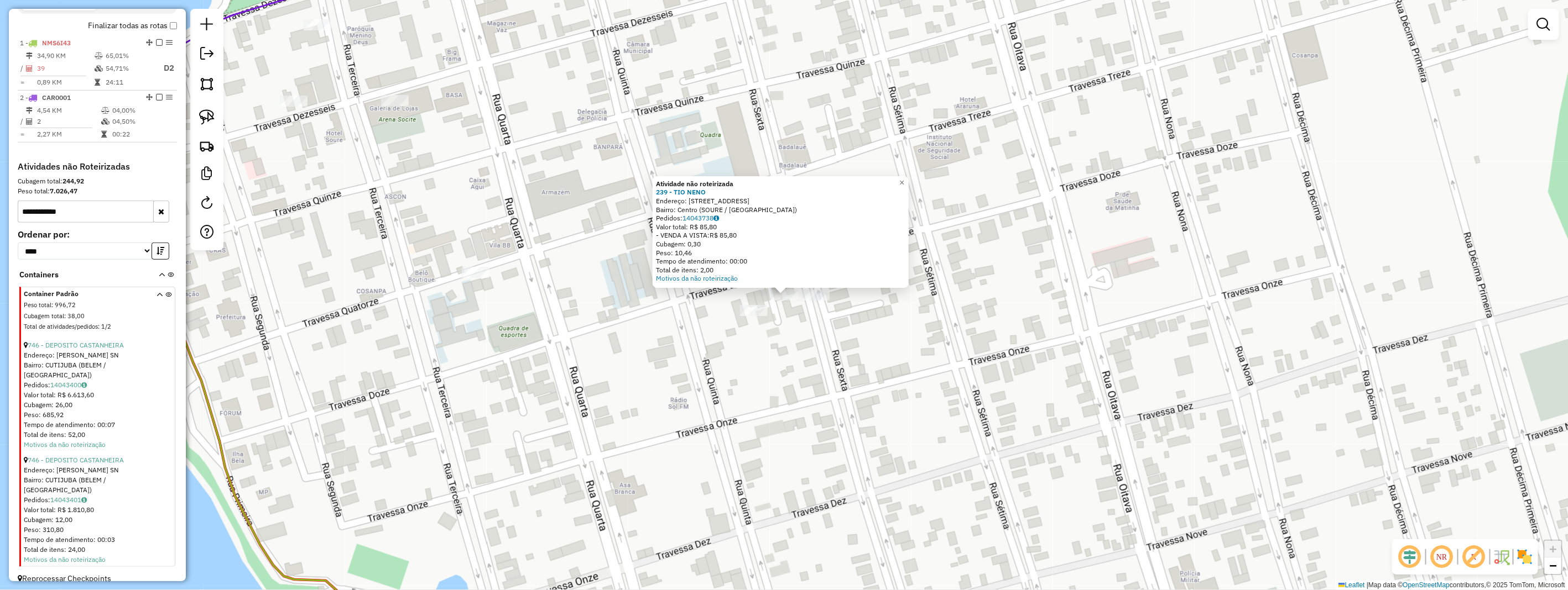
click at [822, 333] on div "Atividade não roteirizada 239 - TIO NENO Endereço: 6 RUA TV 13 1 Bairro: Centro…" at bounding box center [784, 295] width 1568 height 590
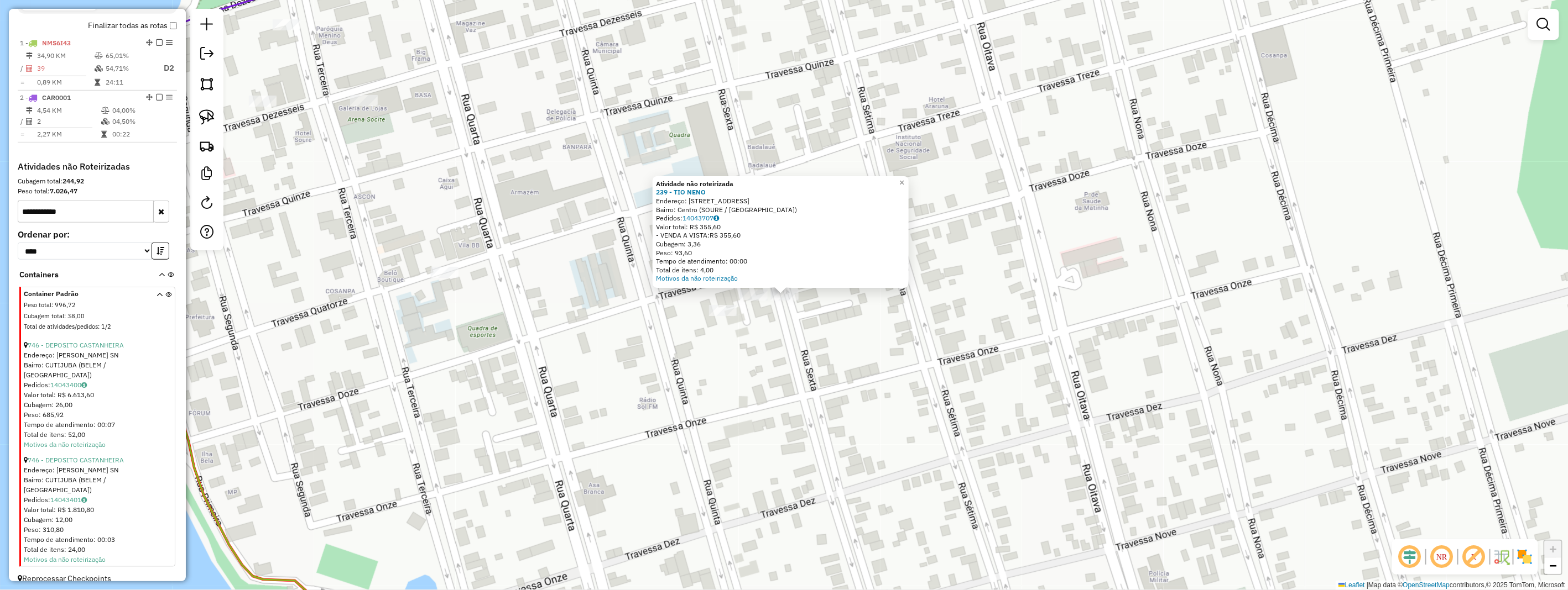
click at [815, 301] on div "Atividade não roteirizada 239 - TIO NENO Endereço: 6 RUA TV 13 1 Bairro: Centro…" at bounding box center [784, 295] width 1568 height 590
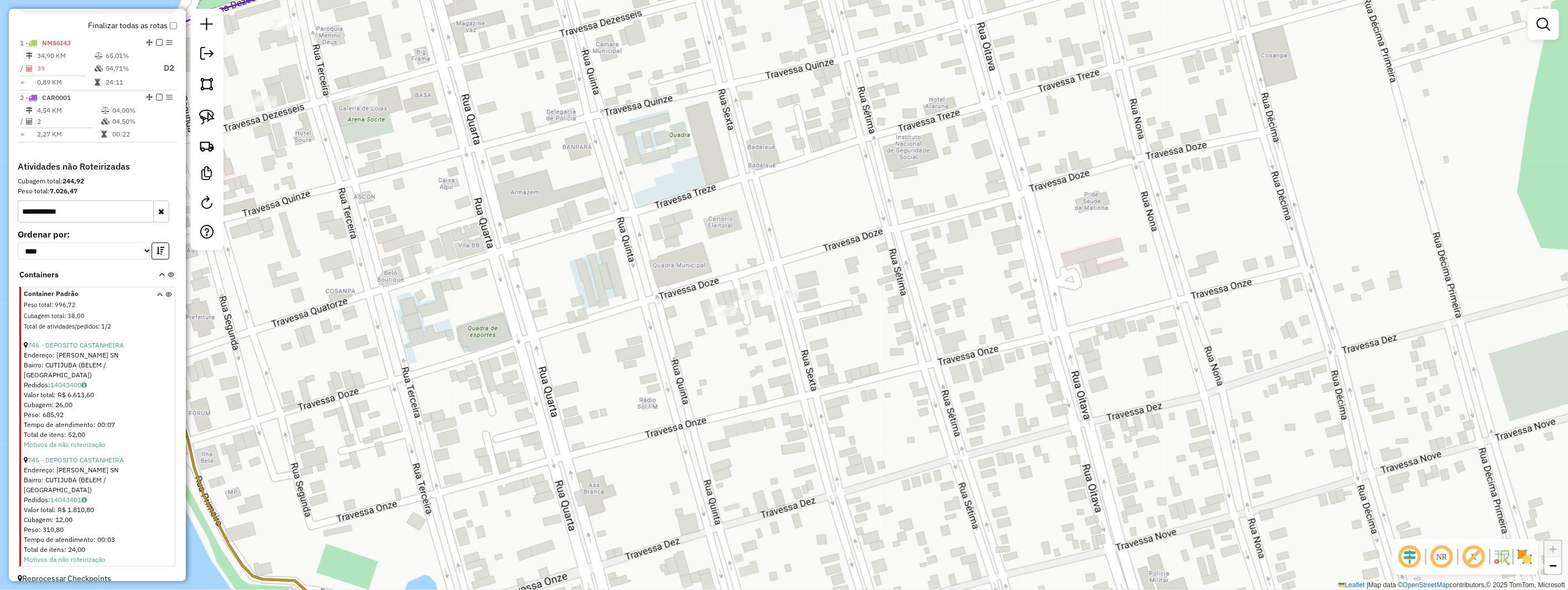
click at [82, 217] on input "**********" at bounding box center [86, 212] width 136 height 22
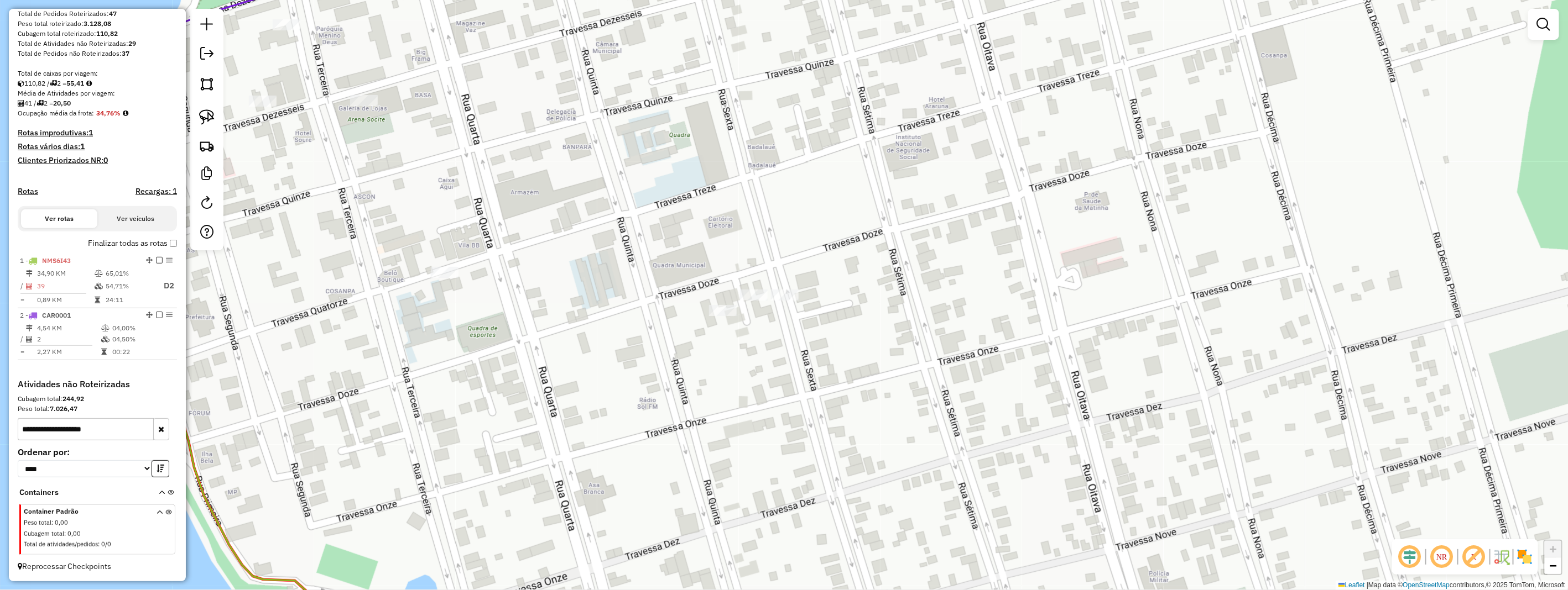
scroll to position [181, 0]
click at [58, 429] on input "**********" at bounding box center [86, 429] width 136 height 22
click at [51, 429] on input "**********" at bounding box center [86, 429] width 136 height 22
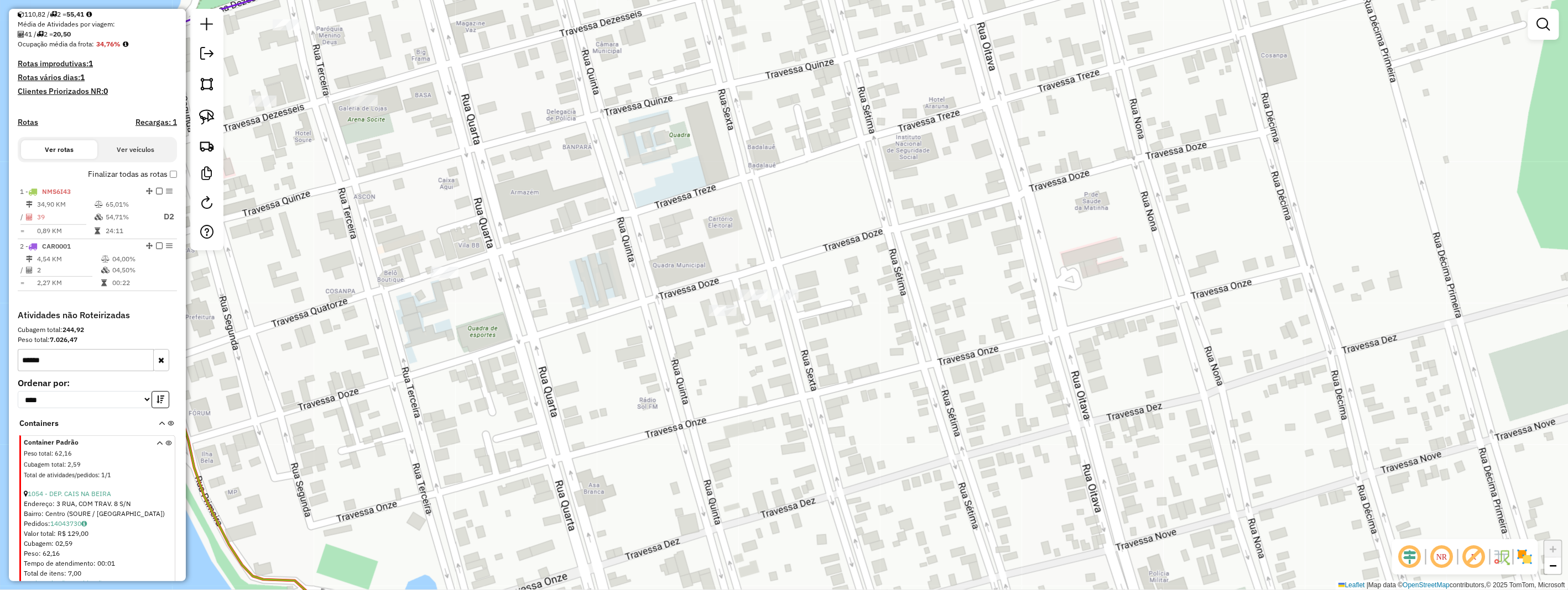
scroll to position [286, 0]
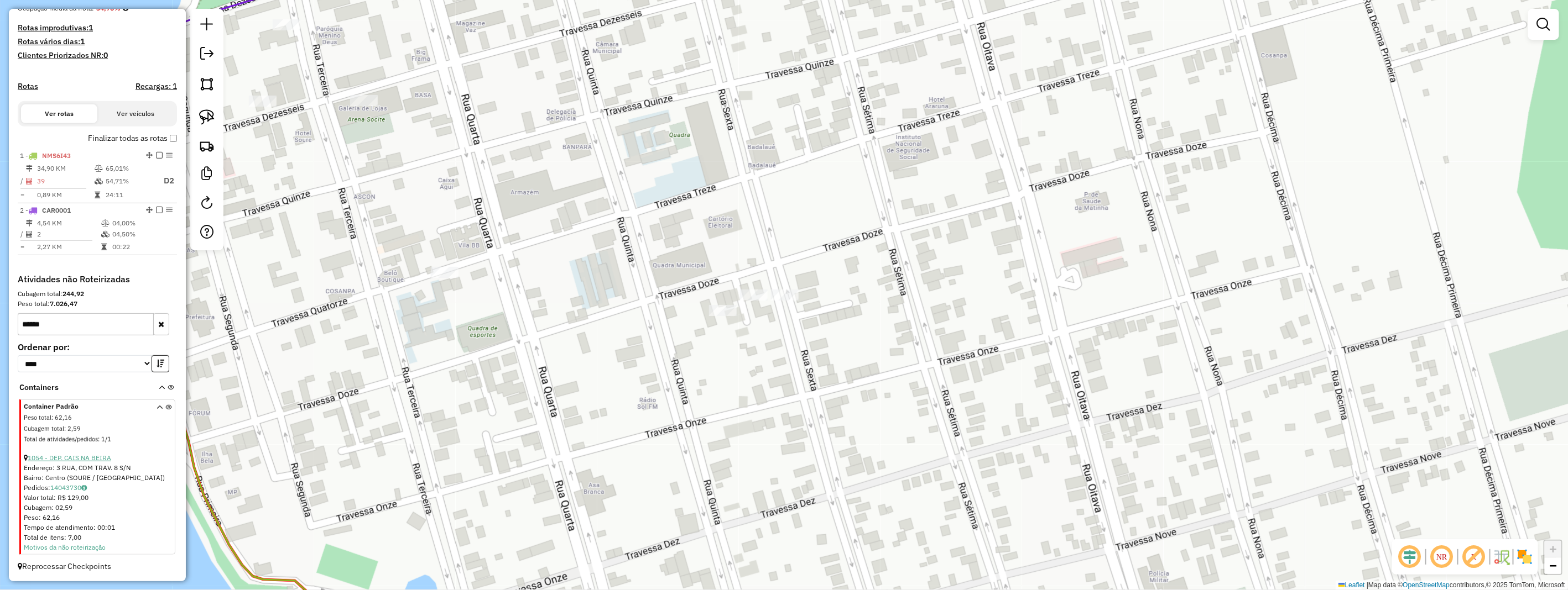
type input "*****"
click at [102, 454] on link "1054 - DEP. CAIS NA BEIRA" at bounding box center [69, 458] width 83 height 9
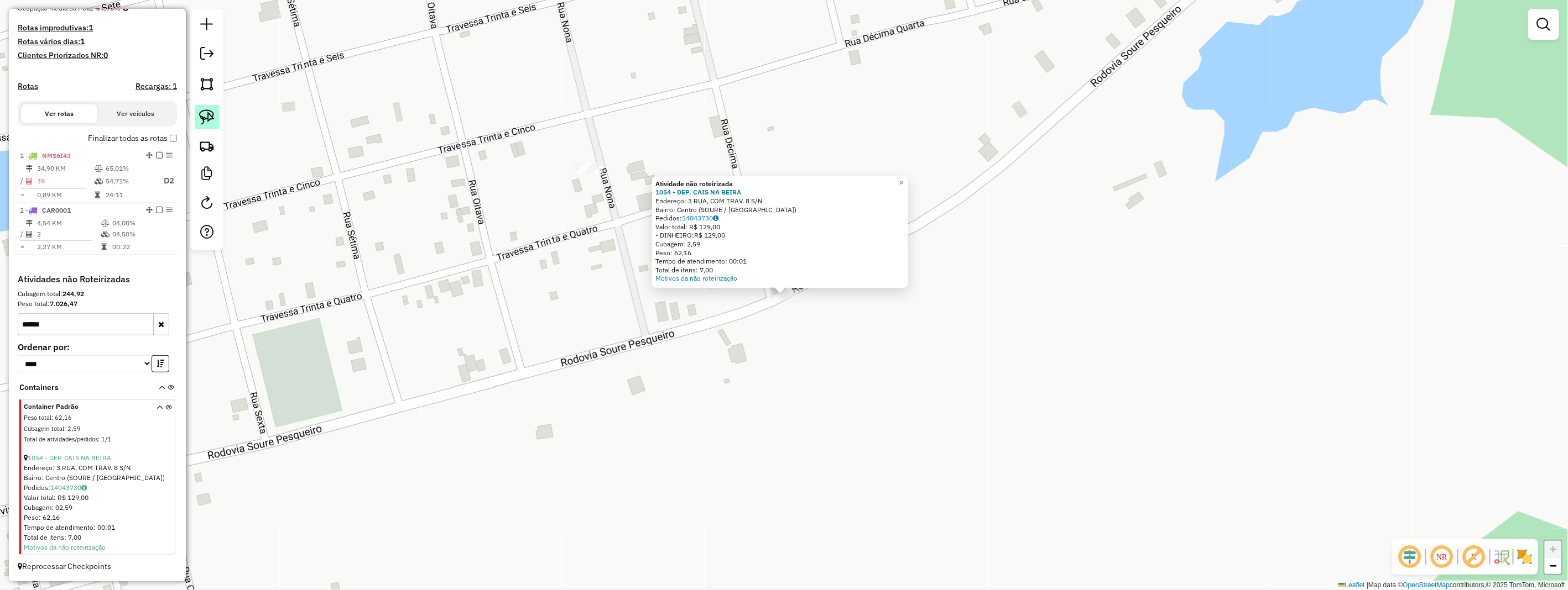
click at [201, 125] on link at bounding box center [207, 117] width 24 height 24
drag, startPoint x: 754, startPoint y: 294, endPoint x: 800, endPoint y: 285, distance: 46.9
click at [800, 285] on div "Atividade não roteirizada 1054 - DEP. CAIS NA BEIRA Endereço: 3 RUA, COM TRAV. …" at bounding box center [784, 295] width 1568 height 590
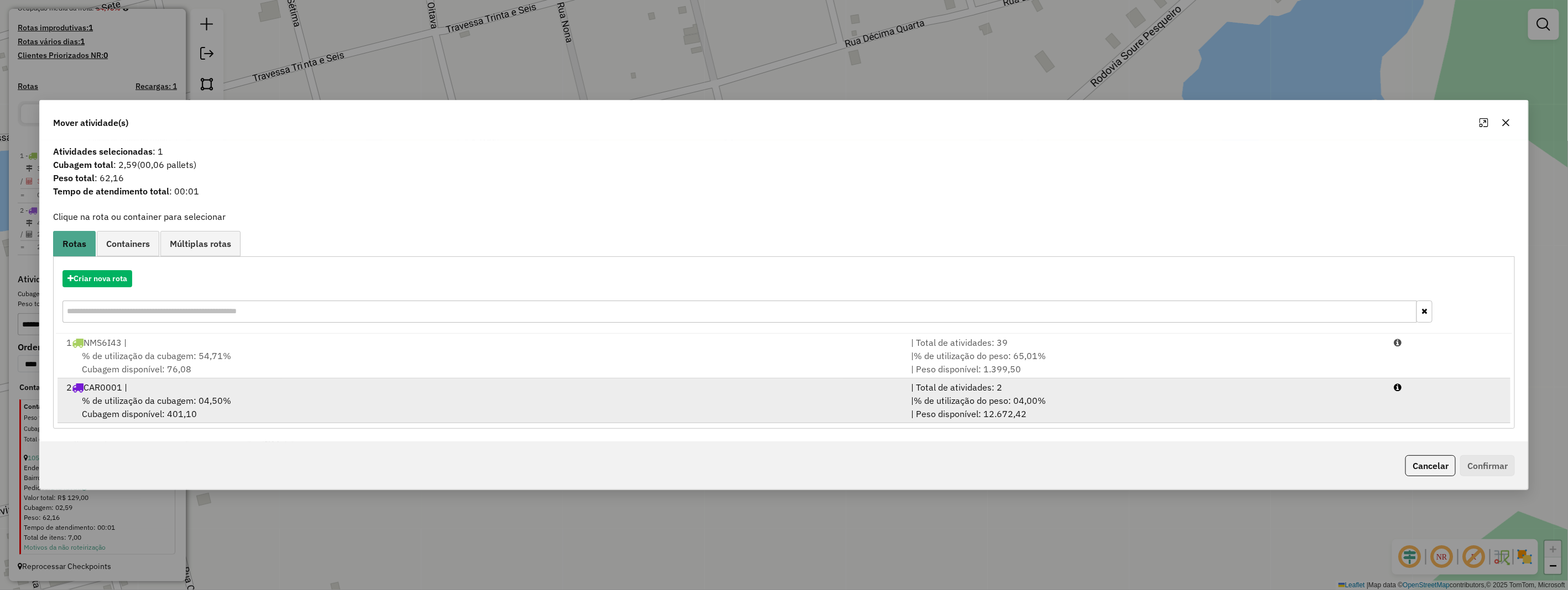
click at [145, 398] on span "% de utilização da cubagem: 04,50%" at bounding box center [156, 401] width 149 height 11
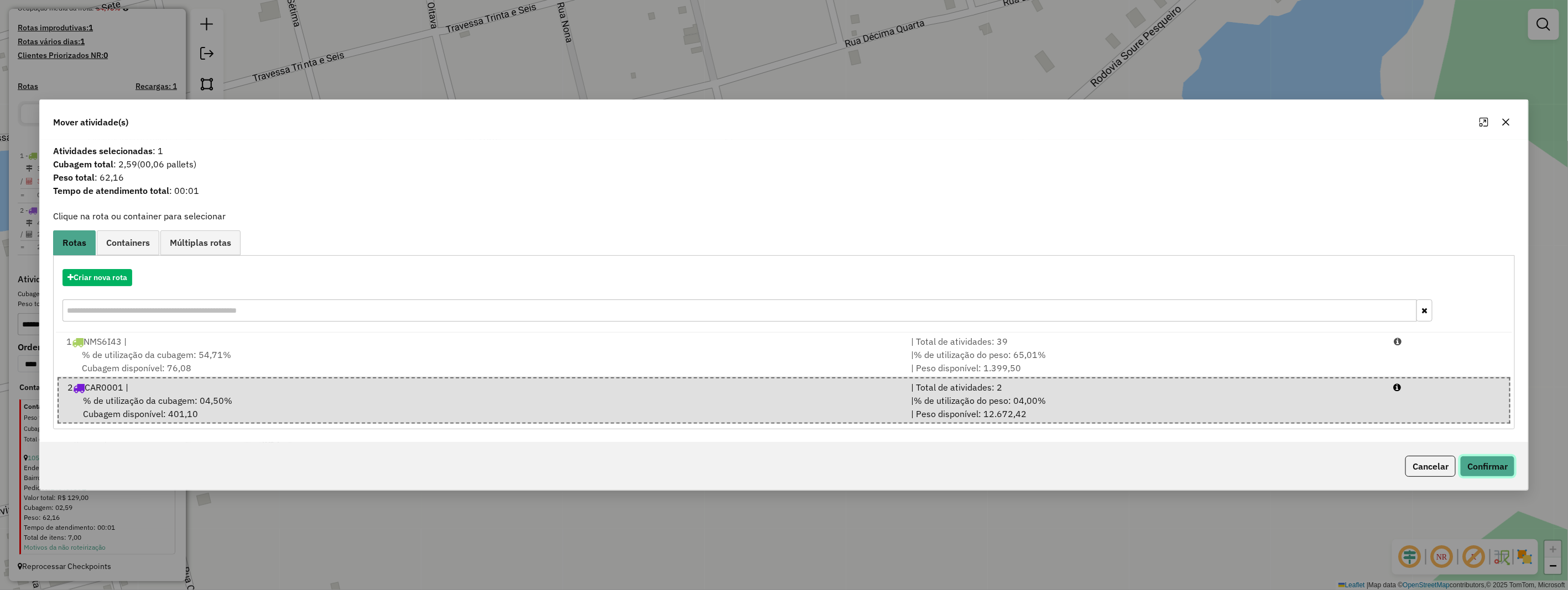
click at [1474, 465] on button "Confirmar" at bounding box center [1488, 467] width 55 height 21
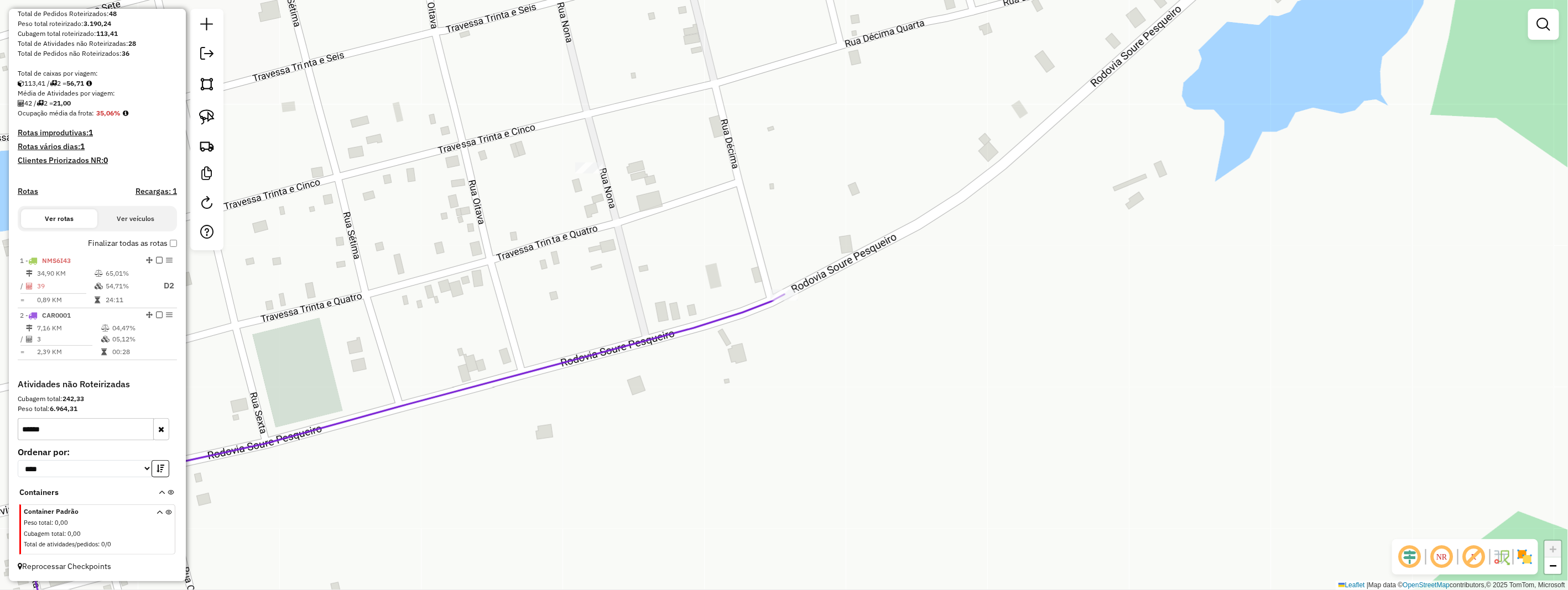
scroll to position [181, 0]
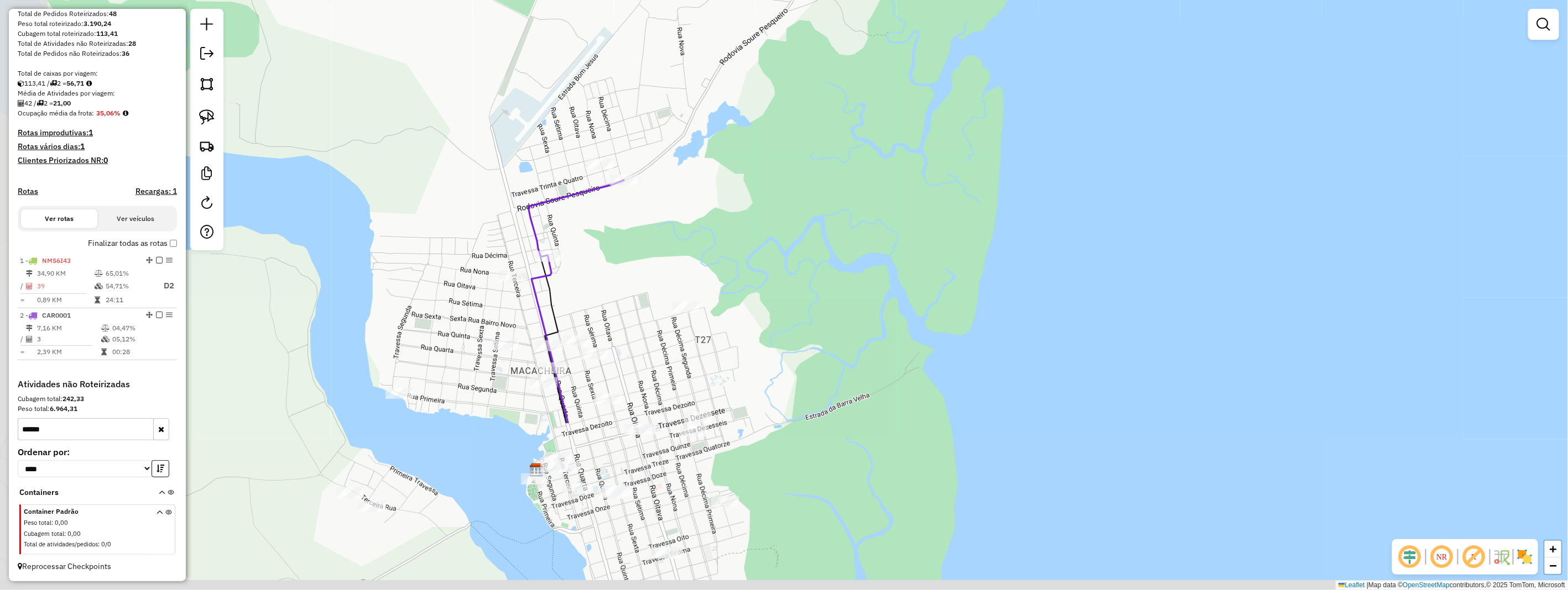
drag, startPoint x: 598, startPoint y: 476, endPoint x: 688, endPoint y: 229, distance: 262.9
click at [712, 245] on div "Janela de atendimento Grade de atendimento Capacidade Transportadoras Veículos …" at bounding box center [784, 295] width 1568 height 590
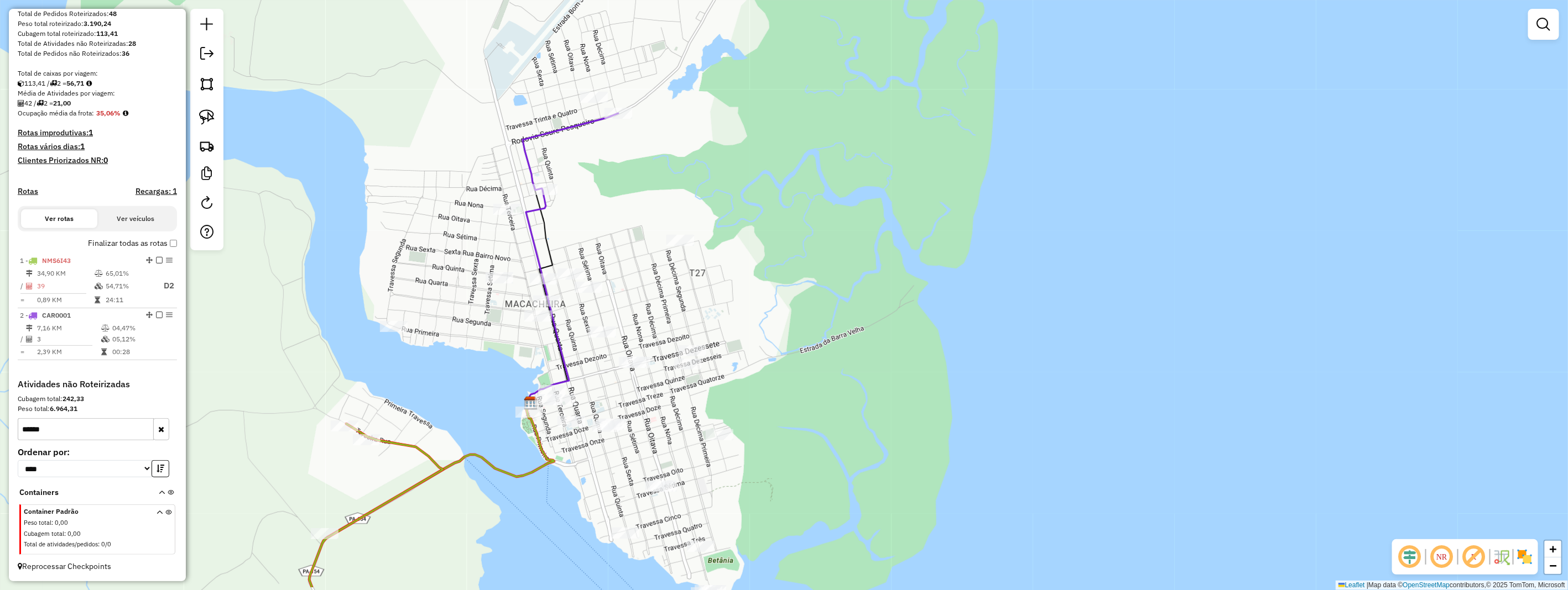
drag, startPoint x: 681, startPoint y: 393, endPoint x: 682, endPoint y: 291, distance: 102.0
click at [682, 280] on div "Janela de atendimento Grade de atendimento Capacidade Transportadoras Veículos …" at bounding box center [784, 295] width 1568 height 590
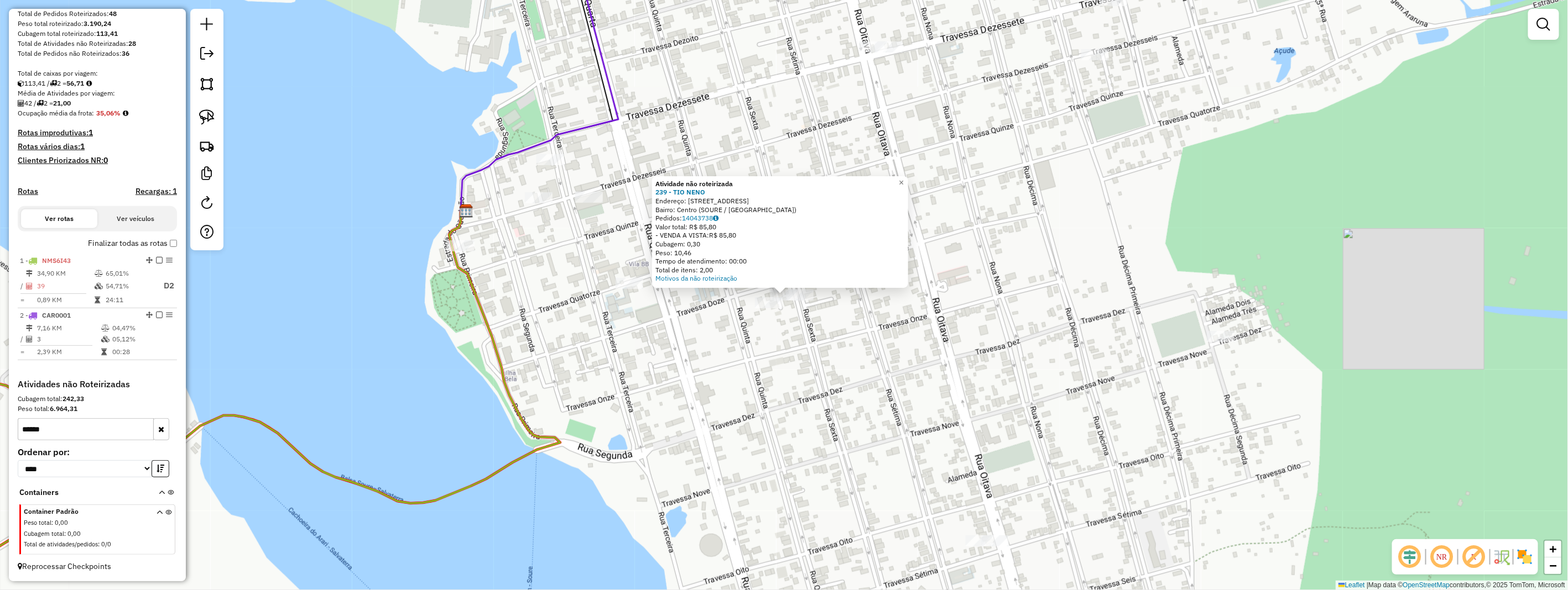
click at [668, 345] on div "Atividade não roteirizada 239 - TIO NENO Endereço: 6 RUA TV 13 1 Bairro: Centro…" at bounding box center [784, 295] width 1568 height 590
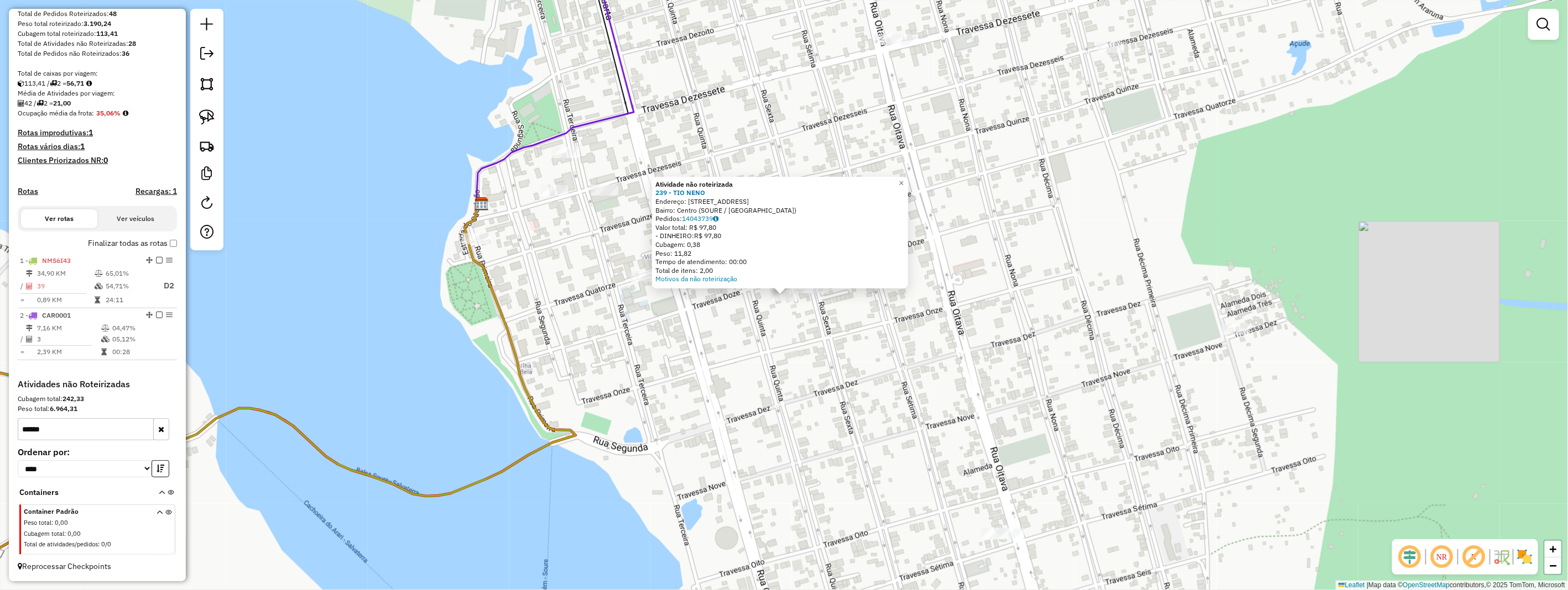
click at [808, 322] on div "Atividade não roteirizada 239 - TIO NENO Endereço: 6 RUA TV 13 1 Bairro: Centro…" at bounding box center [784, 295] width 1568 height 590
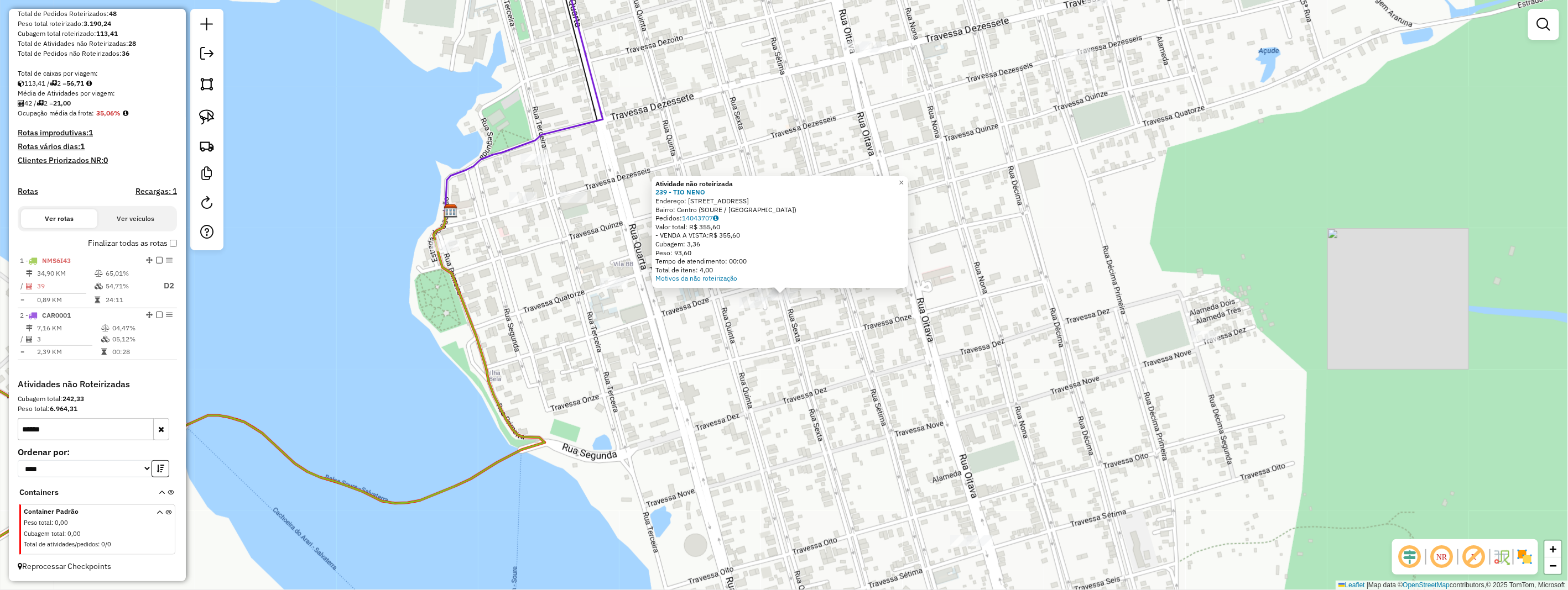
drag, startPoint x: 819, startPoint y: 327, endPoint x: 807, endPoint y: 322, distance: 13.0
click at [820, 327] on div "Atividade não roteirizada 239 - TIO NENO Endereço: 6 RUA TV 13 1 Bairro: Centro…" at bounding box center [784, 295] width 1568 height 590
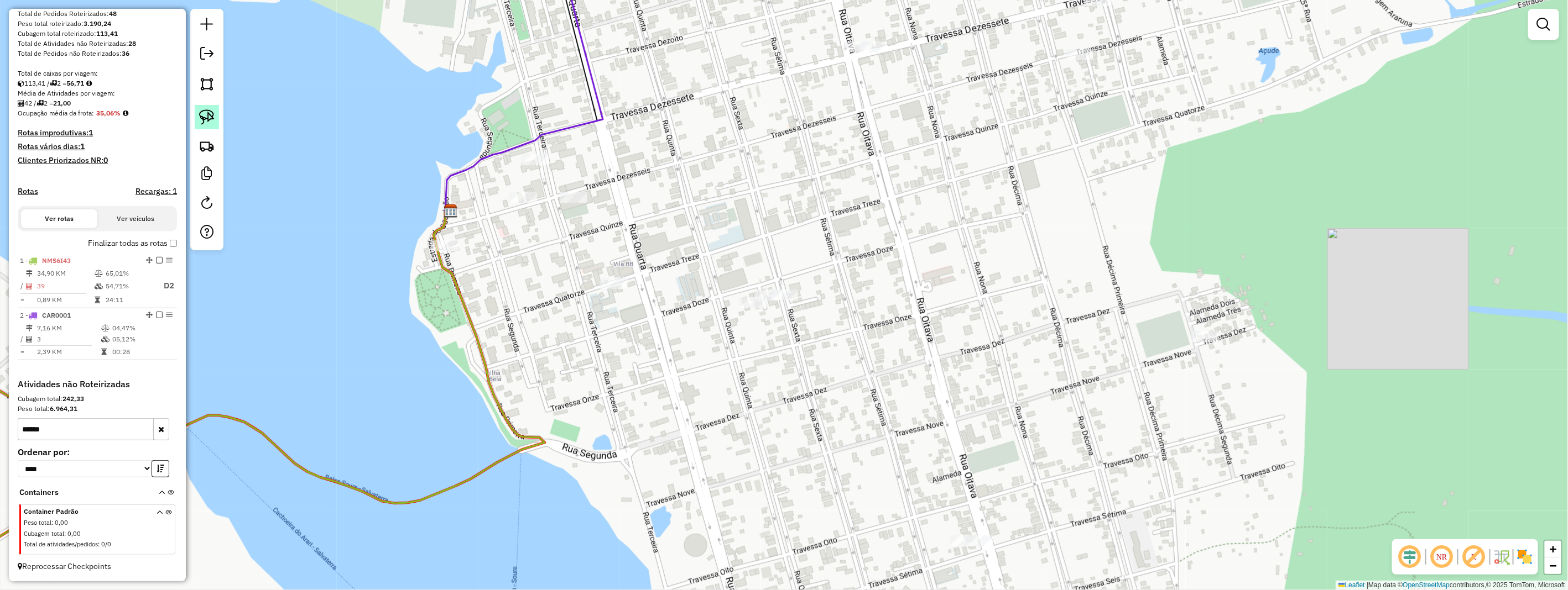
click at [203, 126] on link at bounding box center [207, 117] width 24 height 24
drag, startPoint x: 203, startPoint y: 126, endPoint x: 611, endPoint y: 257, distance: 428.5
click at [205, 130] on div at bounding box center [207, 130] width 33 height 241
drag, startPoint x: 797, startPoint y: 280, endPoint x: 813, endPoint y: 300, distance: 25.6
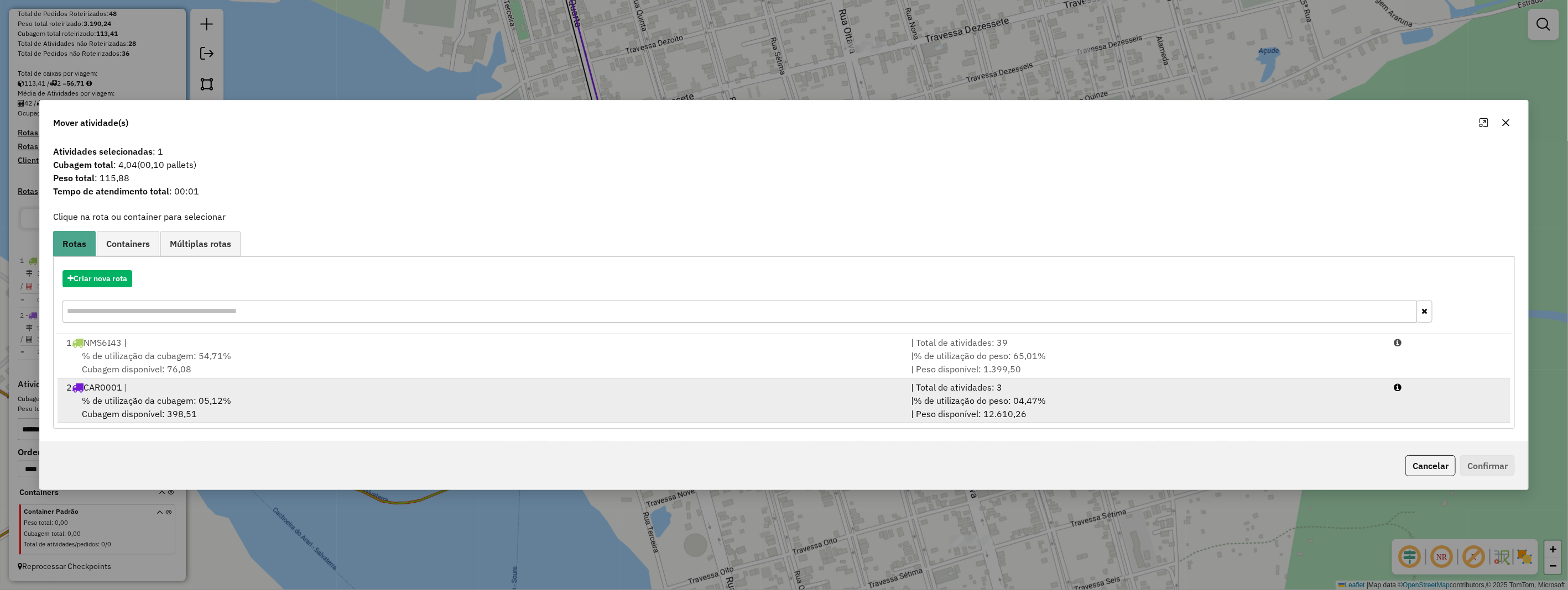
click at [209, 399] on span "% de utilização da cubagem: 05,12%" at bounding box center [156, 401] width 149 height 11
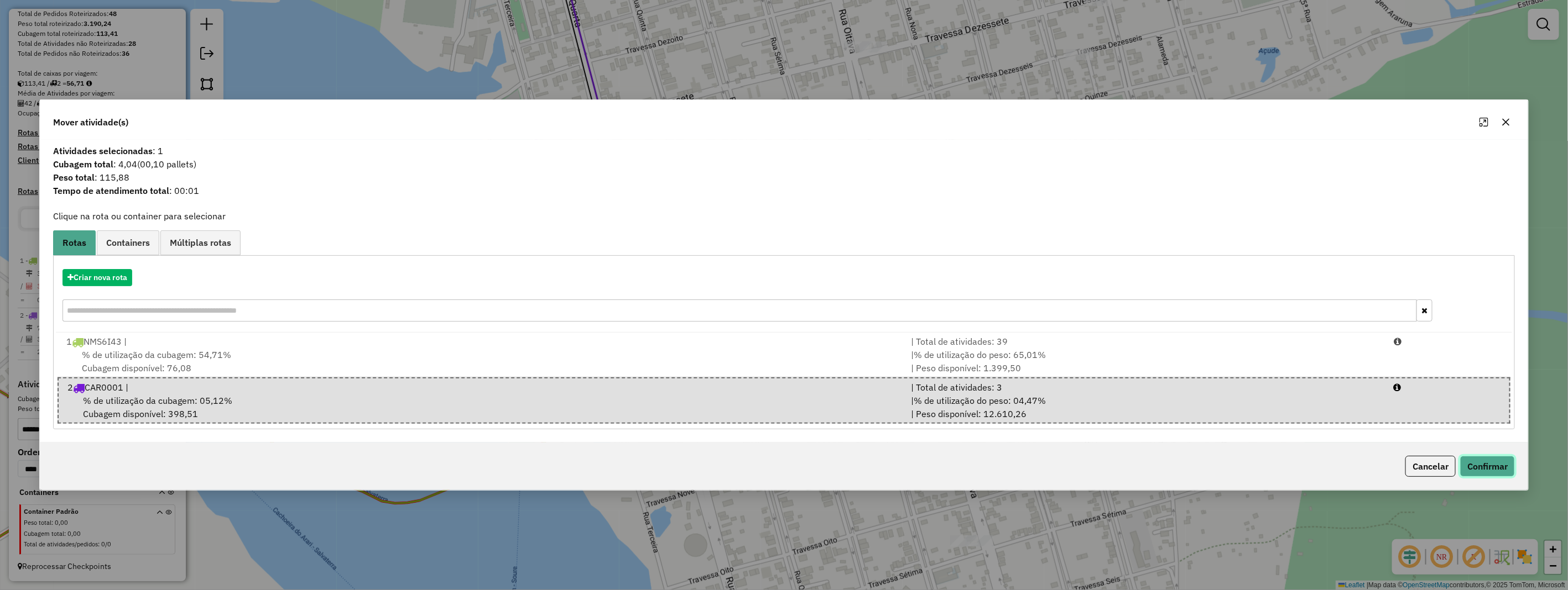
click at [1499, 459] on button "Confirmar" at bounding box center [1488, 467] width 55 height 21
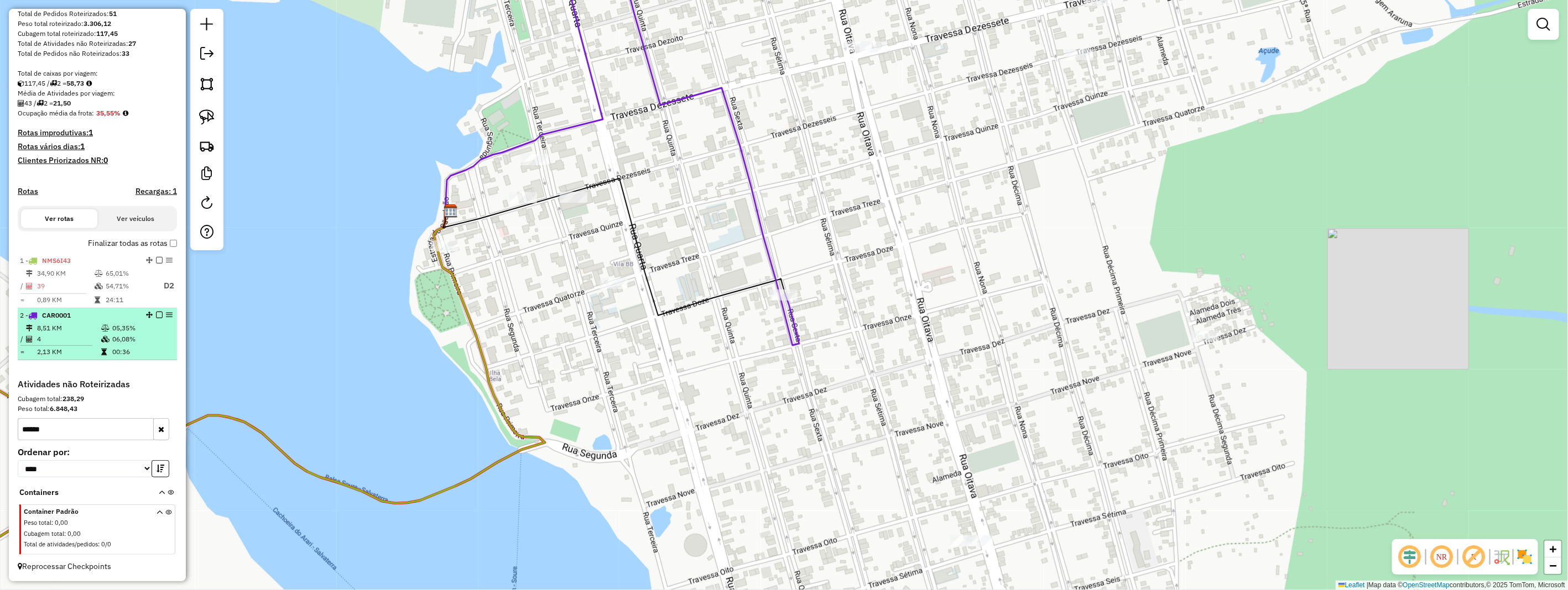
click at [156, 328] on td "05,35%" at bounding box center [142, 328] width 60 height 11
select select "**********"
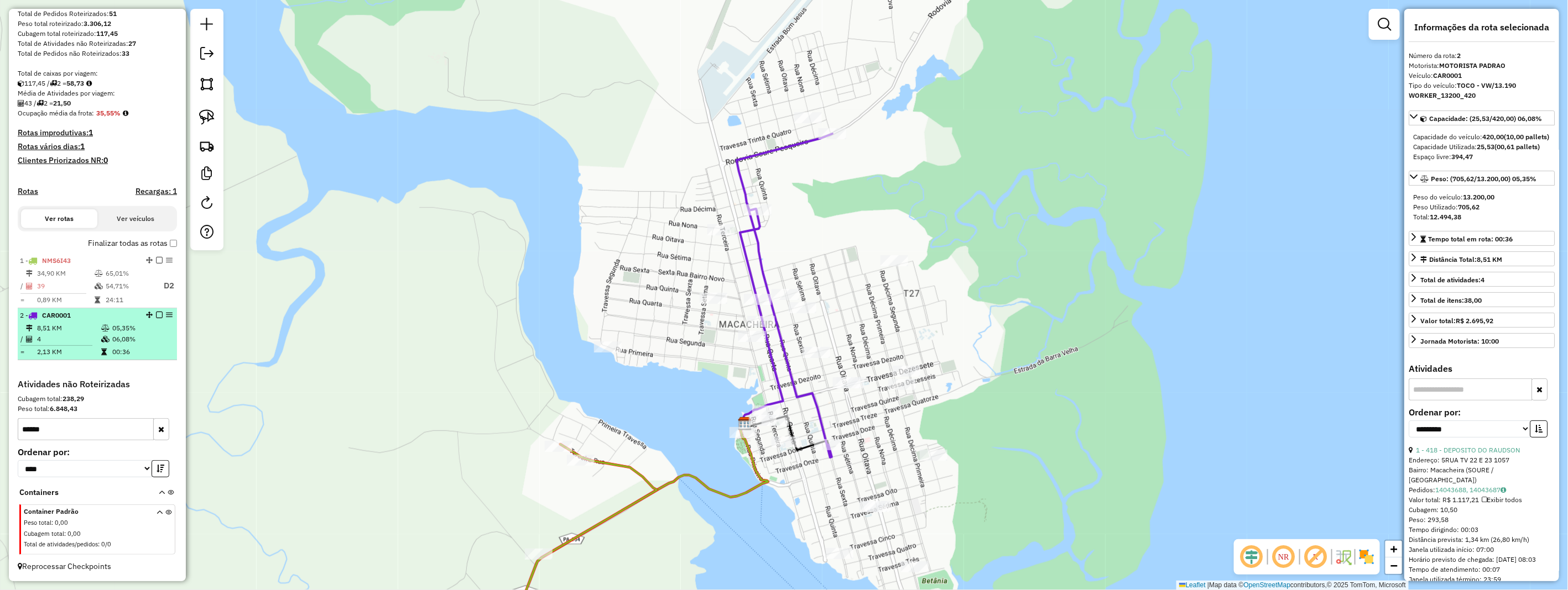
click at [156, 316] on em at bounding box center [159, 314] width 7 height 7
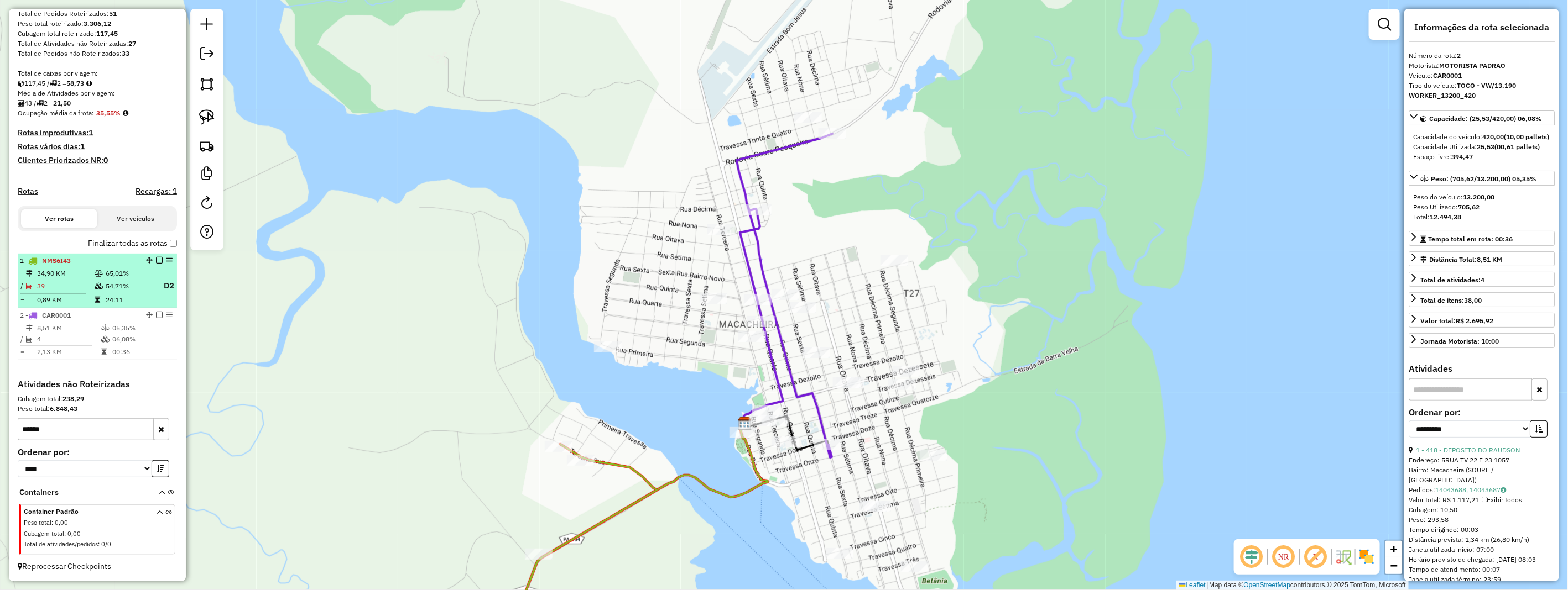
scroll to position [145, 0]
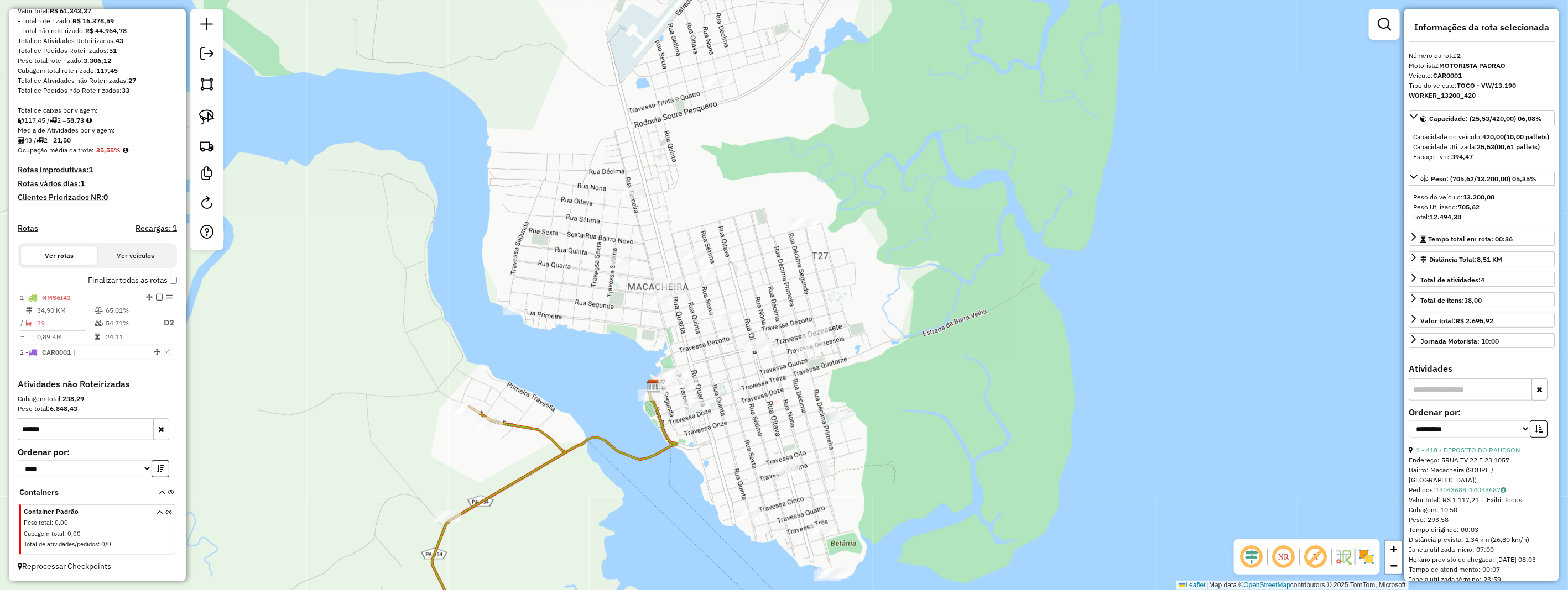
drag, startPoint x: 900, startPoint y: 439, endPoint x: 790, endPoint y: 383, distance: 123.4
click at [793, 389] on div "Janela de atendimento Grade de atendimento Capacidade Transportadoras Veículos …" at bounding box center [784, 295] width 1568 height 590
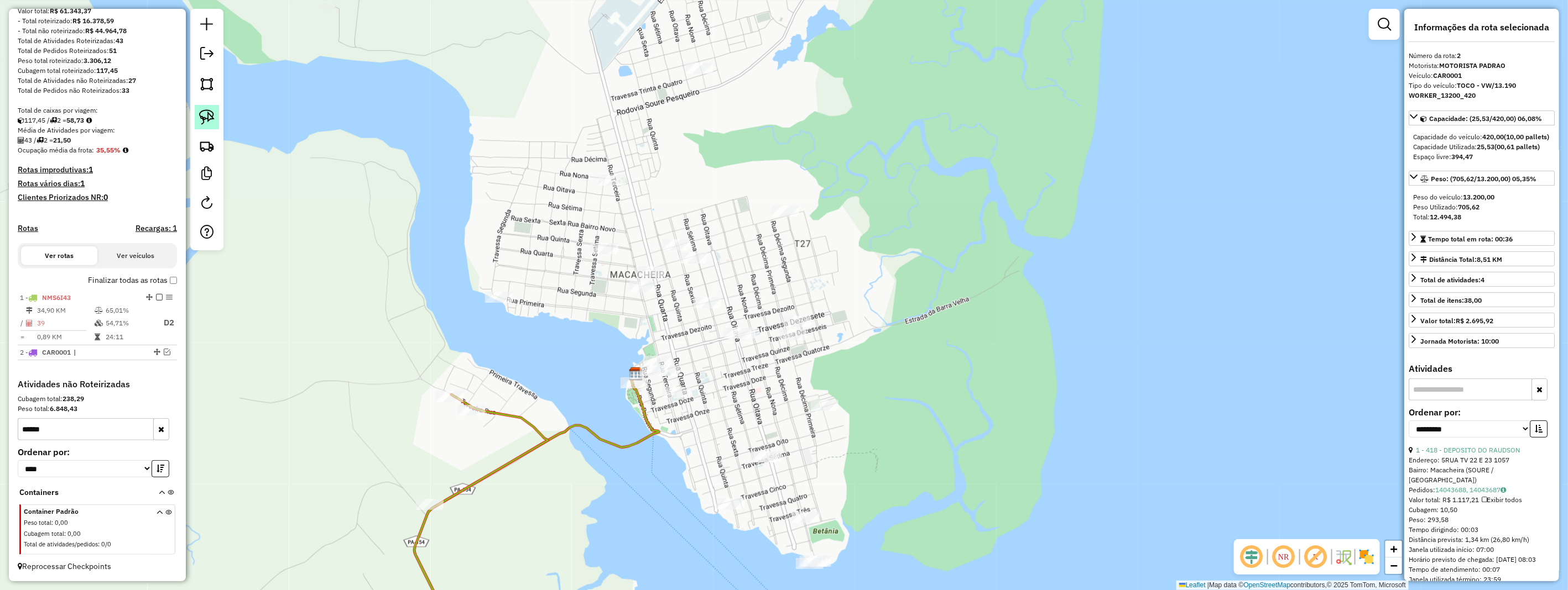
click at [215, 122] on link at bounding box center [207, 117] width 24 height 24
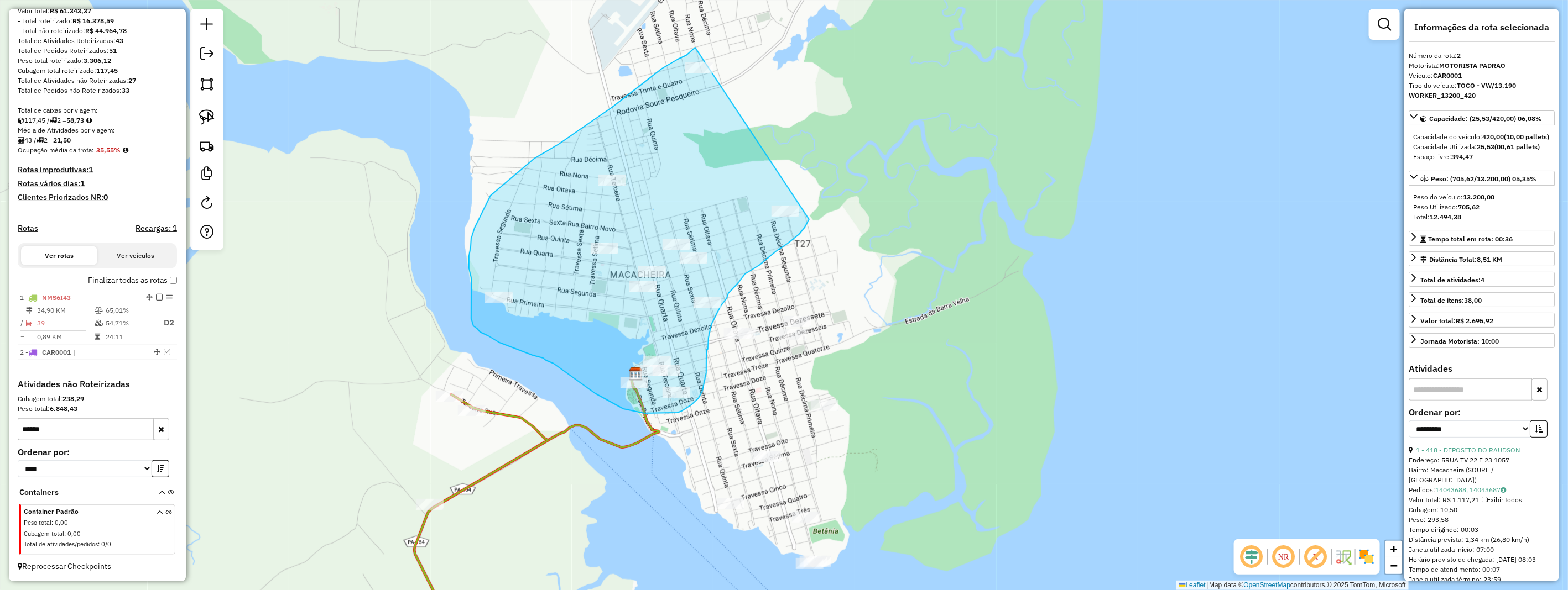
drag, startPoint x: 695, startPoint y: 47, endPoint x: 810, endPoint y: 210, distance: 199.5
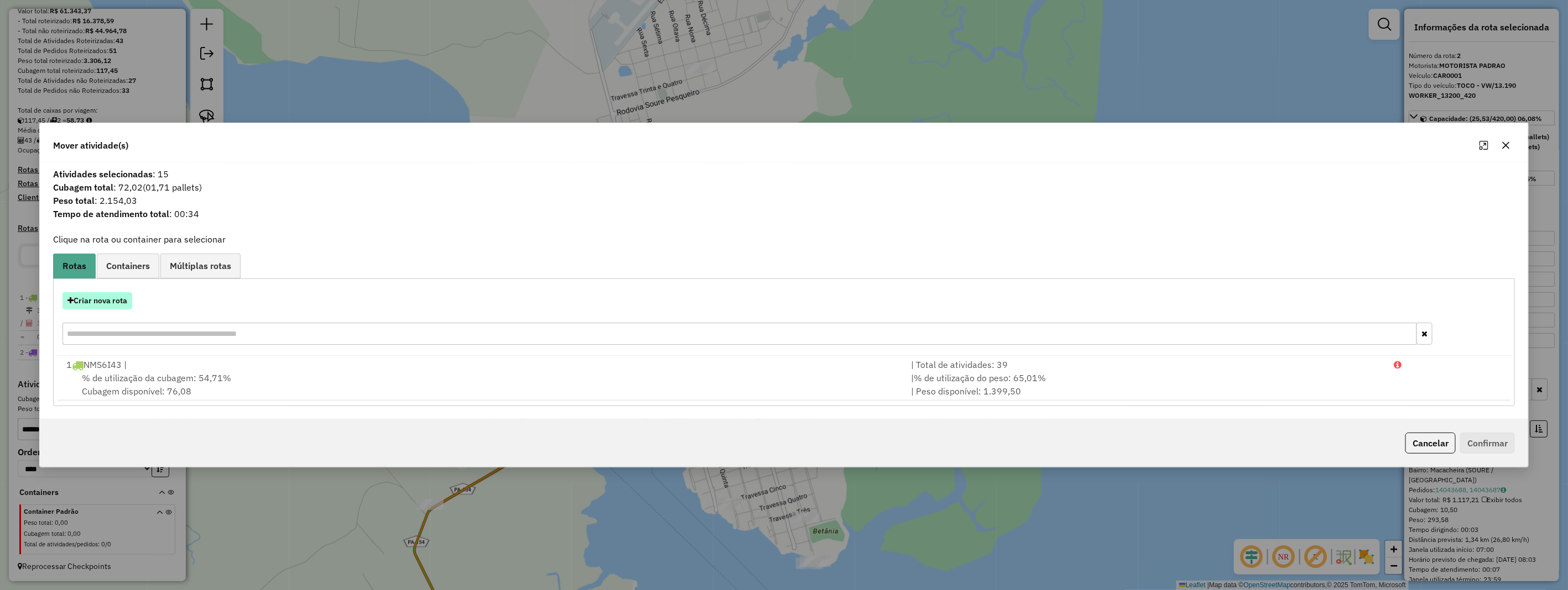
click at [122, 303] on button "Criar nova rota" at bounding box center [97, 301] width 69 height 17
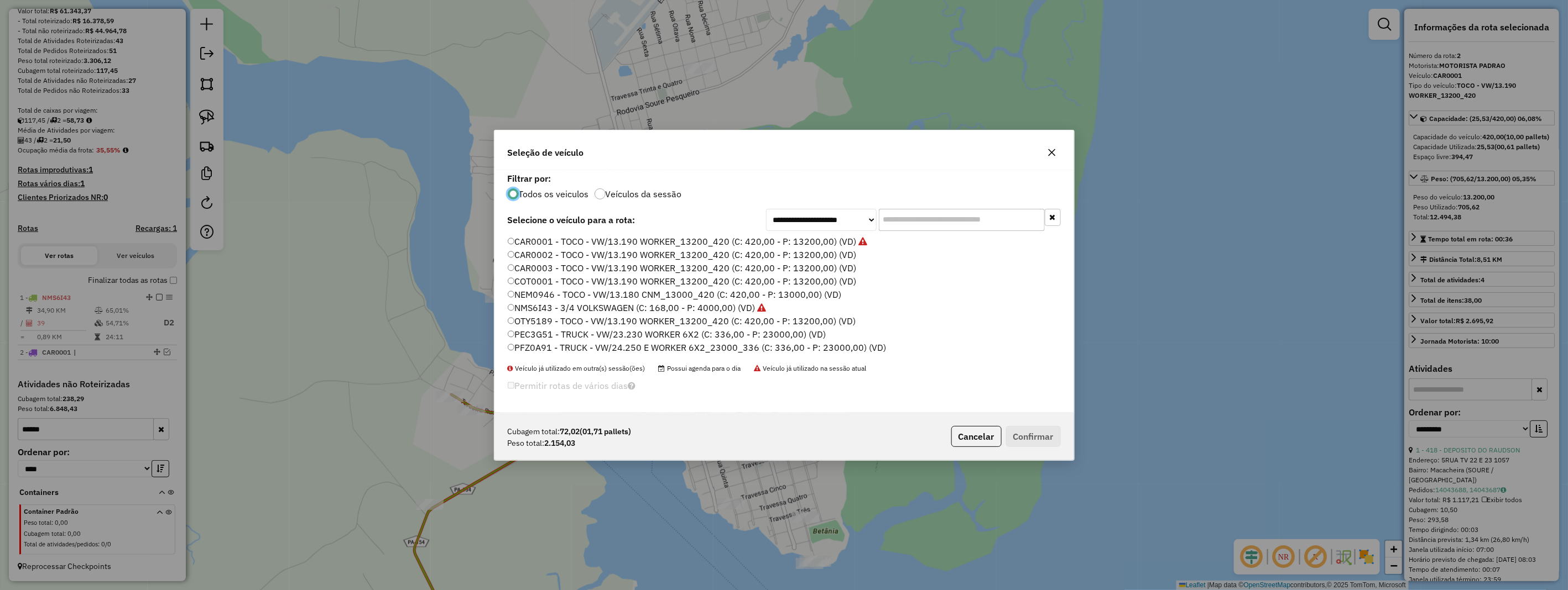
scroll to position [6, 3]
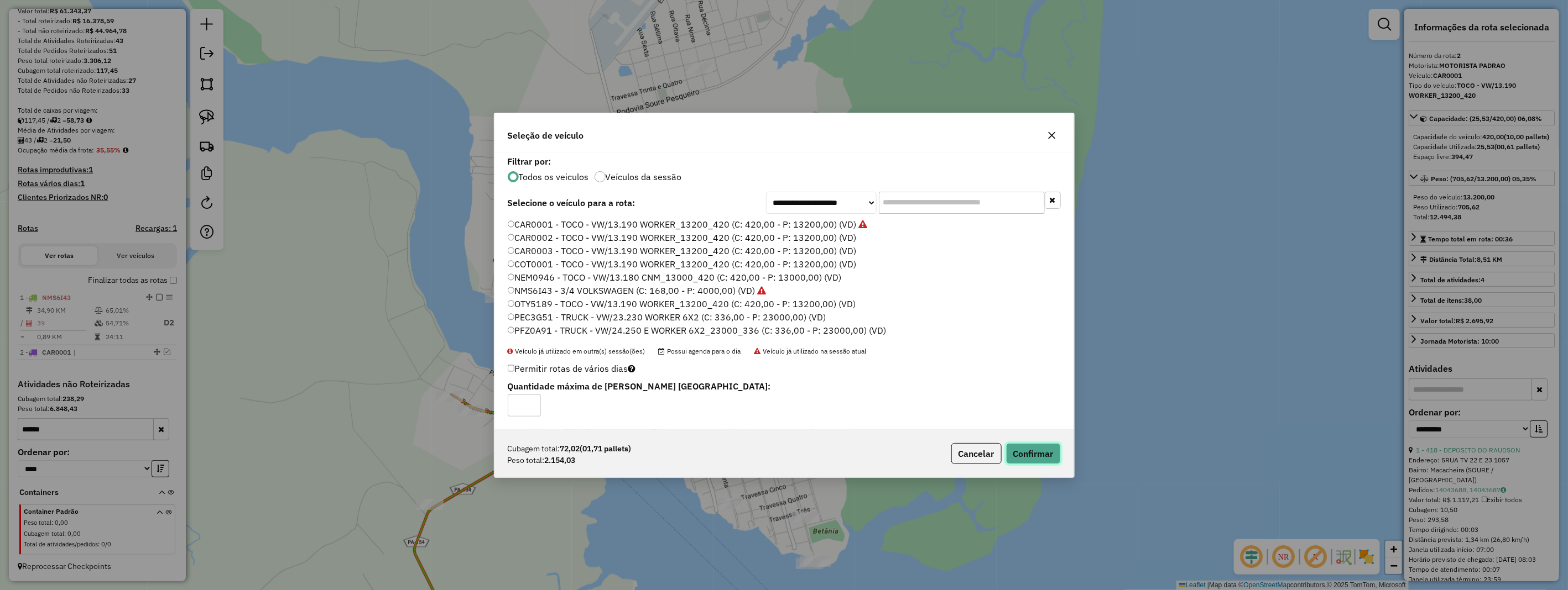
click at [1049, 454] on button "Confirmar" at bounding box center [1034, 454] width 55 height 21
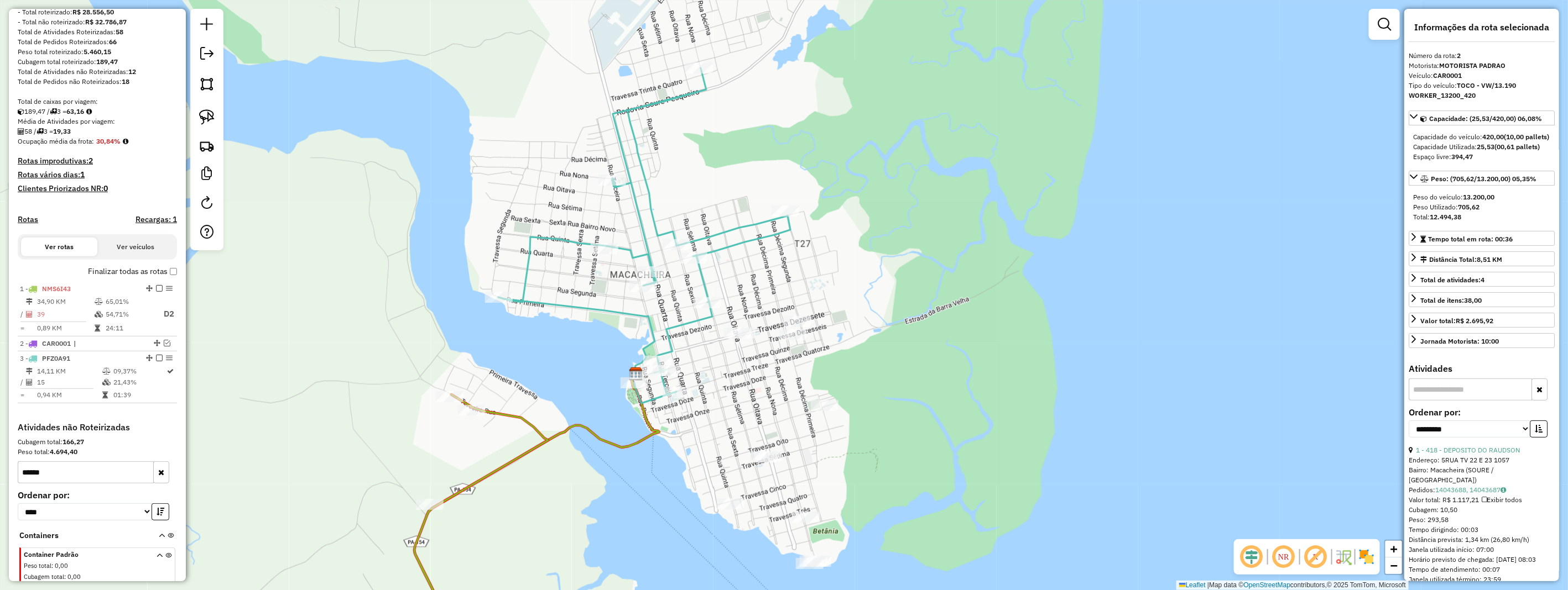
scroll to position [196, 0]
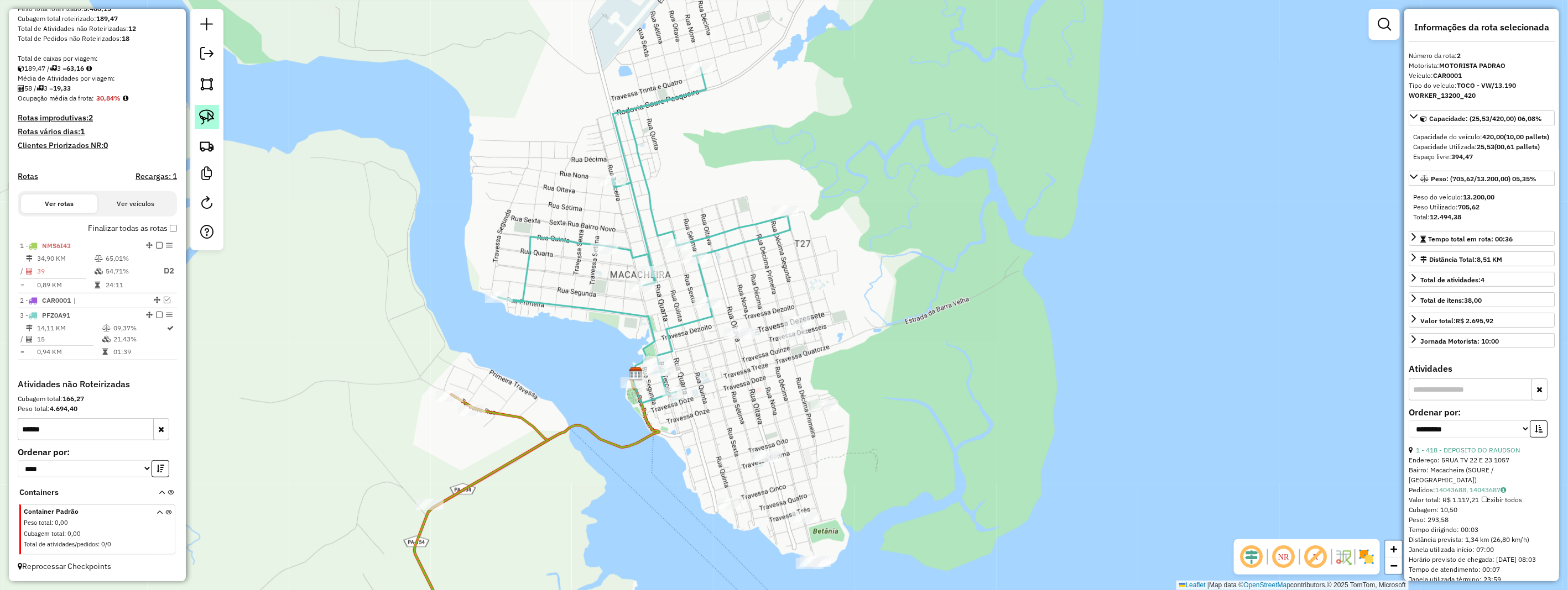
click at [209, 122] on img at bounding box center [206, 117] width 15 height 15
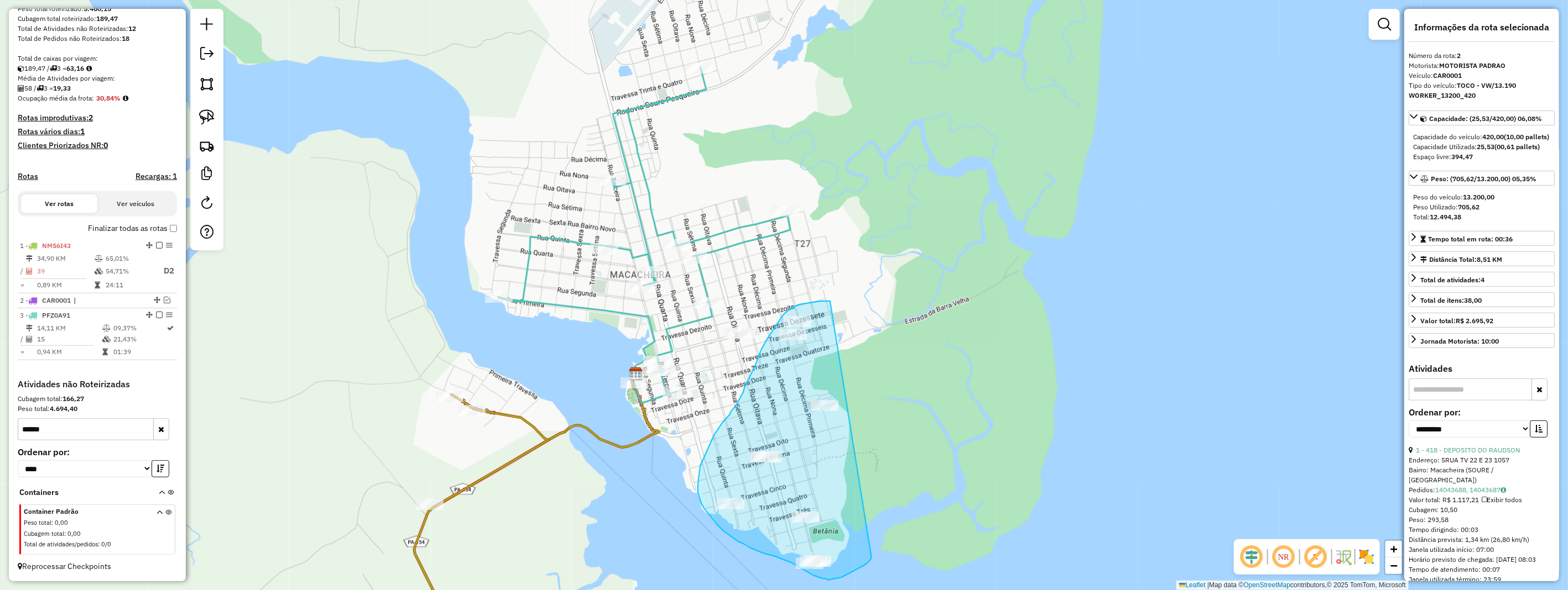
drag, startPoint x: 830, startPoint y: 301, endPoint x: 881, endPoint y: 543, distance: 247.3
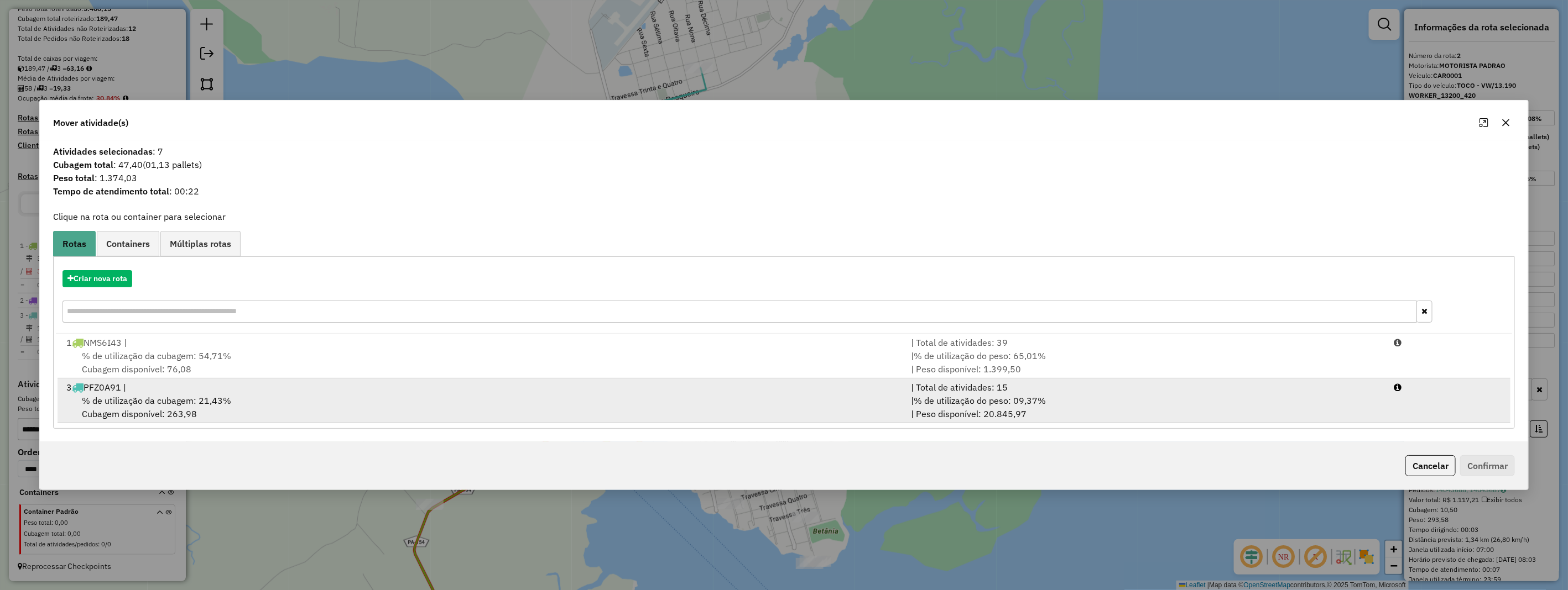
click at [168, 388] on div "3 PFZ0A91 |" at bounding box center [482, 387] width 845 height 13
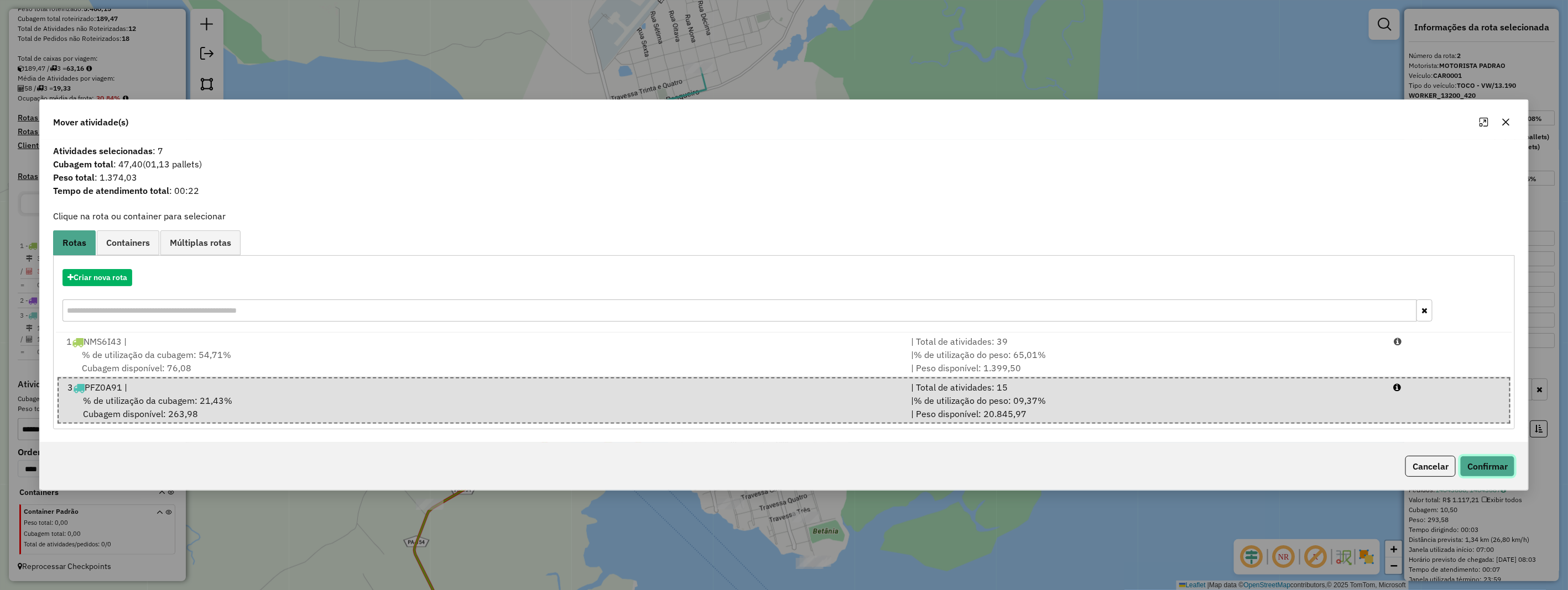
click at [1480, 459] on button "Confirmar" at bounding box center [1488, 467] width 55 height 21
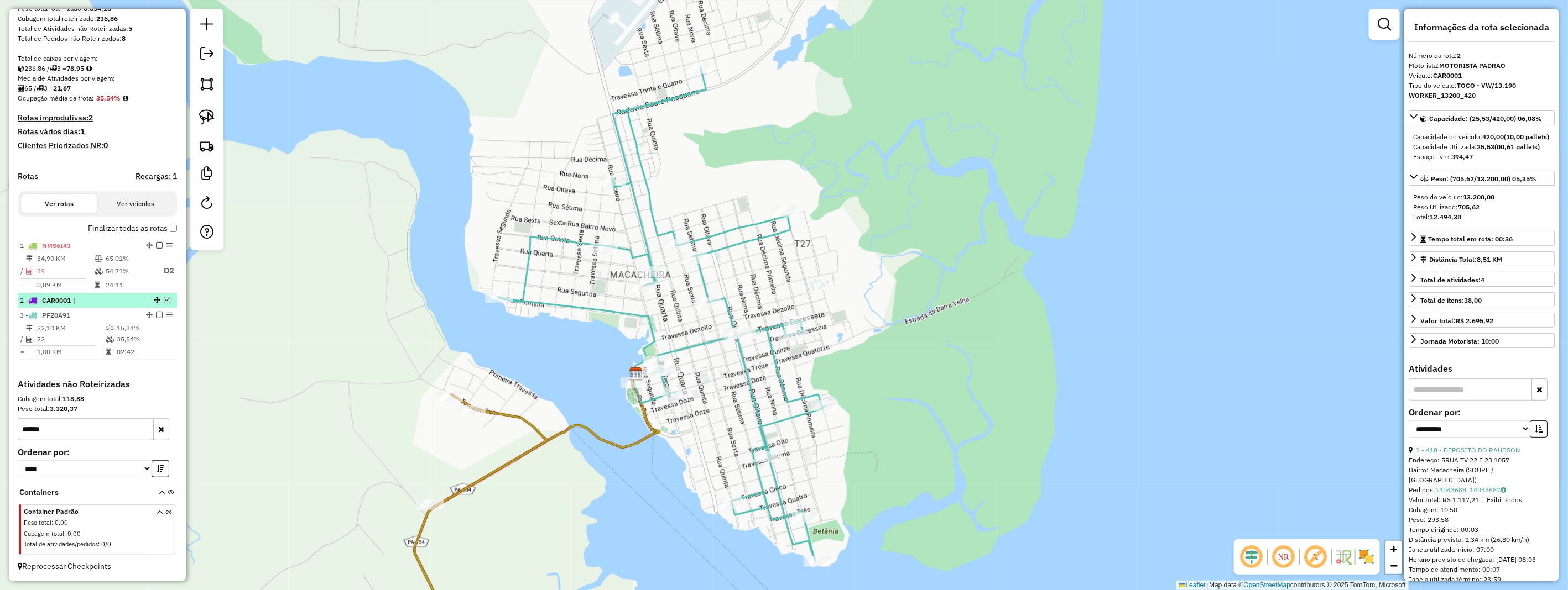
click at [164, 300] on em at bounding box center [167, 300] width 7 height 7
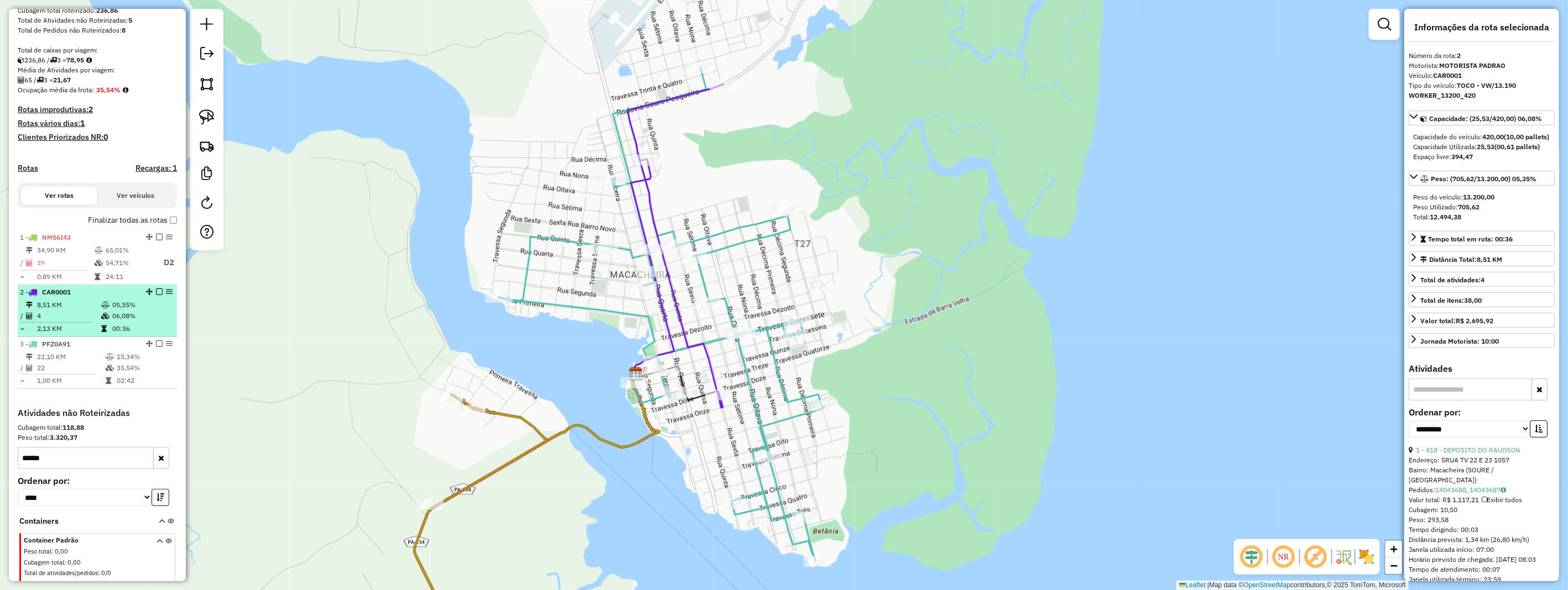
scroll to position [234, 0]
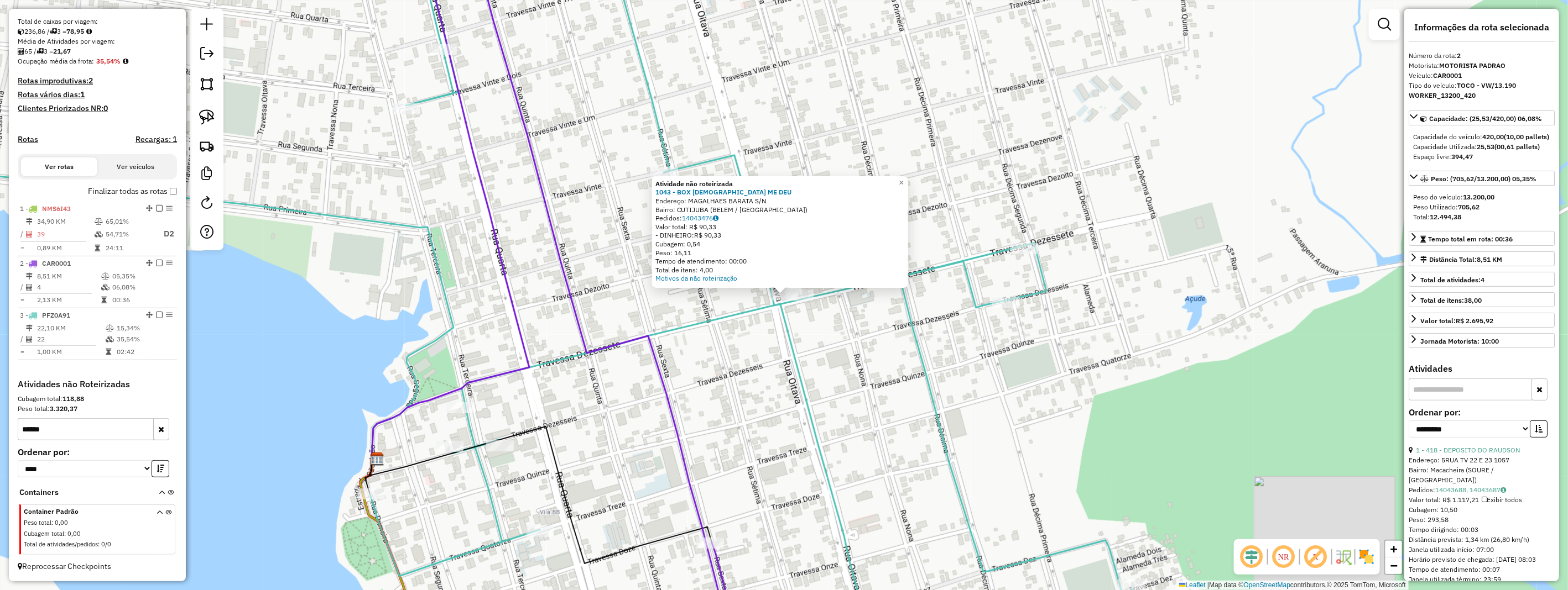
click at [782, 419] on div "Atividade não roteirizada 1043 - BOX DEUS ME DEU Endereço: MAGALHAES BARATA S/N…" at bounding box center [784, 295] width 1568 height 590
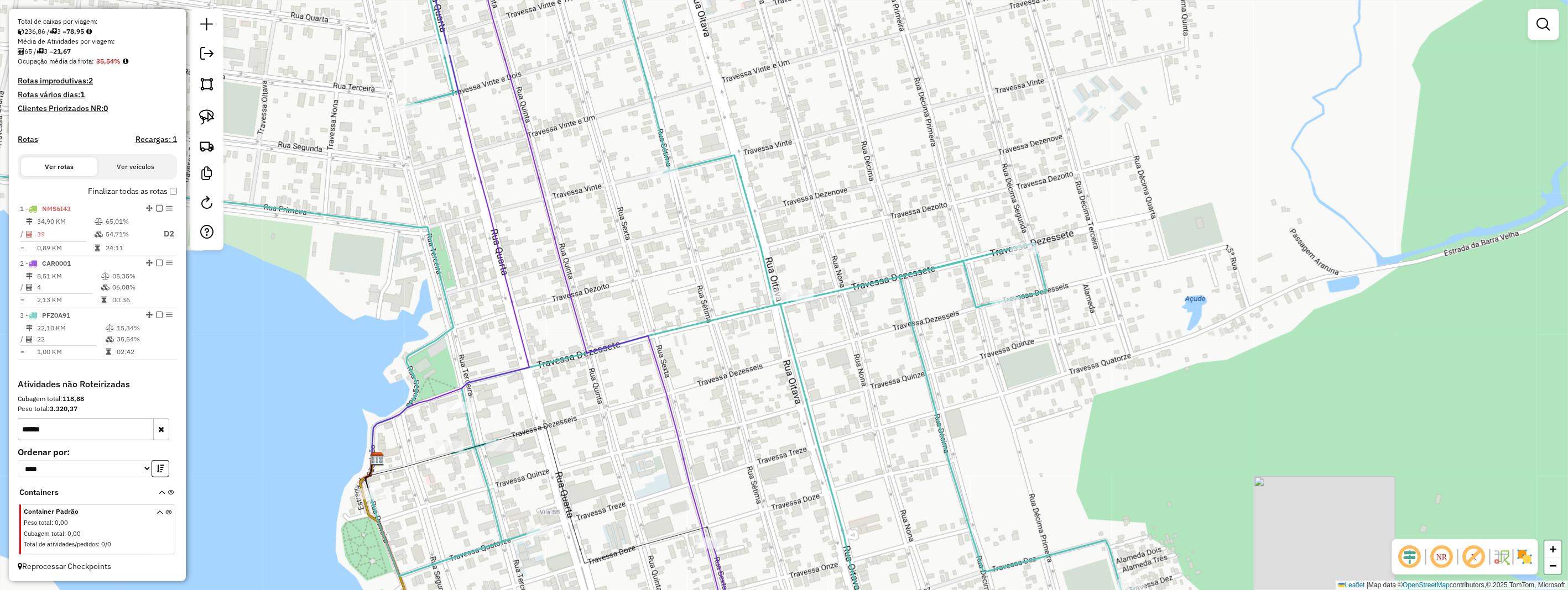
scroll to position [233, 0]
click at [156, 435] on button "button" at bounding box center [161, 429] width 16 height 22
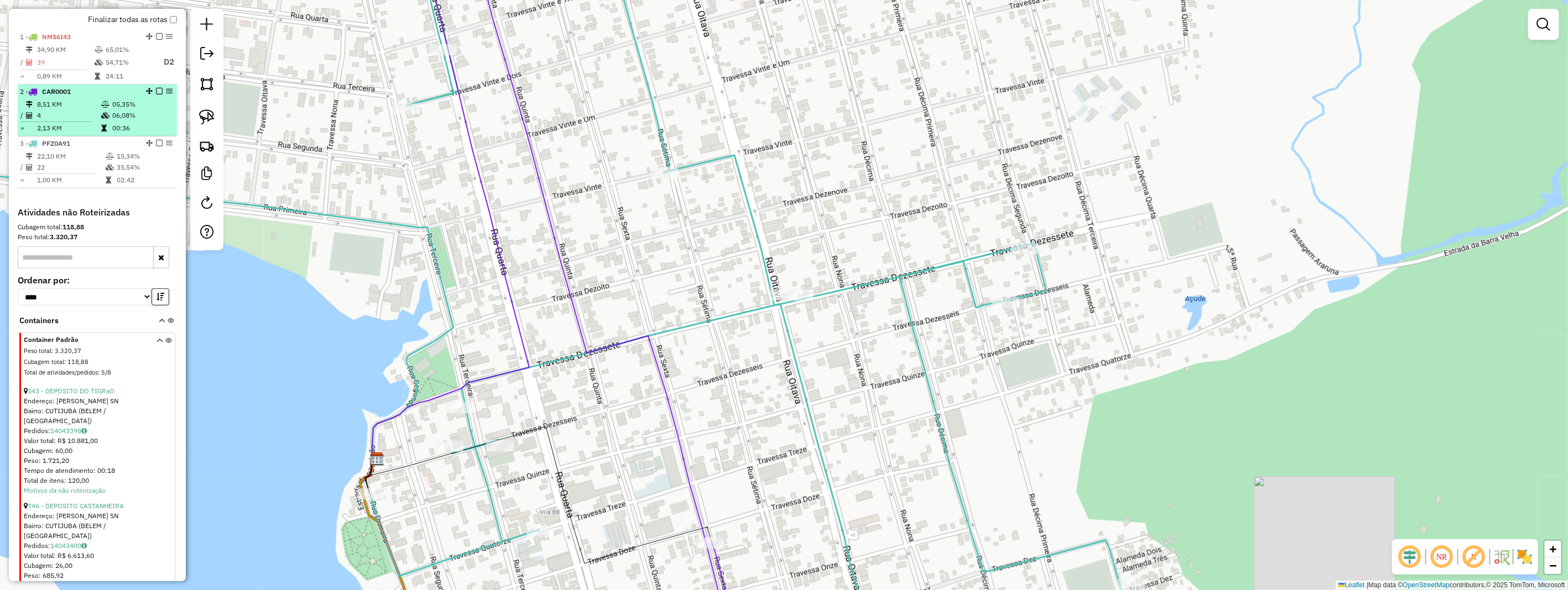
scroll to position [29, 0]
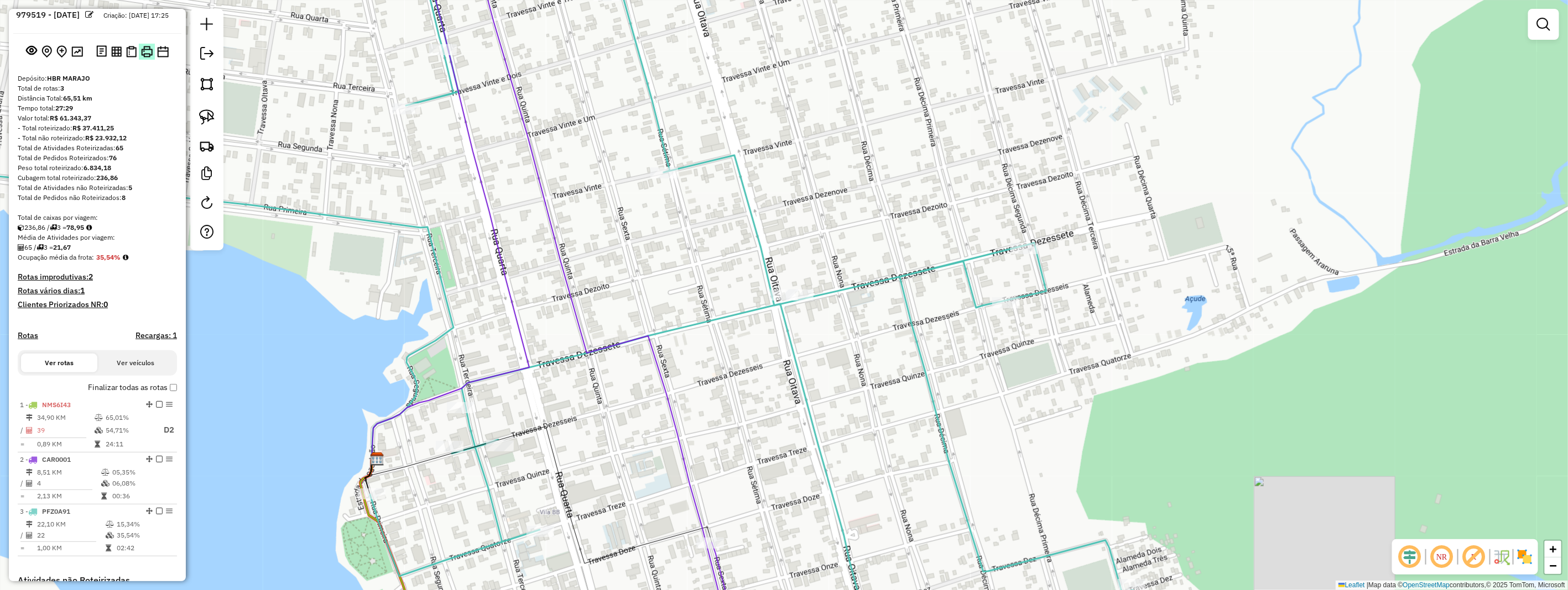
click at [142, 57] on img at bounding box center [147, 51] width 12 height 12
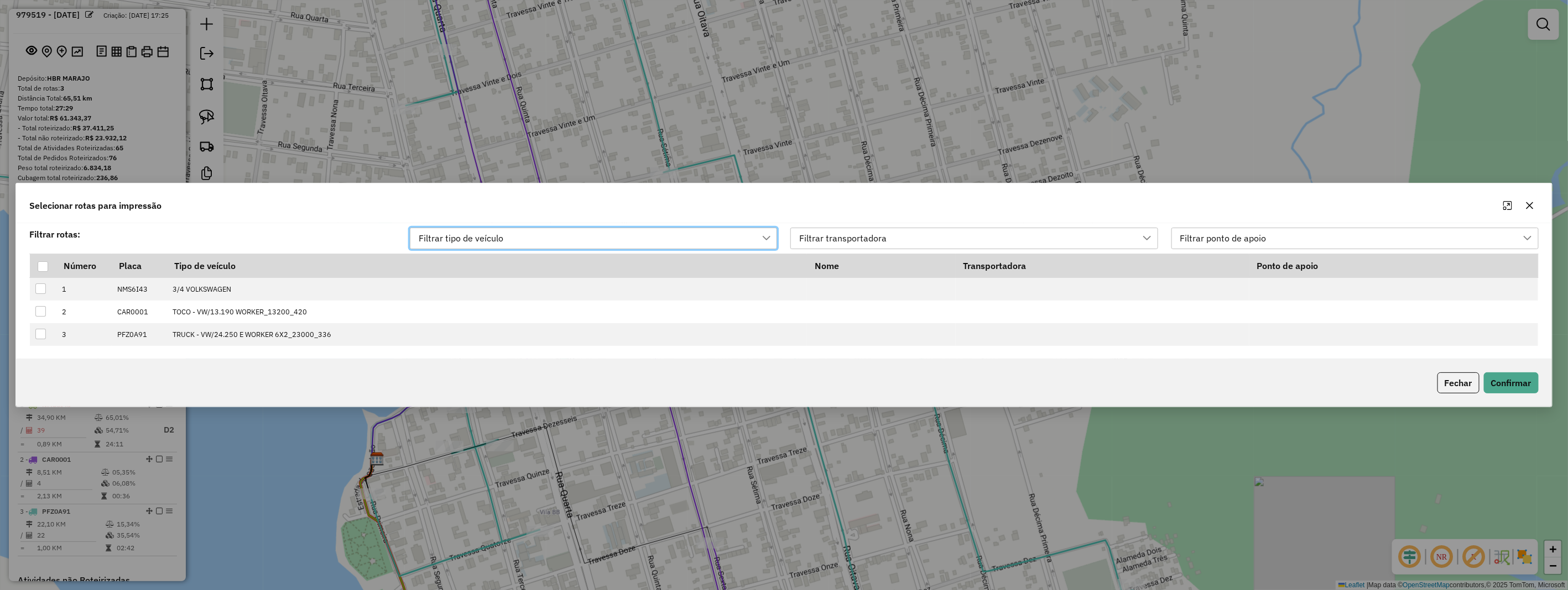
scroll to position [7, 49]
click at [45, 269] on div at bounding box center [43, 266] width 10 height 10
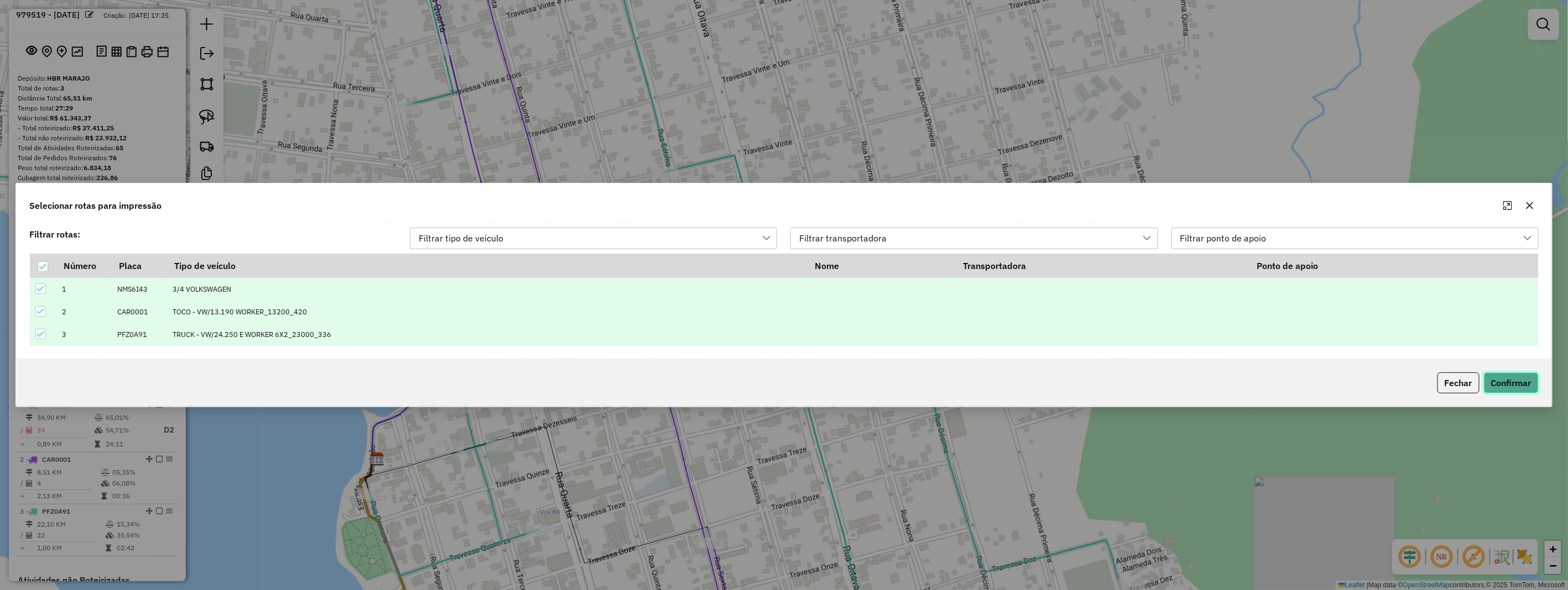
click at [1523, 390] on button "Confirmar" at bounding box center [1511, 383] width 55 height 21
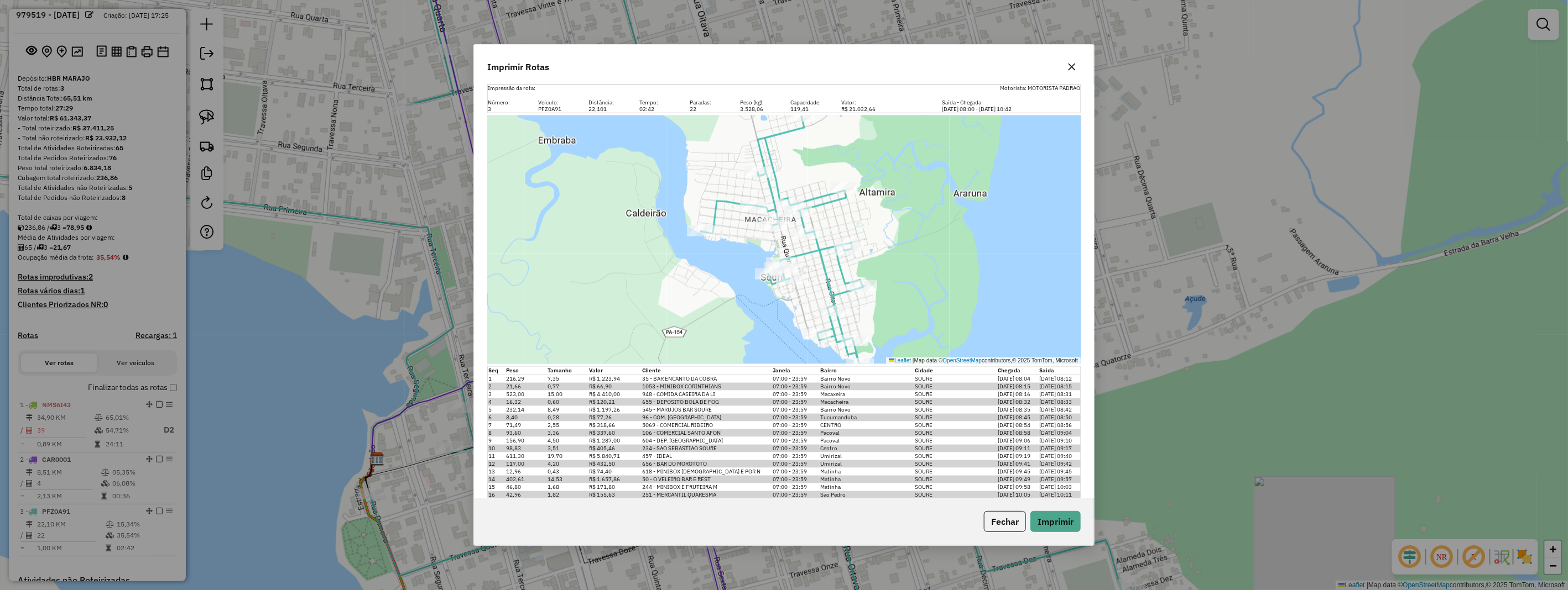
scroll to position [981, 0]
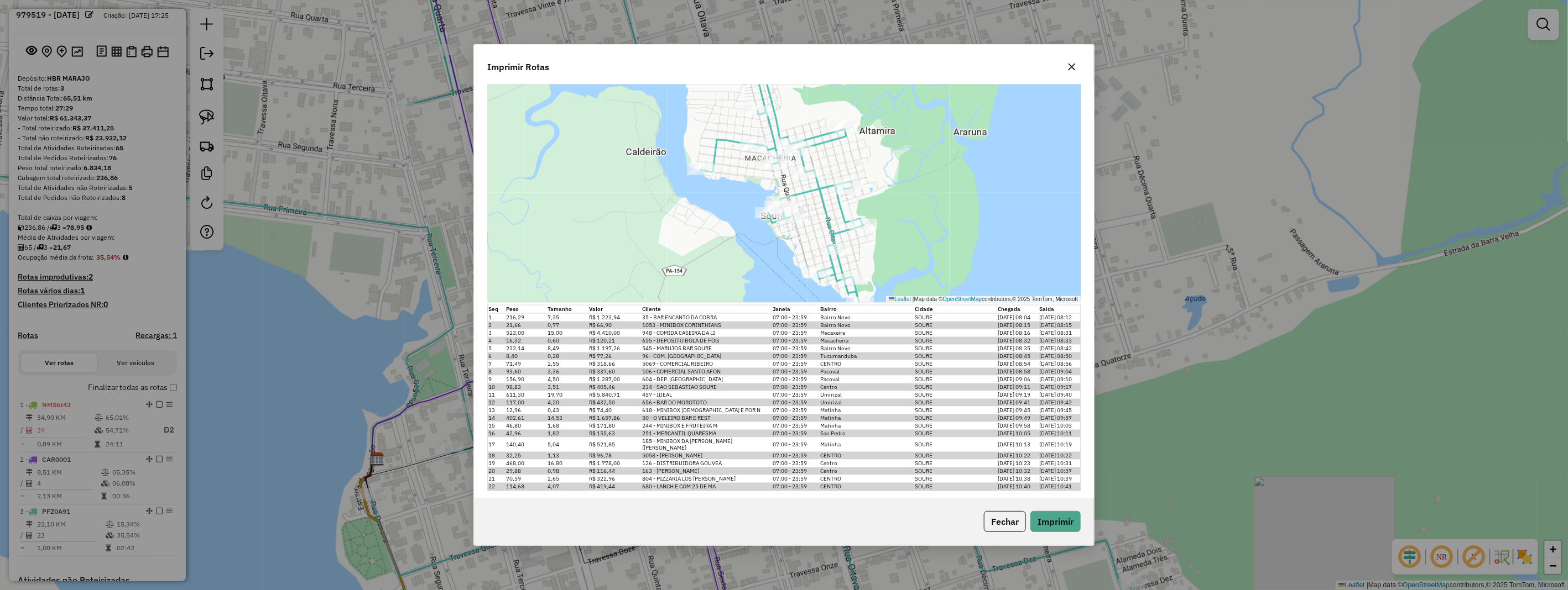
click at [1069, 68] on icon "button" at bounding box center [1072, 67] width 9 height 9
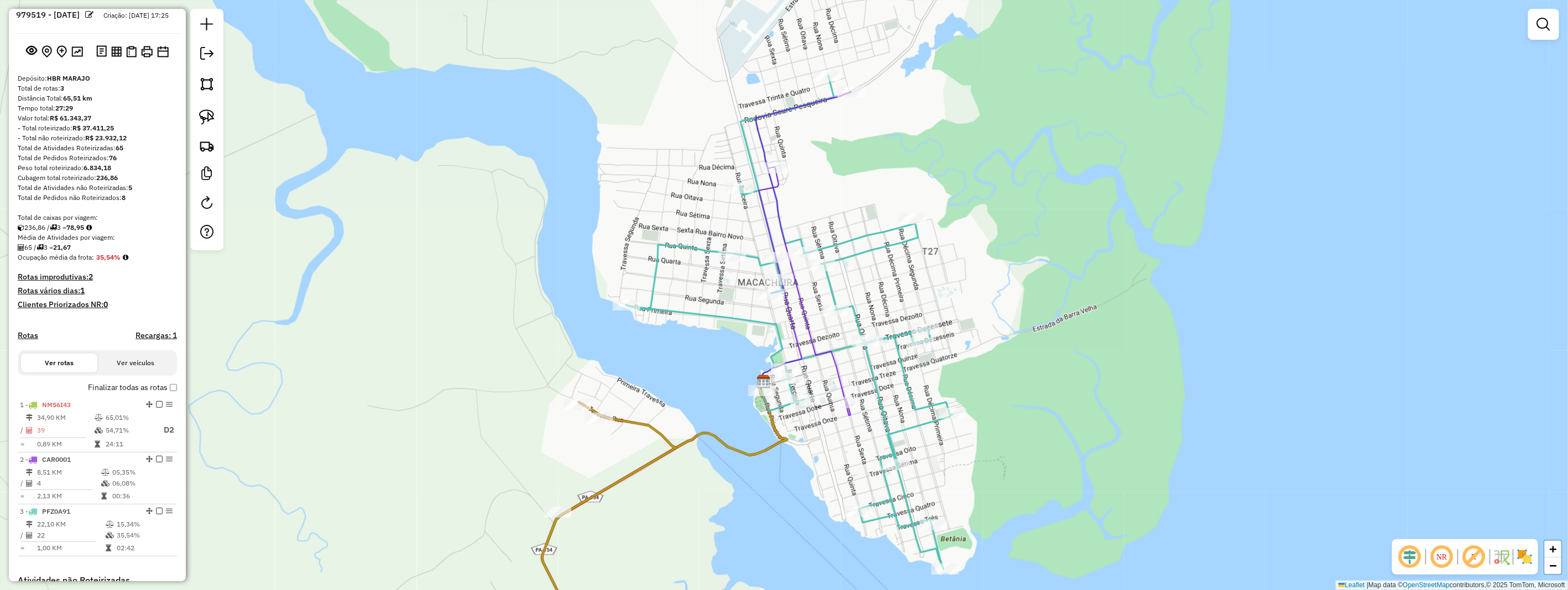
drag, startPoint x: 940, startPoint y: 484, endPoint x: 938, endPoint y: 381, distance: 103.0
click at [938, 384] on div "Janela de atendimento Grade de atendimento Capacidade Transportadoras Veículos …" at bounding box center [784, 295] width 1568 height 590
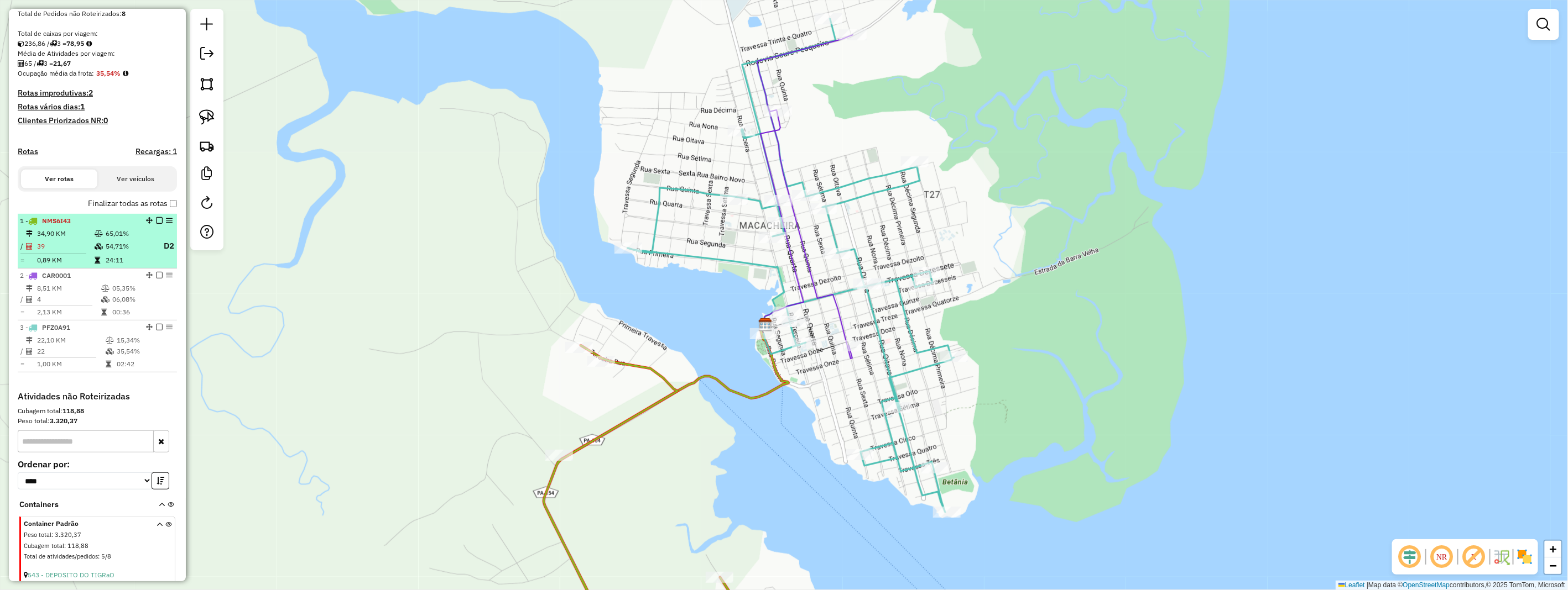
scroll to position [0, 0]
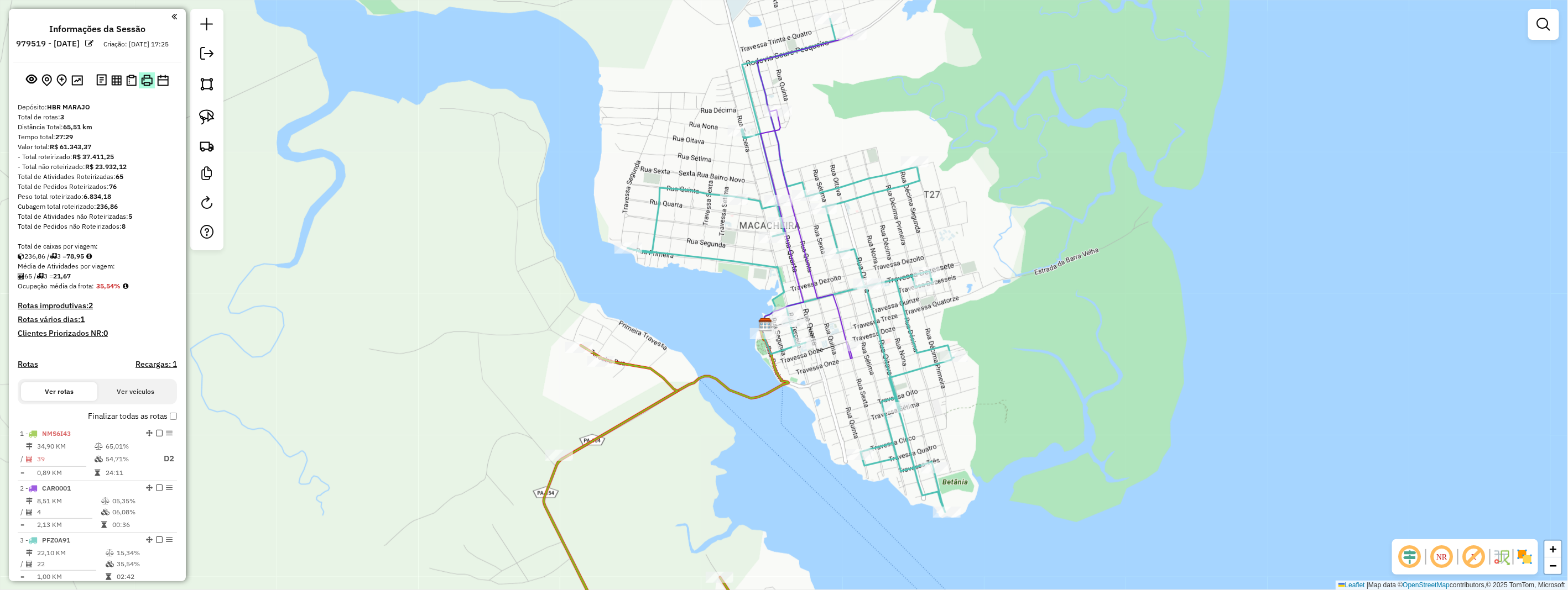
click at [150, 86] on img at bounding box center [147, 80] width 12 height 12
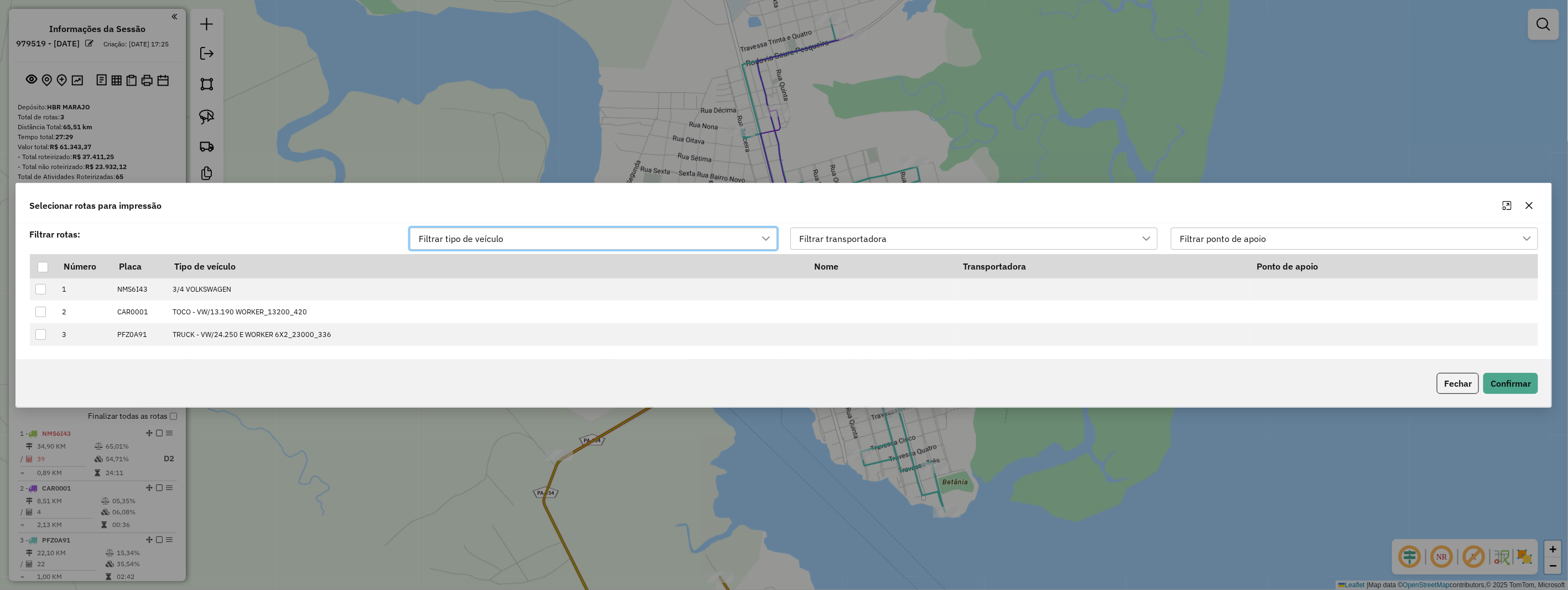
scroll to position [7, 49]
click at [43, 267] on div at bounding box center [43, 266] width 10 height 10
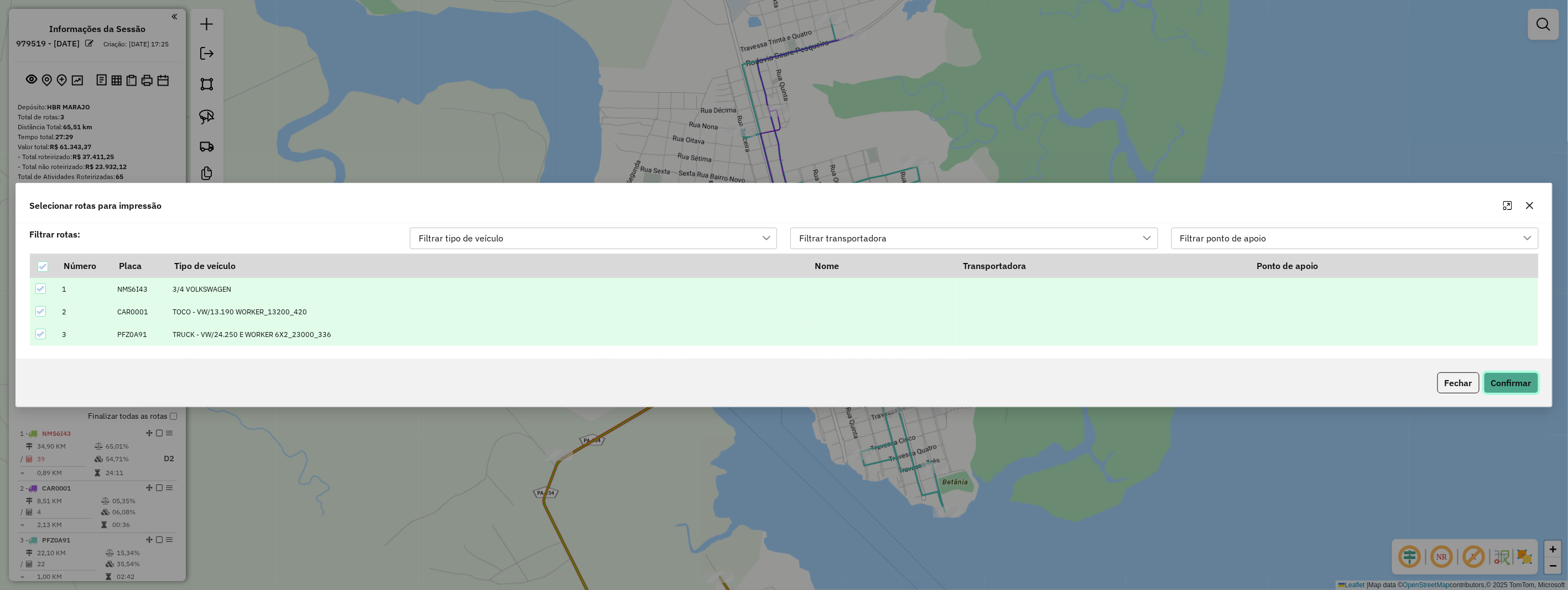
click at [1516, 378] on button "Confirmar" at bounding box center [1511, 383] width 55 height 21
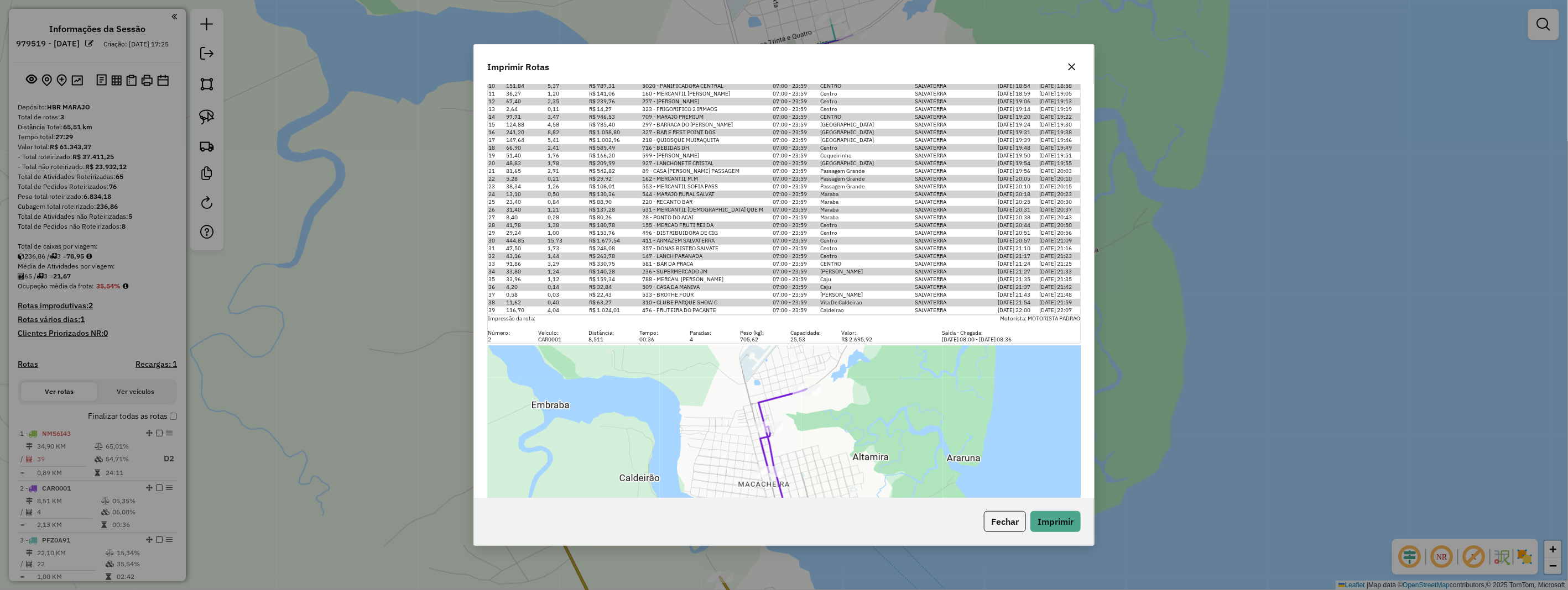
scroll to position [245, 0]
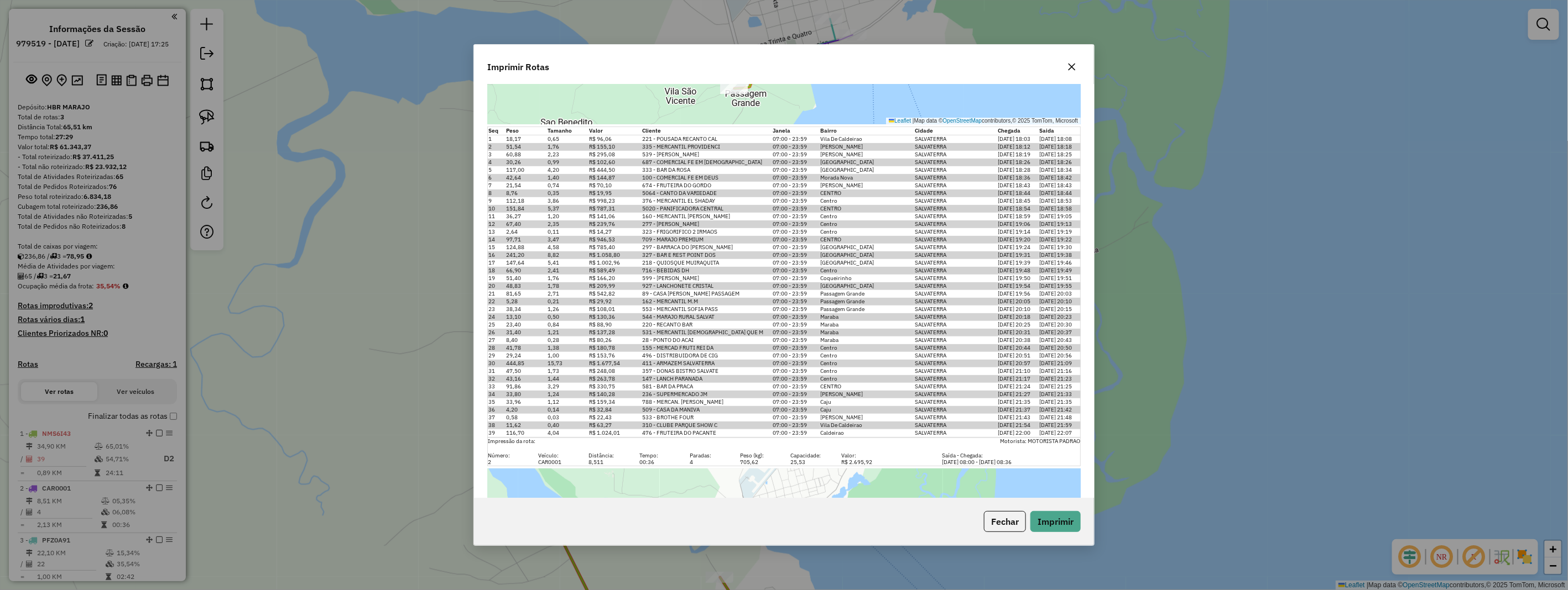
click at [1069, 63] on icon "button" at bounding box center [1072, 67] width 7 height 7
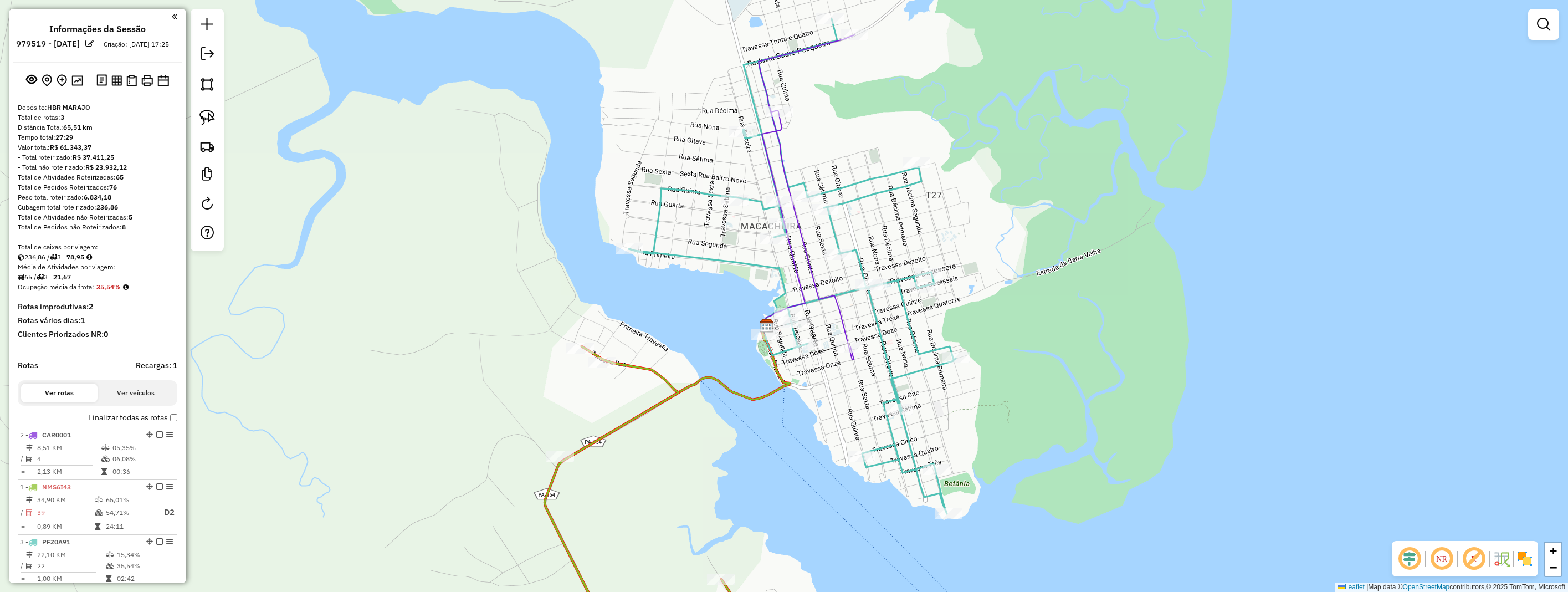
drag, startPoint x: 146, startPoint y: 496, endPoint x: 154, endPoint y: 434, distance: 62.5
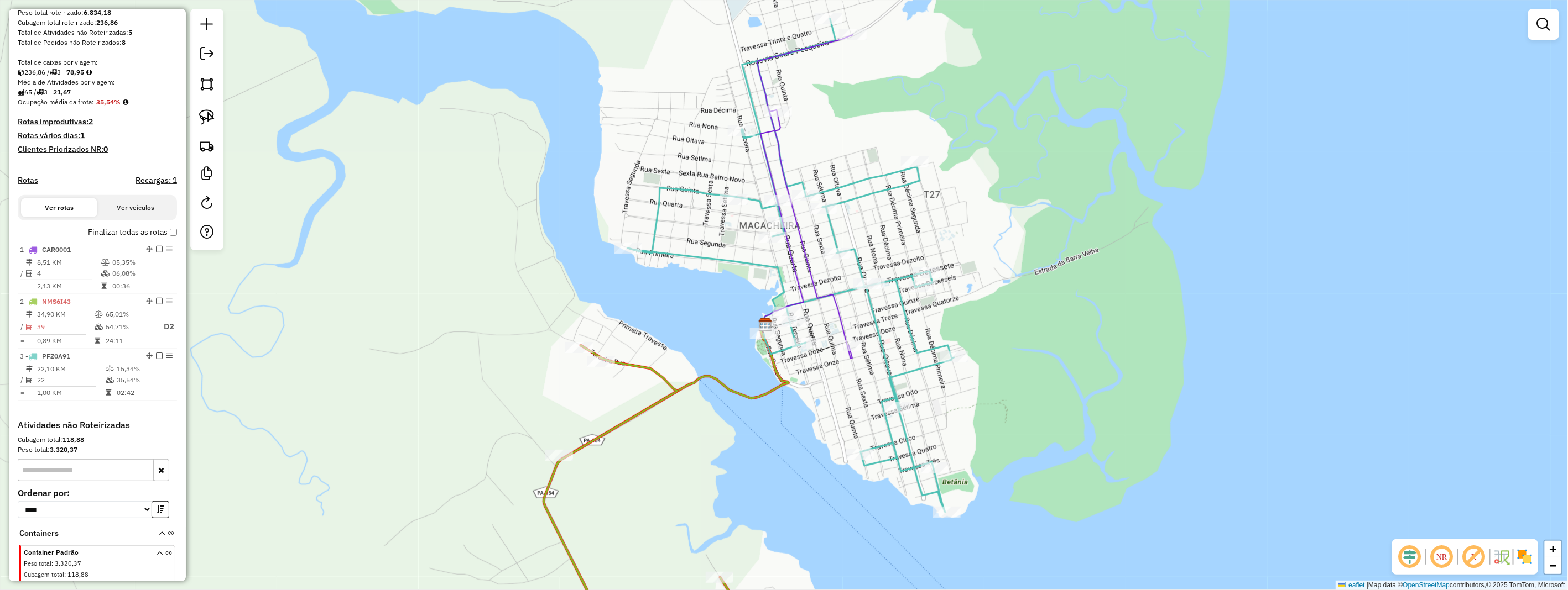
scroll to position [0, 0]
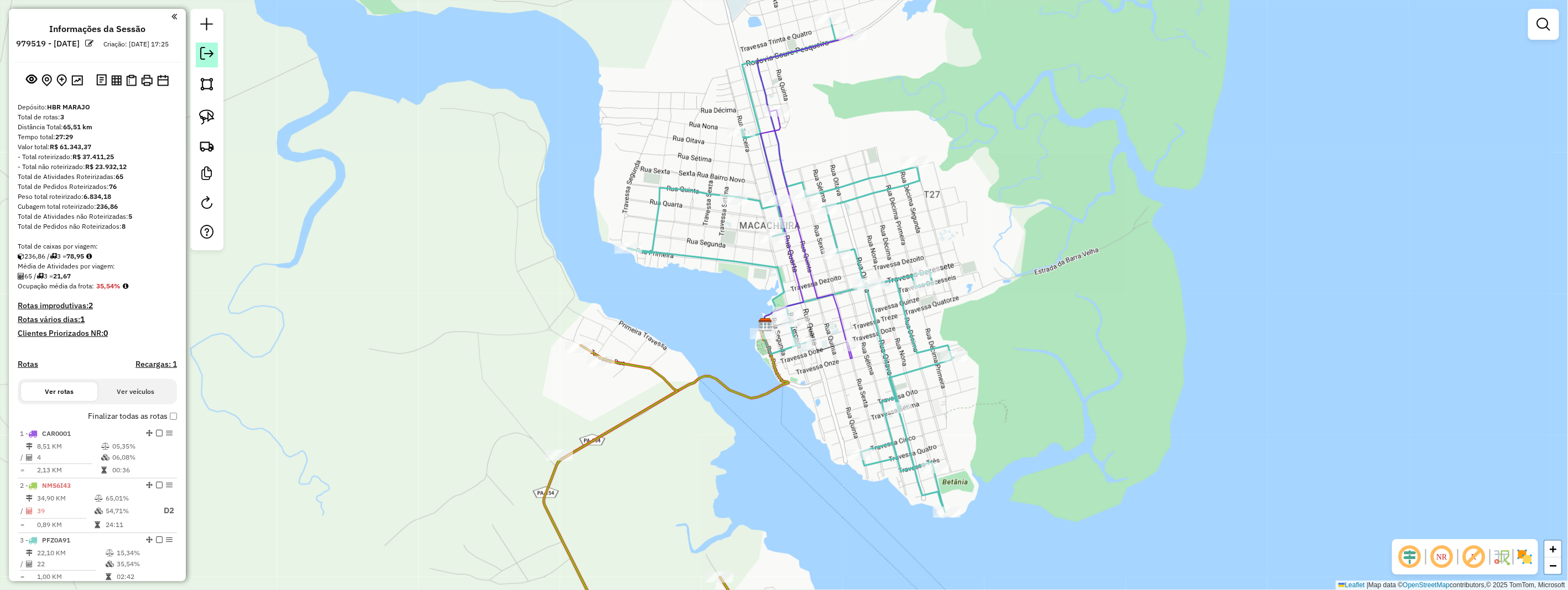
click at [215, 59] on link at bounding box center [207, 55] width 22 height 25
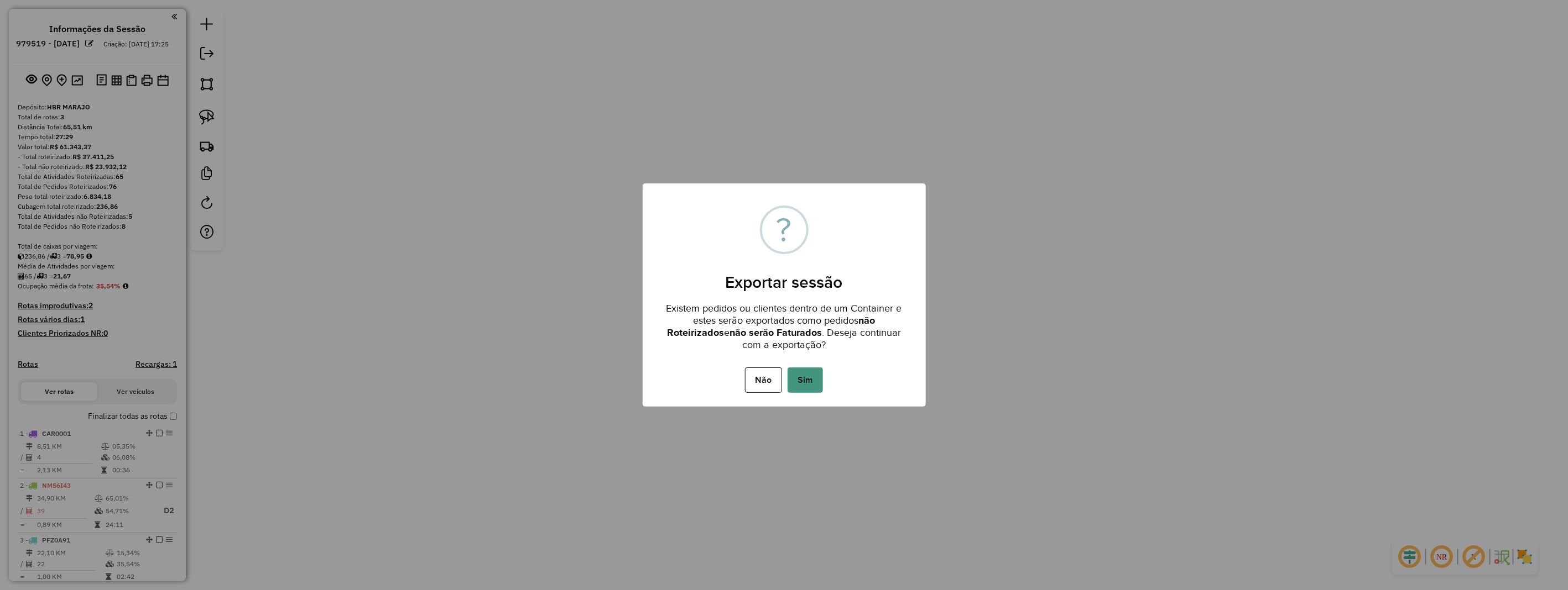
click at [808, 377] on button "Sim" at bounding box center [805, 380] width 35 height 26
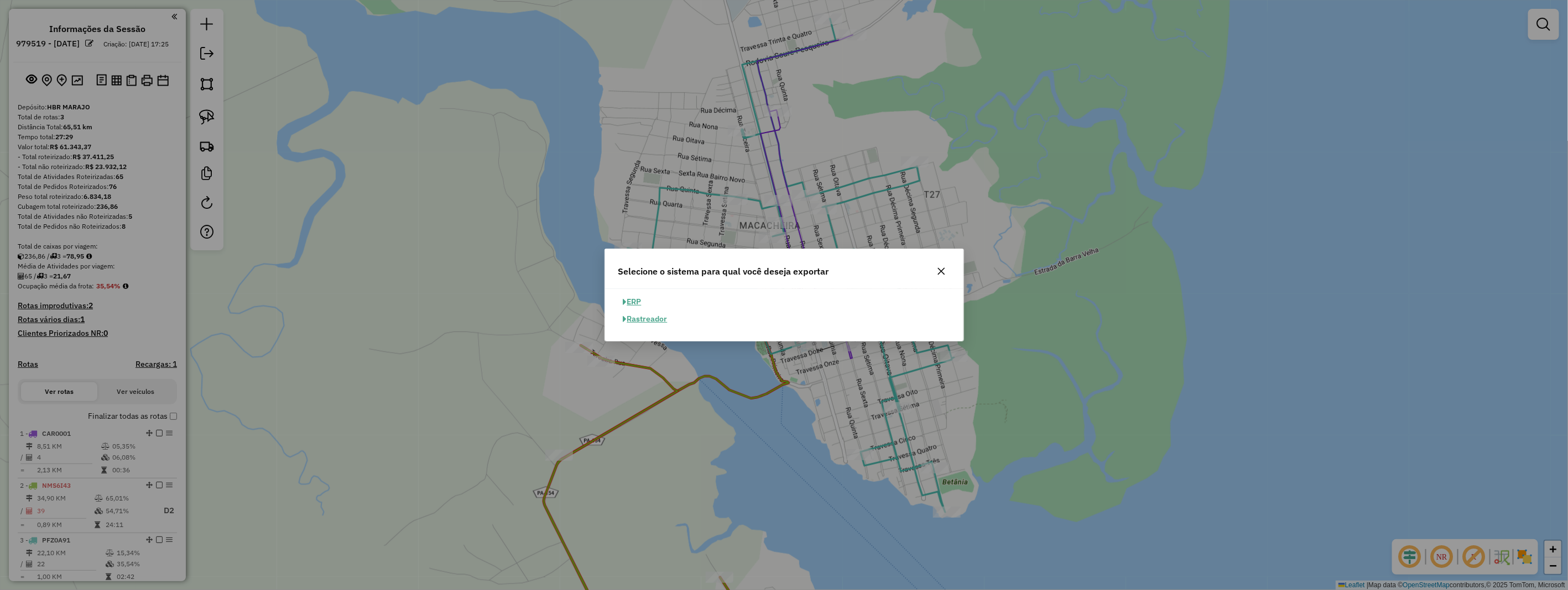
click at [639, 300] on button "ERP" at bounding box center [632, 302] width 28 height 17
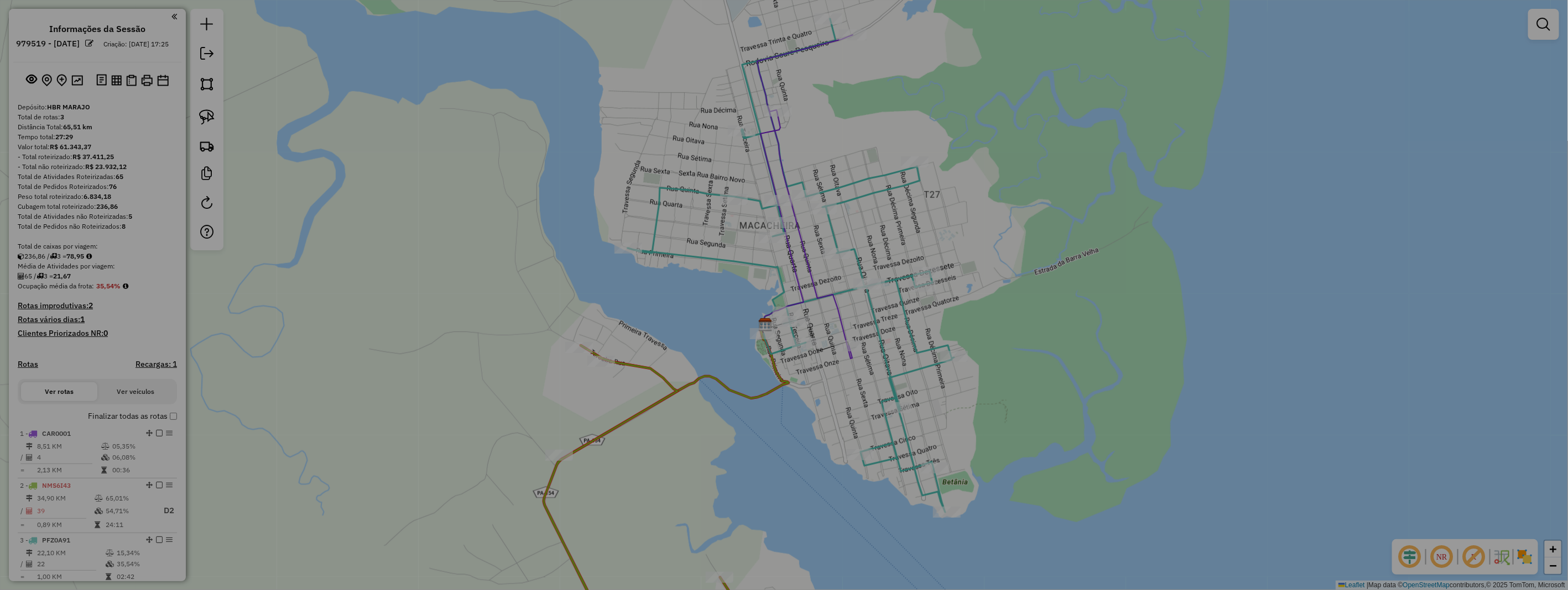
select select "**"
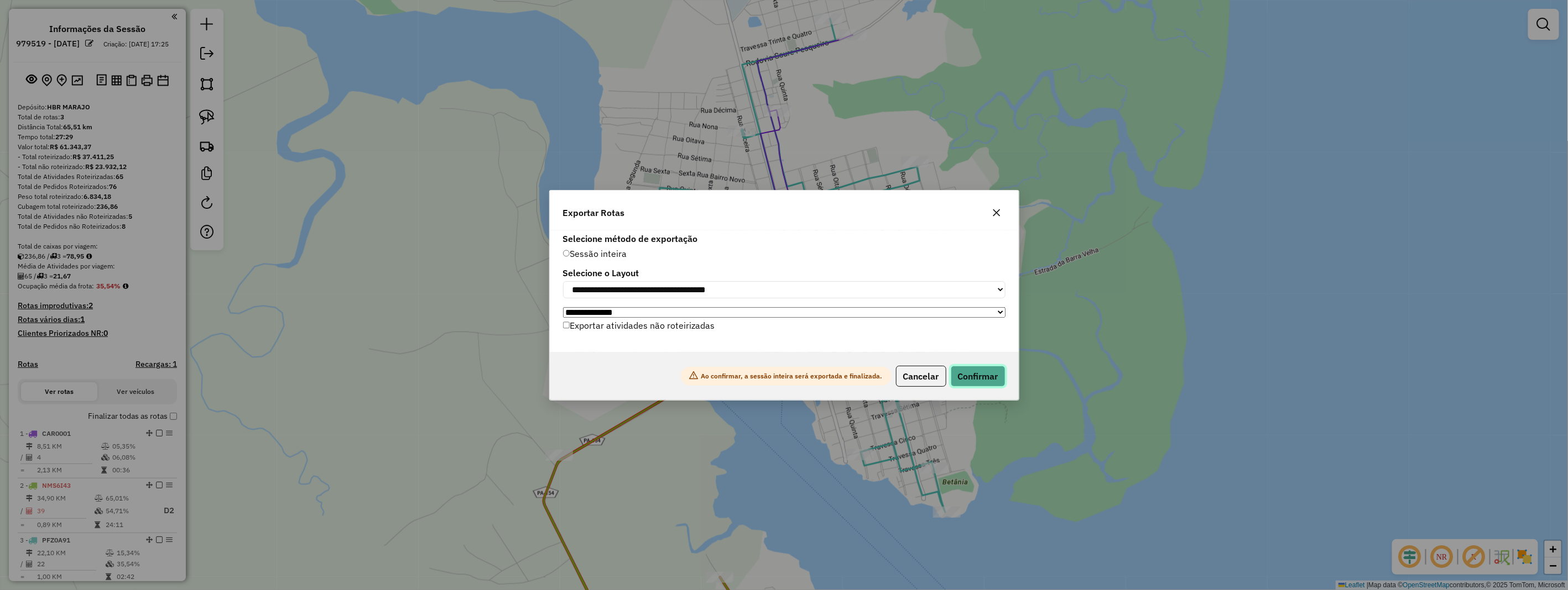
click at [978, 376] on button "Confirmar" at bounding box center [978, 377] width 55 height 21
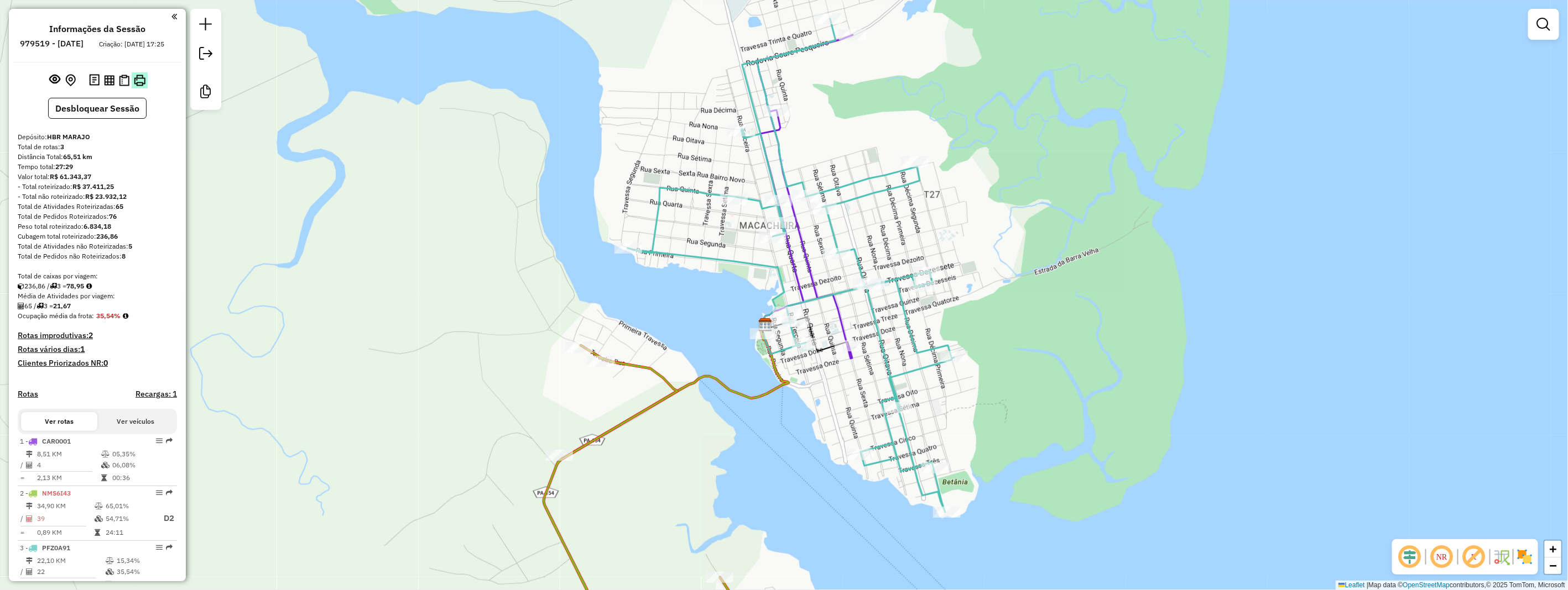
click at [141, 86] on img at bounding box center [139, 80] width 12 height 12
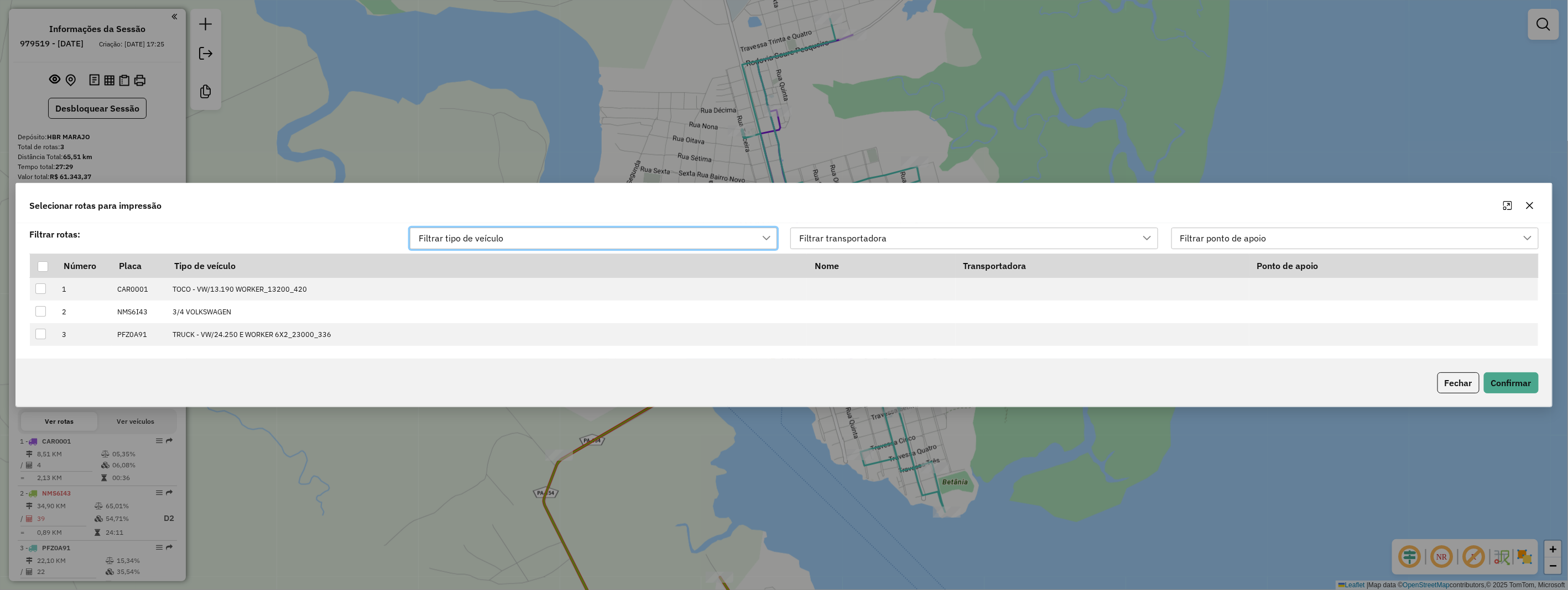
scroll to position [7, 49]
click at [36, 269] on th at bounding box center [43, 266] width 27 height 24
click at [38, 268] on div at bounding box center [43, 266] width 10 height 10
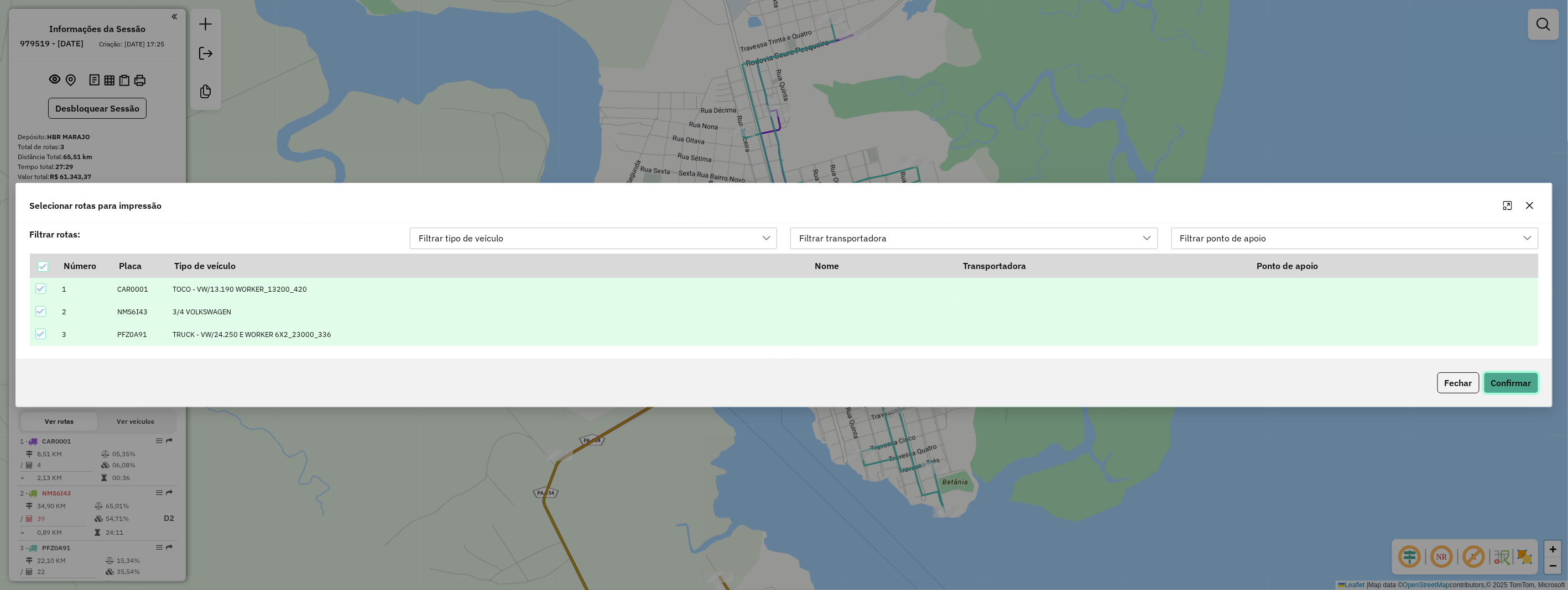
click at [1530, 388] on button "Confirmar" at bounding box center [1511, 383] width 55 height 21
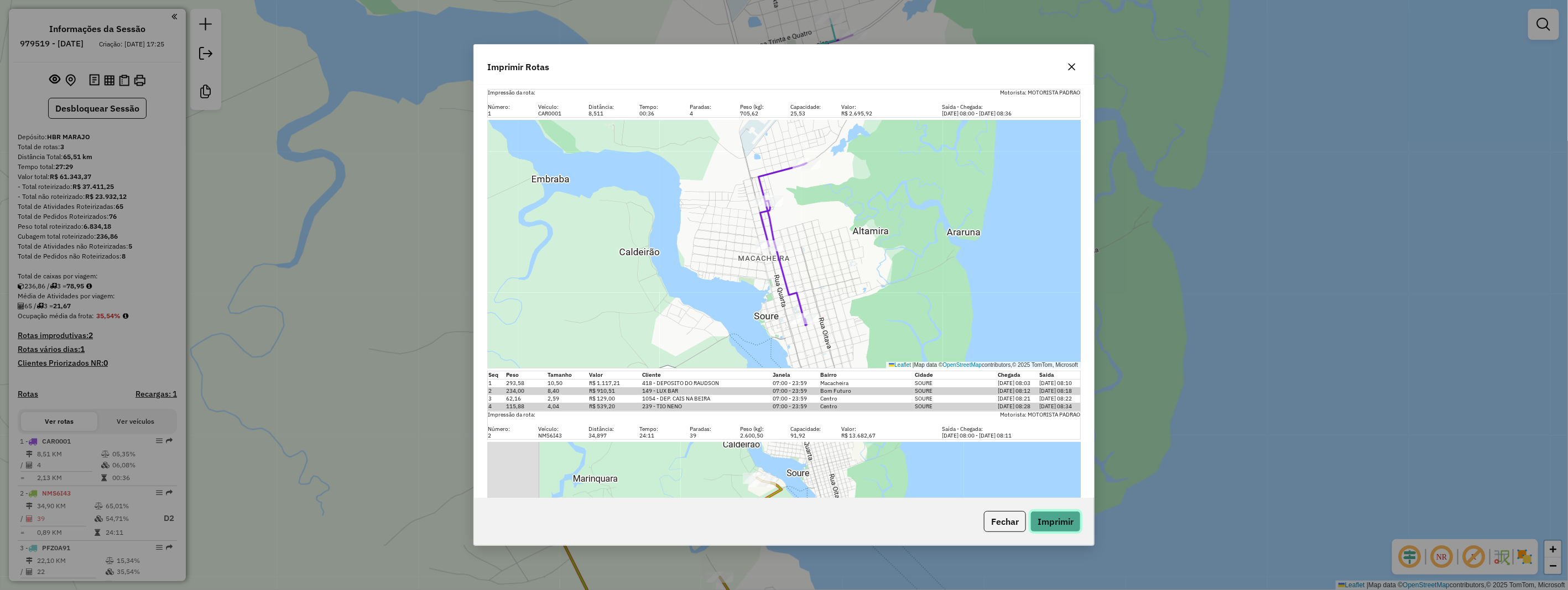
click at [1069, 516] on button "Imprimir" at bounding box center [1055, 521] width 51 height 21
